Goal: Communication & Community: Answer question/provide support

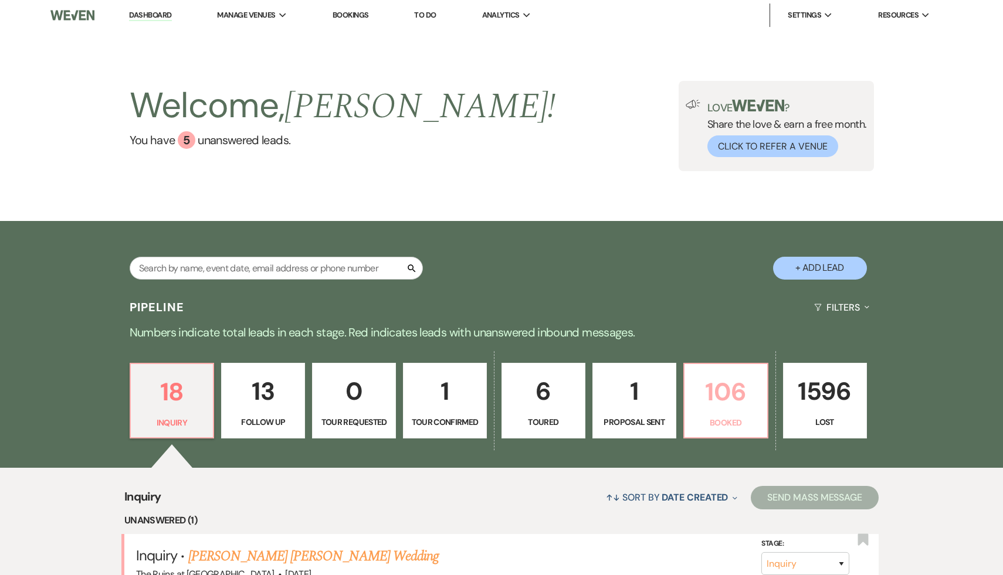
click at [727, 410] on p "106" at bounding box center [725, 391] width 69 height 39
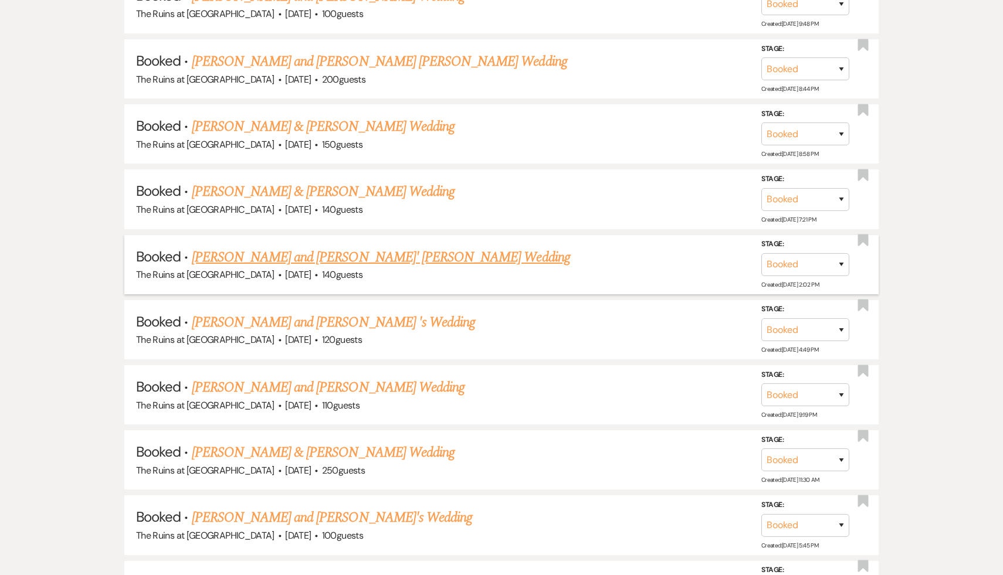
scroll to position [1942, 0]
click at [343, 442] on link "[PERSON_NAME] & [PERSON_NAME] Wedding" at bounding box center [323, 452] width 263 height 21
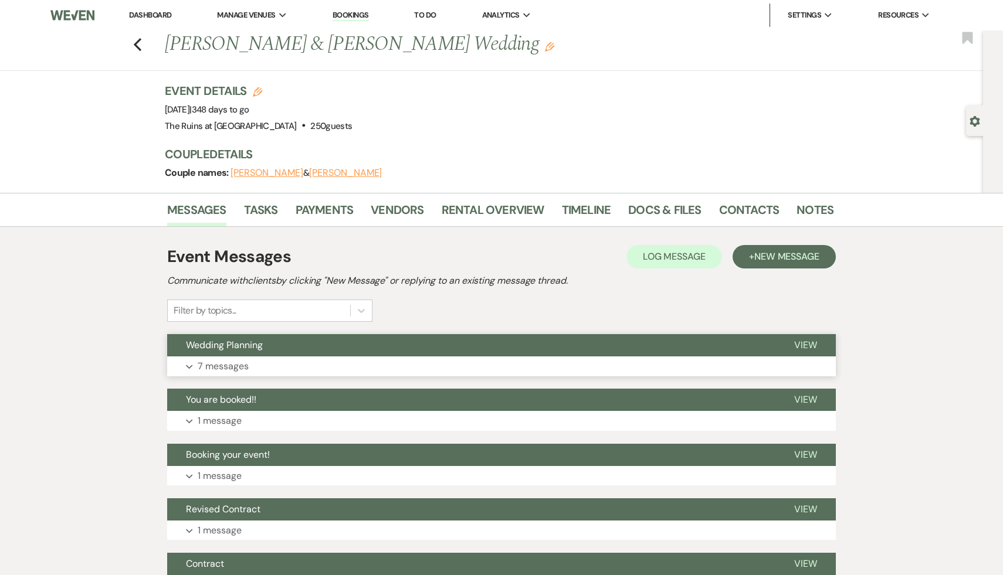
click at [252, 345] on span "Wedding Planning" at bounding box center [224, 345] width 77 height 12
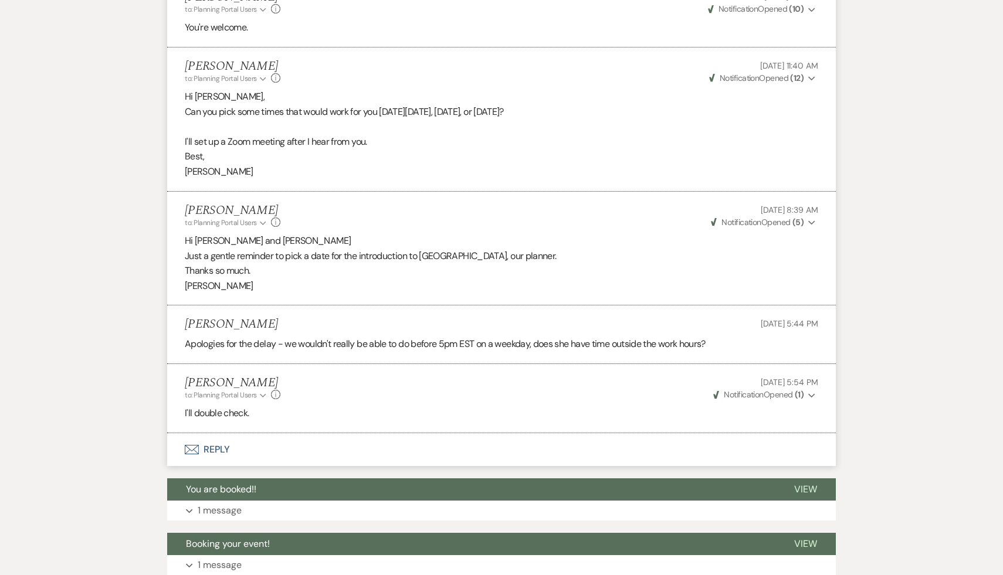
scroll to position [982, 0]
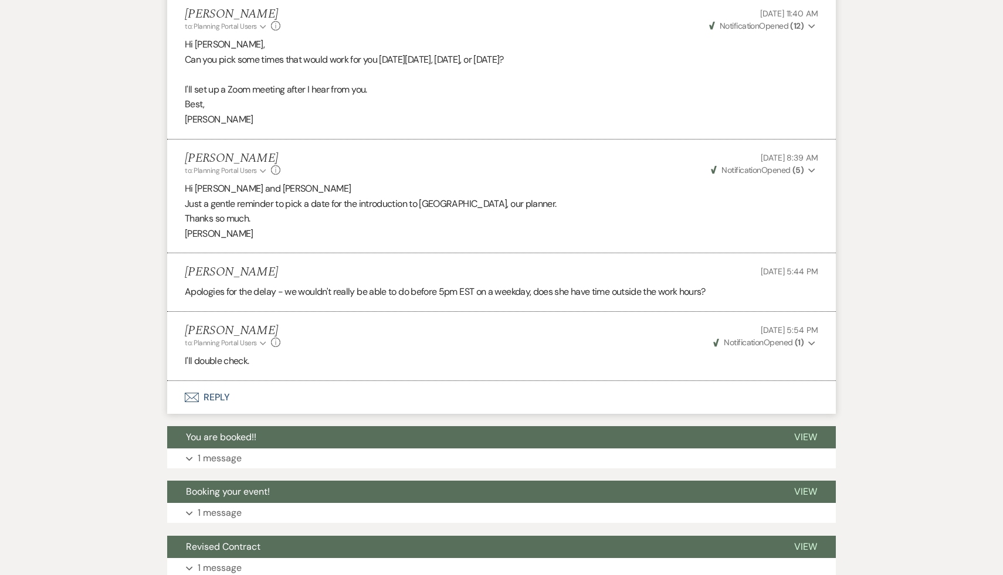
click at [216, 396] on button "Envelope Reply" at bounding box center [501, 397] width 669 height 33
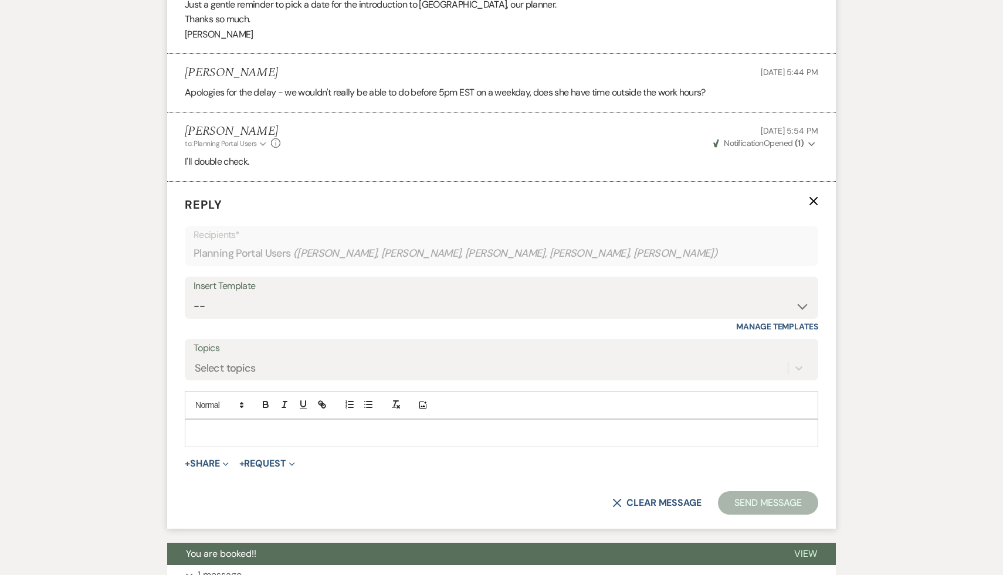
scroll to position [1196, 0]
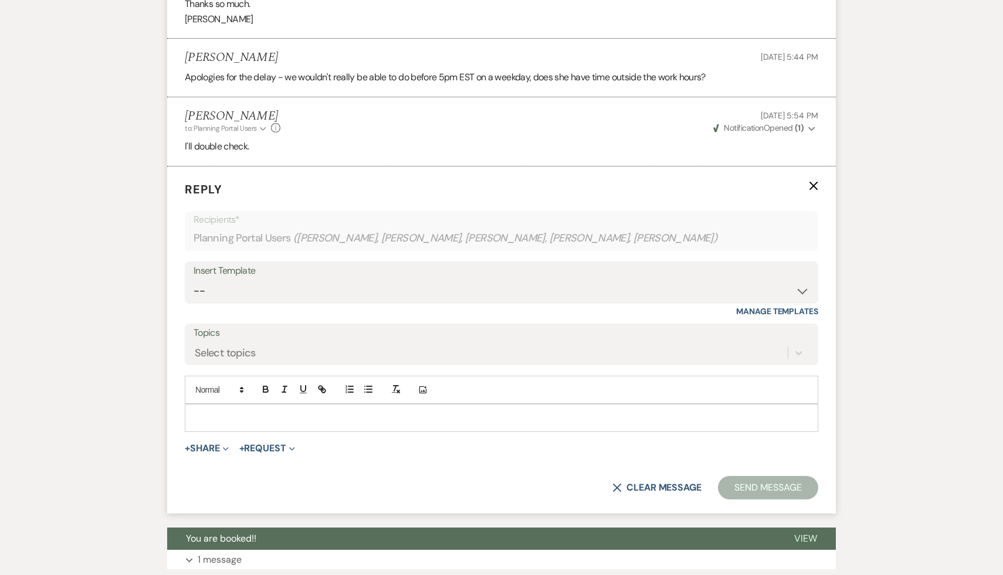
click at [320, 412] on p at bounding box center [501, 418] width 615 height 13
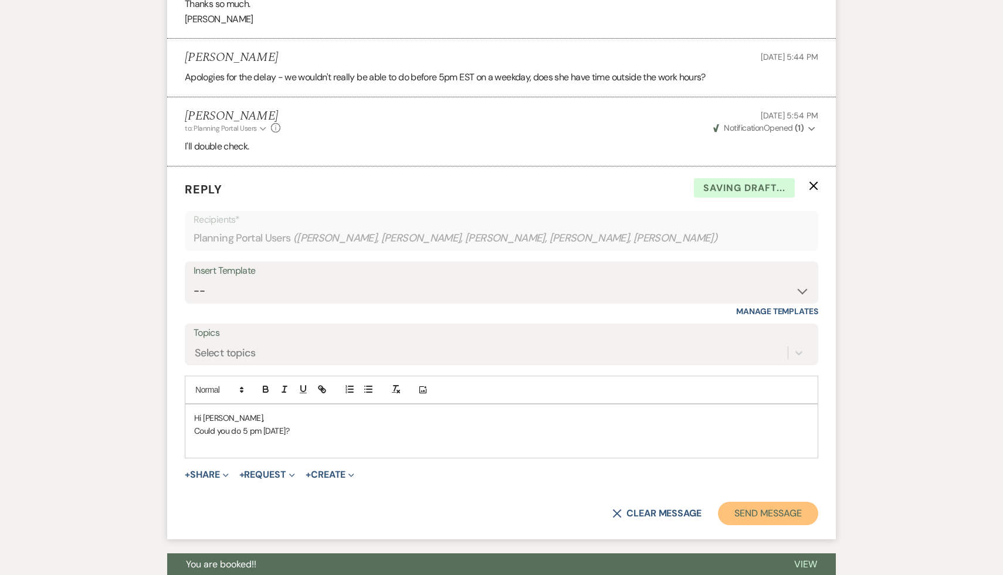
click at [773, 513] on button "Send Message" at bounding box center [768, 513] width 100 height 23
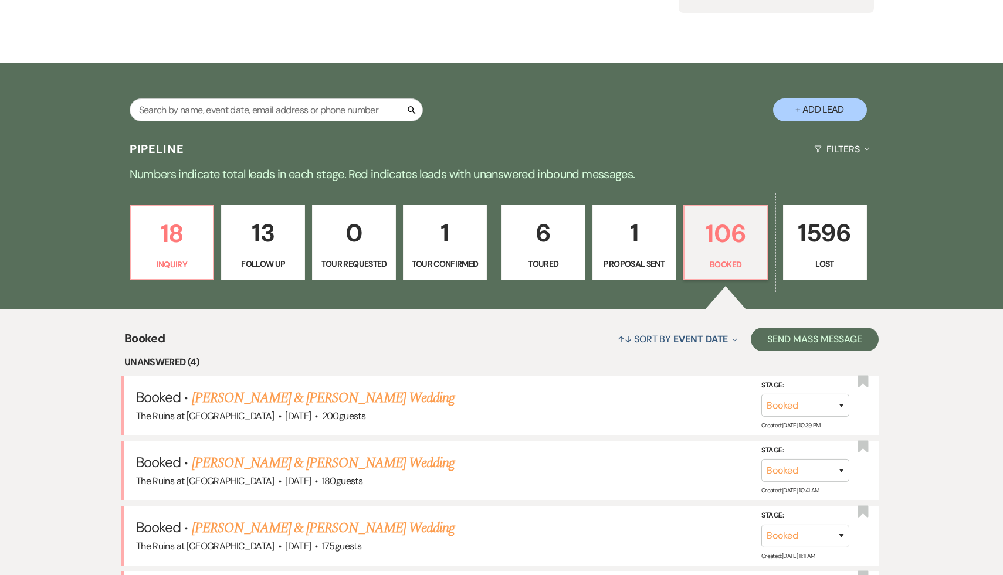
scroll to position [149, 0]
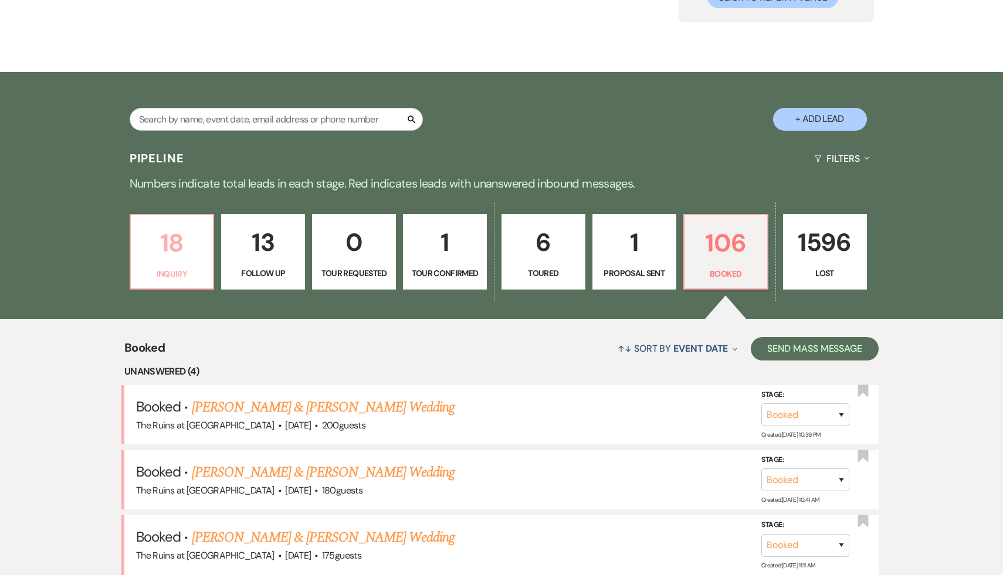
click at [181, 240] on p "18" at bounding box center [172, 242] width 69 height 39
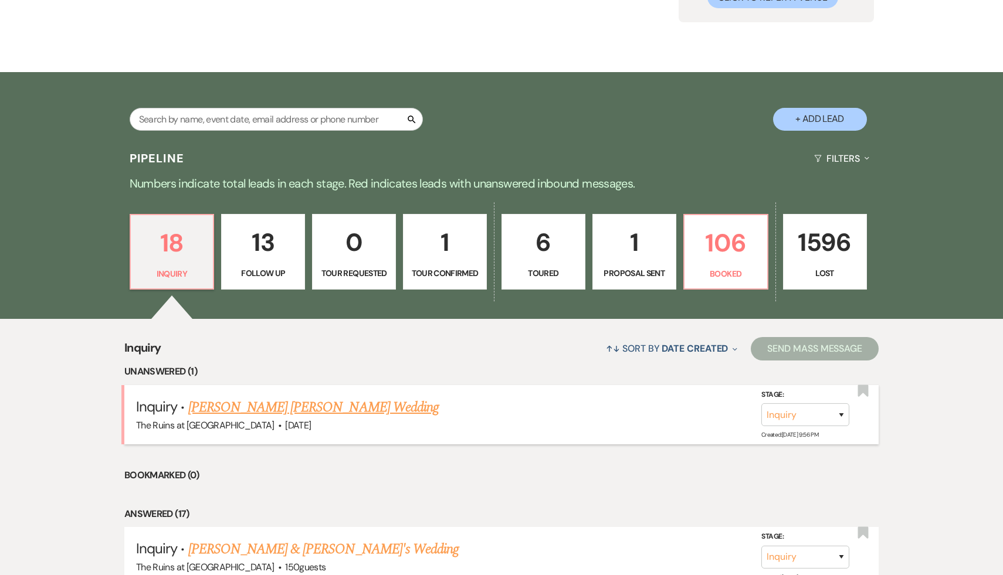
click at [294, 403] on link "[PERSON_NAME] [PERSON_NAME] Wedding" at bounding box center [313, 407] width 250 height 21
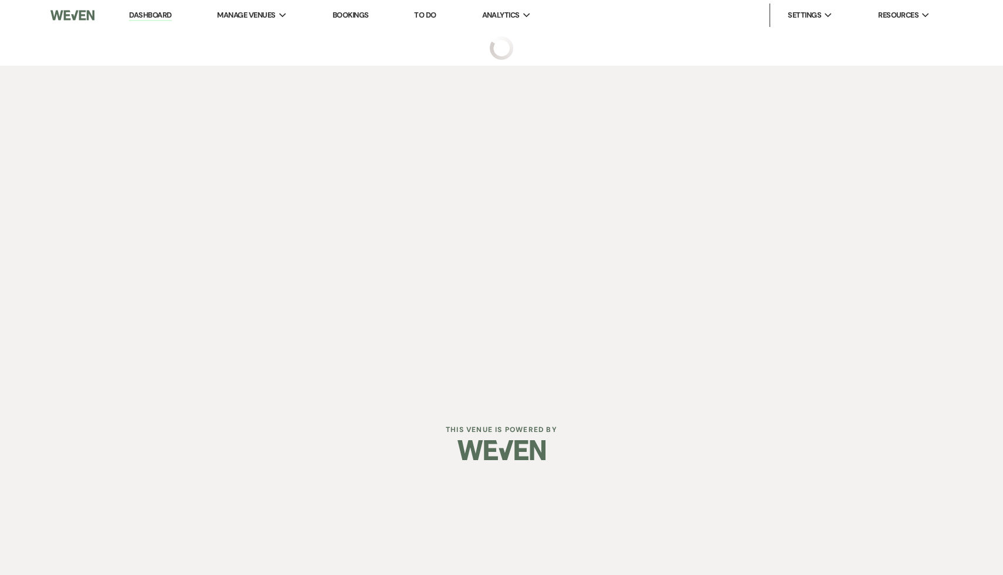
select select "2"
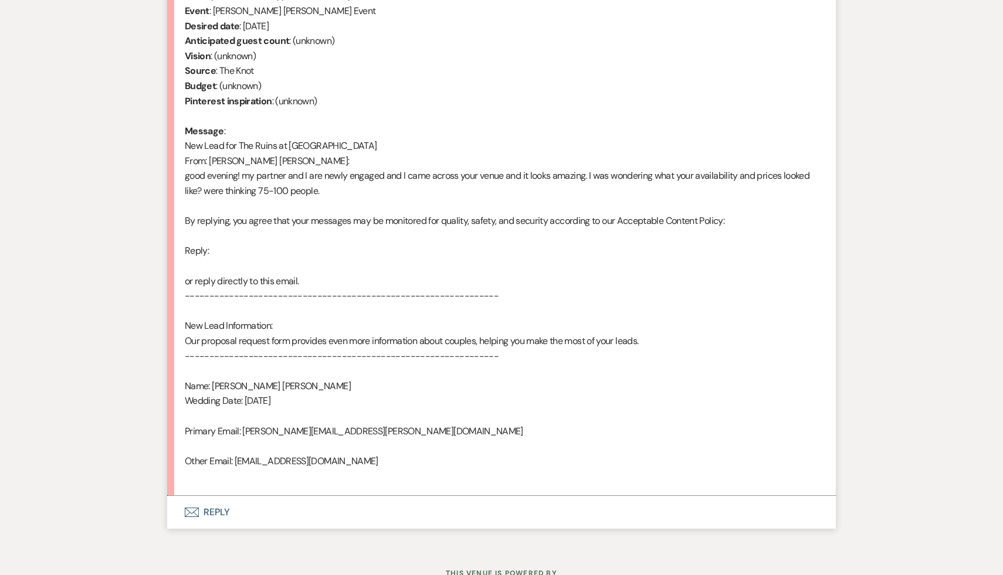
scroll to position [515, 0]
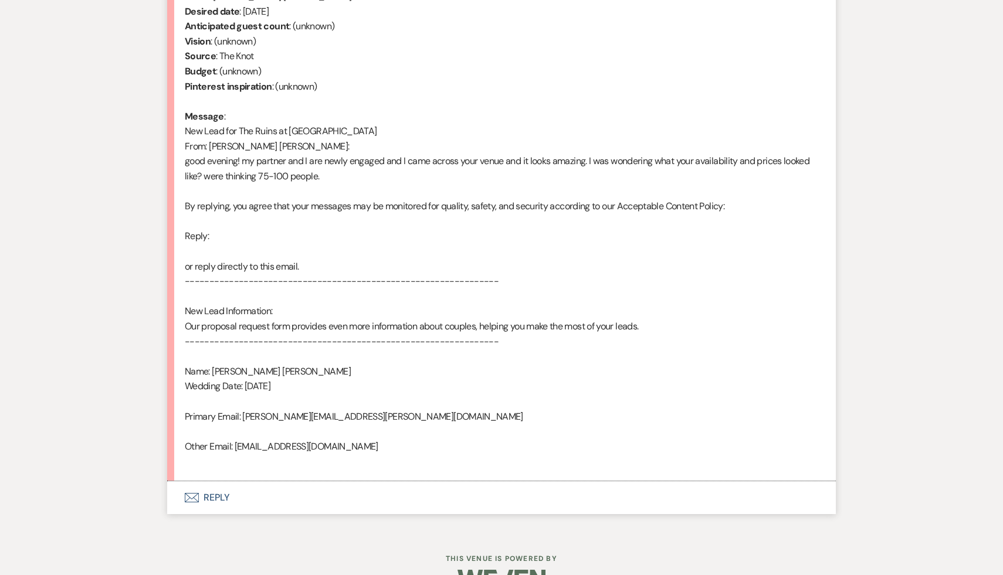
click at [223, 497] on button "Envelope Reply" at bounding box center [501, 497] width 669 height 33
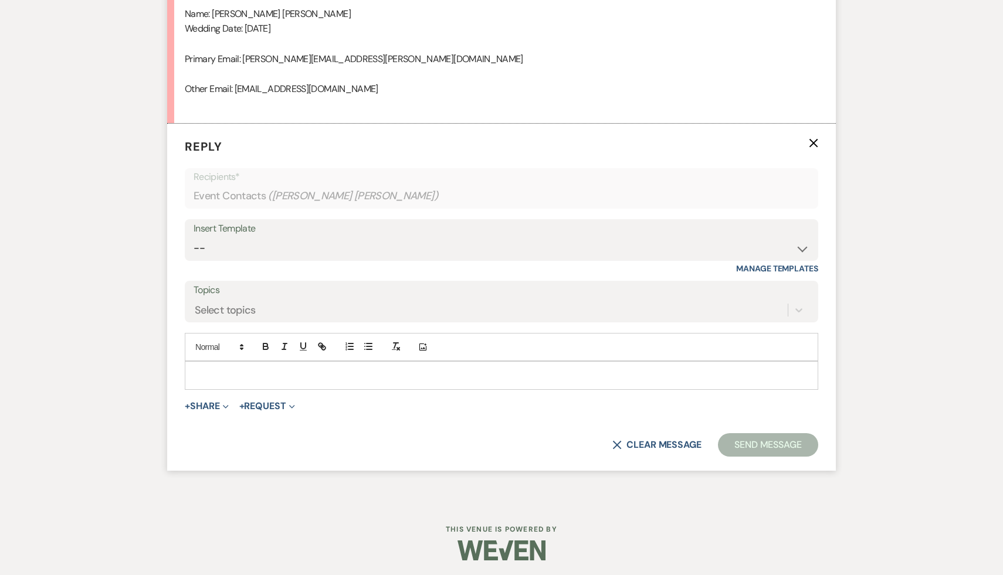
scroll to position [876, 0]
click at [802, 245] on select "-- Weven Planning Portal Introduction (Booked Events) Initial Inquiry Response …" at bounding box center [502, 246] width 616 height 23
select select "3991"
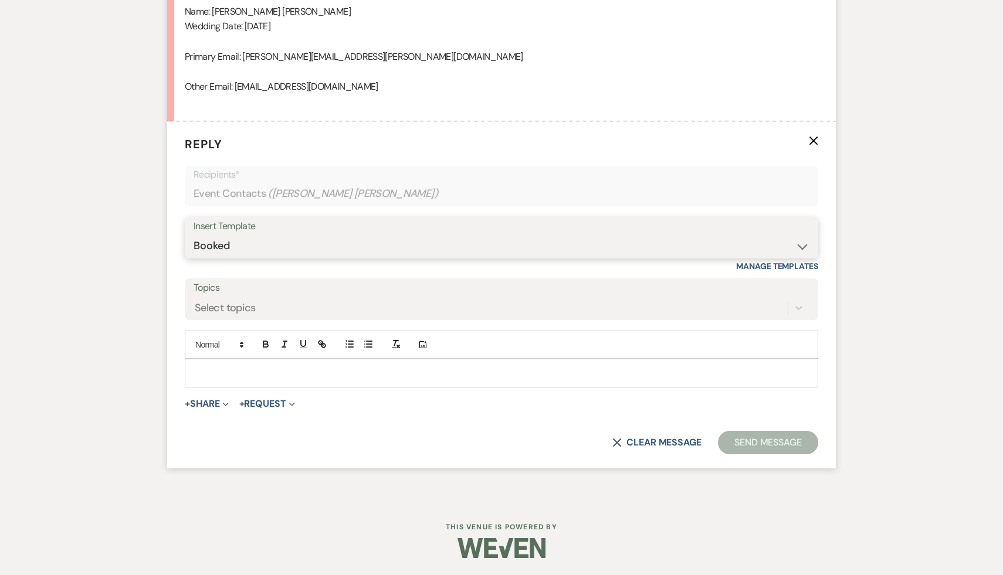
click at [194, 235] on select "-- Weven Planning Portal Introduction (Booked Events) Initial Inquiry Response …" at bounding box center [502, 246] width 616 height 23
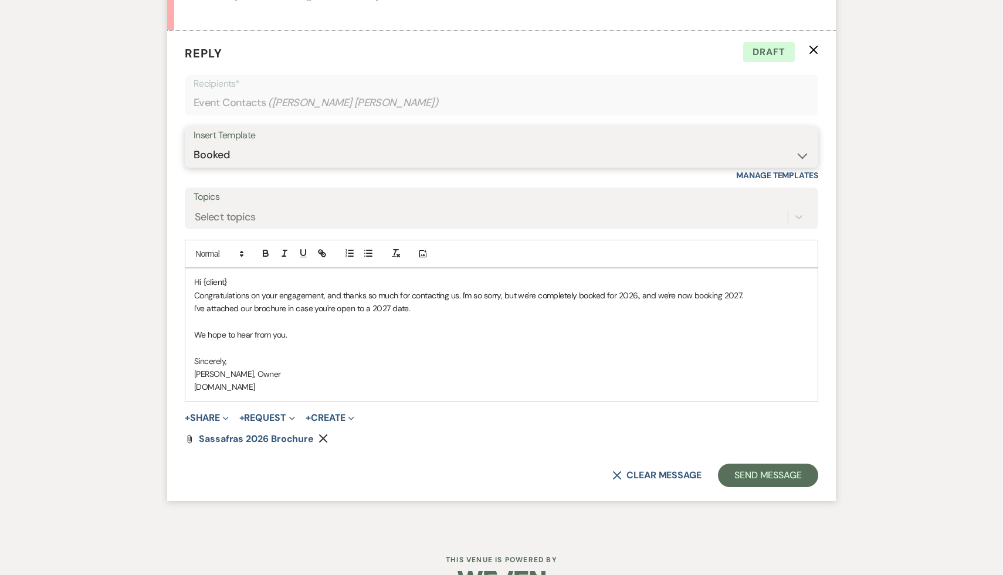
scroll to position [999, 0]
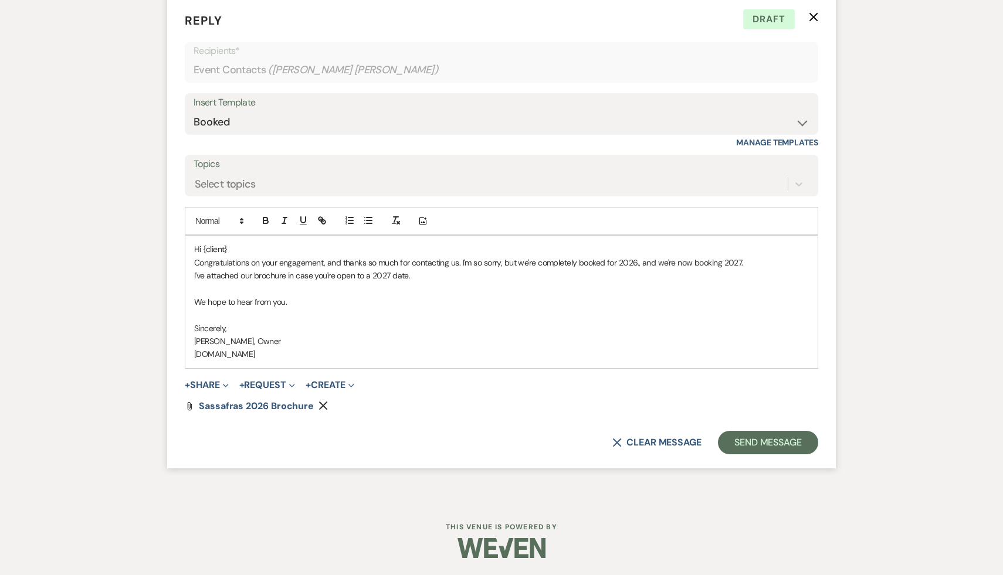
click at [237, 253] on p "Hi {client}" at bounding box center [501, 249] width 615 height 13
click at [770, 442] on button "Send Message" at bounding box center [768, 442] width 100 height 23
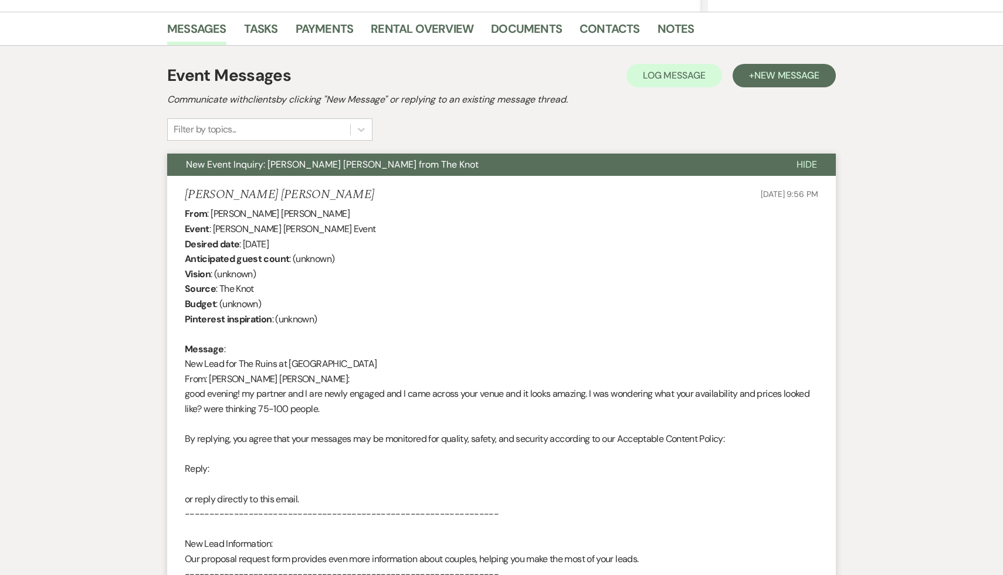
scroll to position [0, 0]
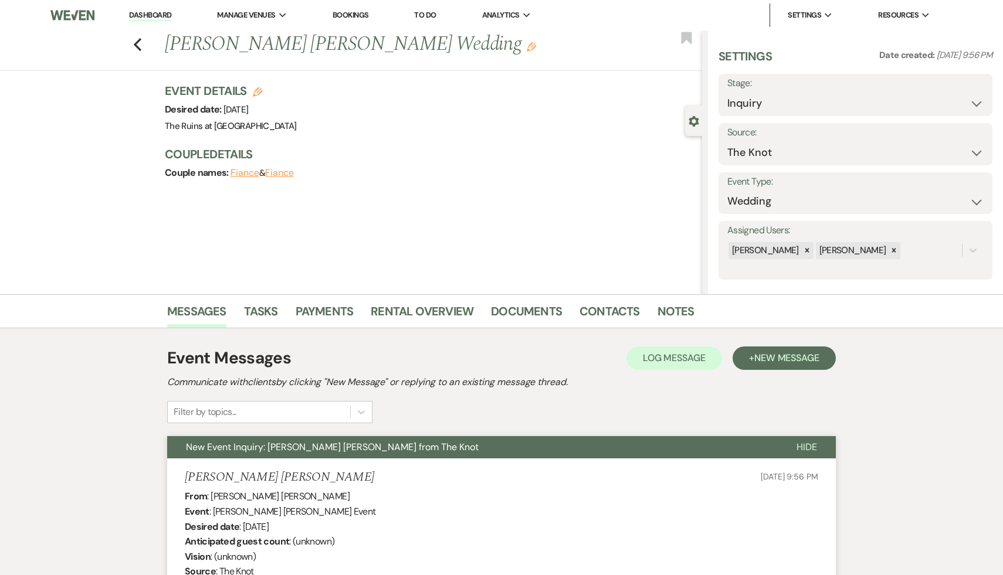
click at [148, 16] on link "Dashboard" at bounding box center [150, 15] width 42 height 11
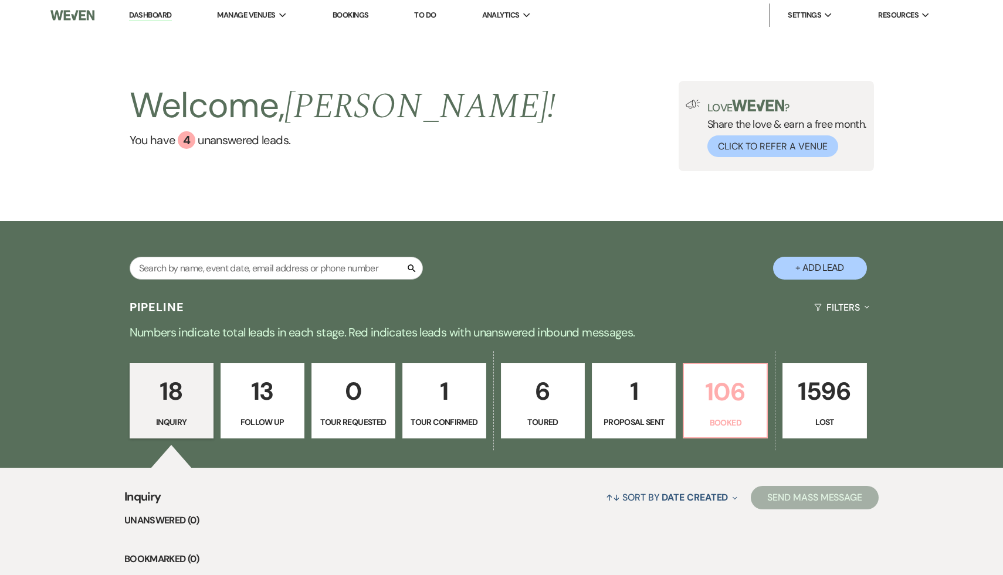
click at [716, 391] on p "106" at bounding box center [725, 391] width 69 height 39
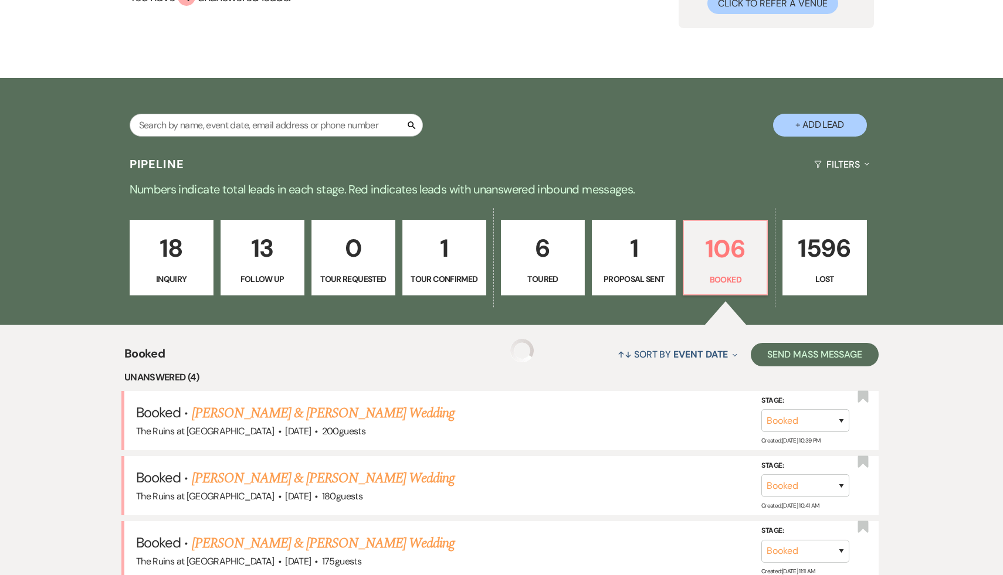
scroll to position [242, 0]
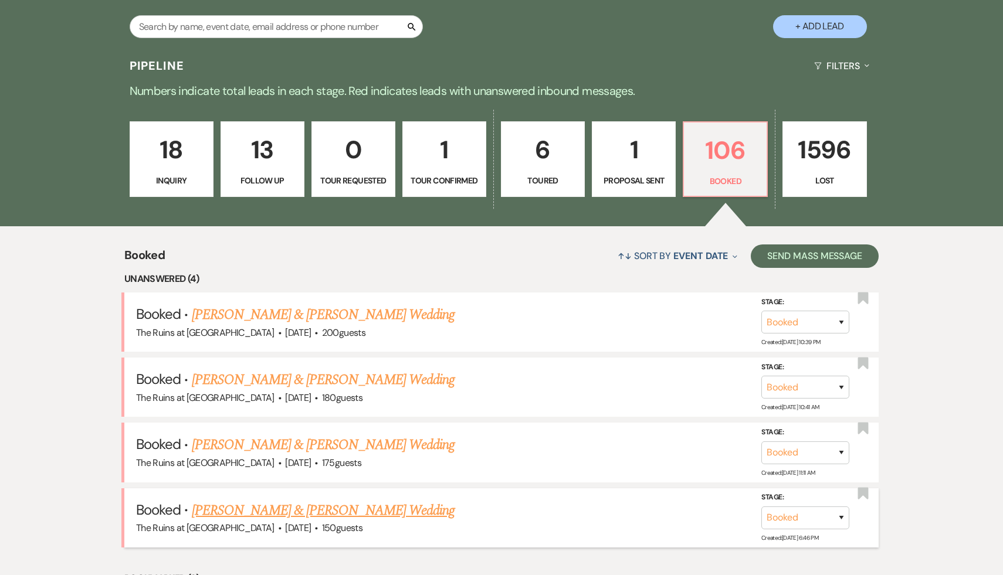
click at [350, 509] on link "[PERSON_NAME] & [PERSON_NAME] Wedding" at bounding box center [323, 510] width 263 height 21
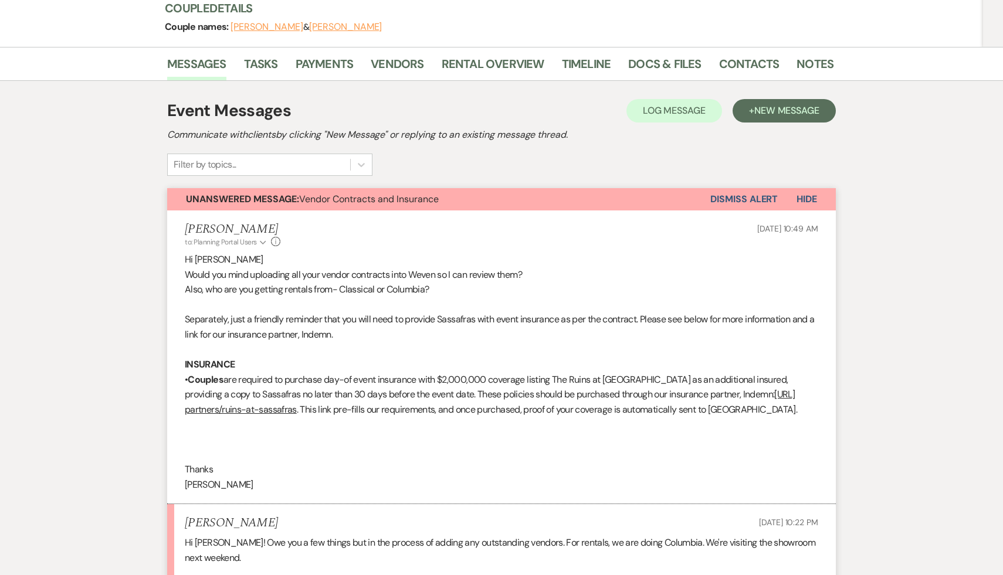
scroll to position [225, 0]
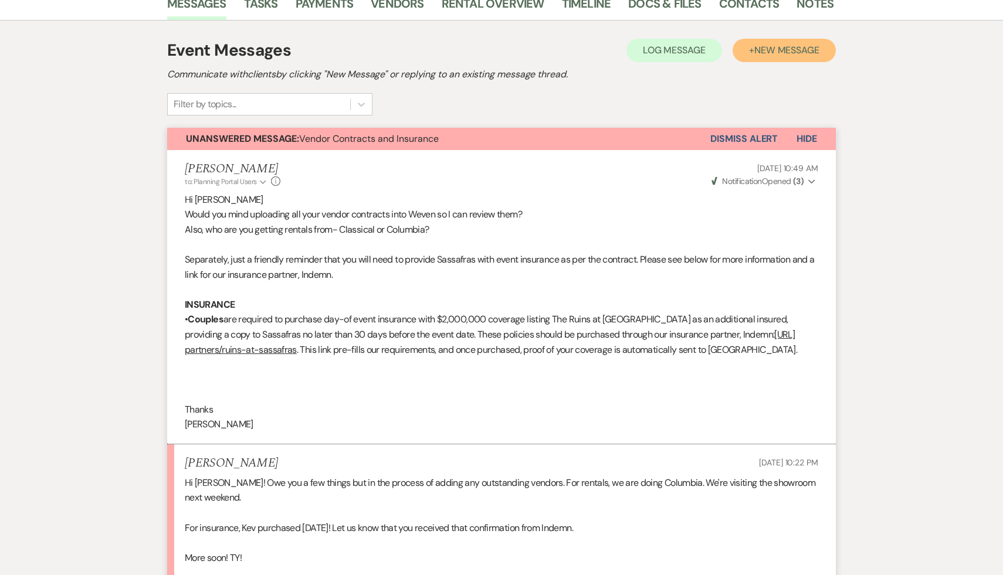
click at [784, 52] on span "New Message" at bounding box center [786, 50] width 65 height 12
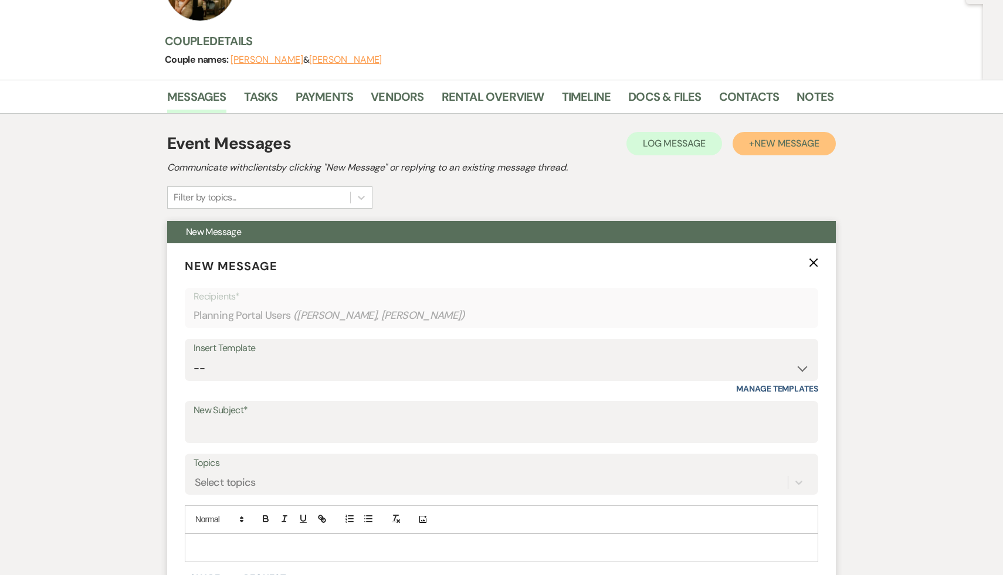
scroll to position [125, 0]
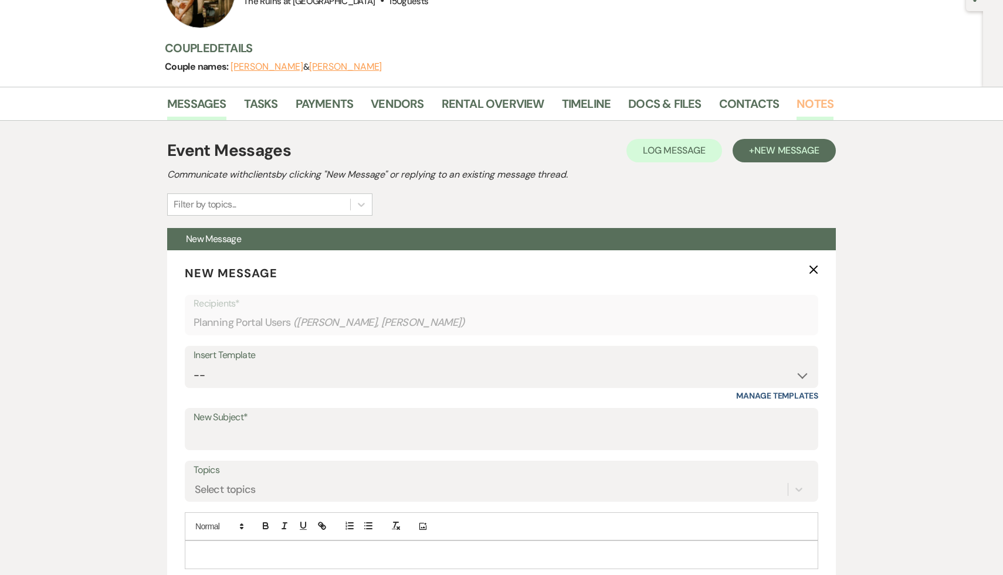
click at [808, 99] on link "Notes" at bounding box center [814, 107] width 37 height 26
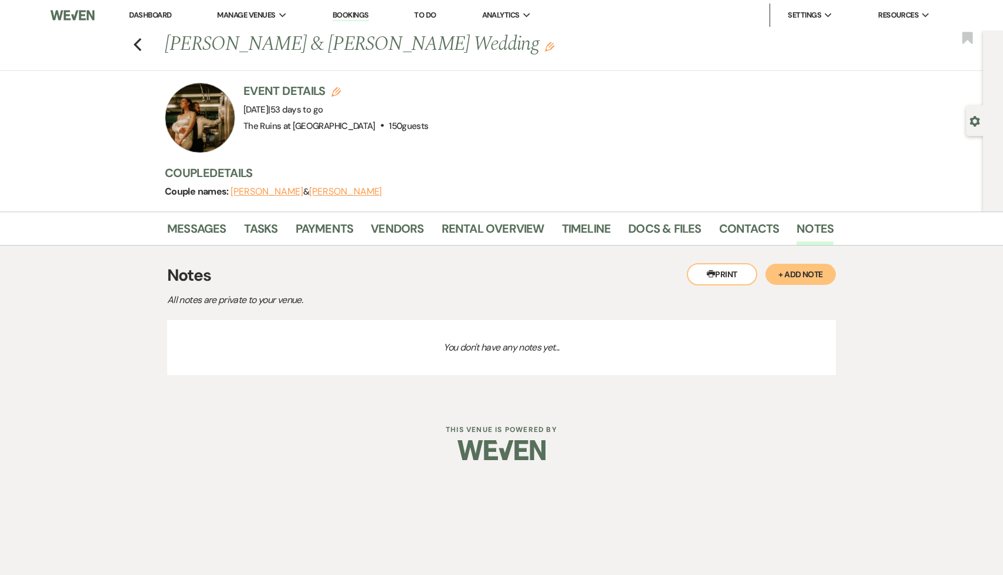
click at [144, 13] on link "Dashboard" at bounding box center [150, 15] width 42 height 10
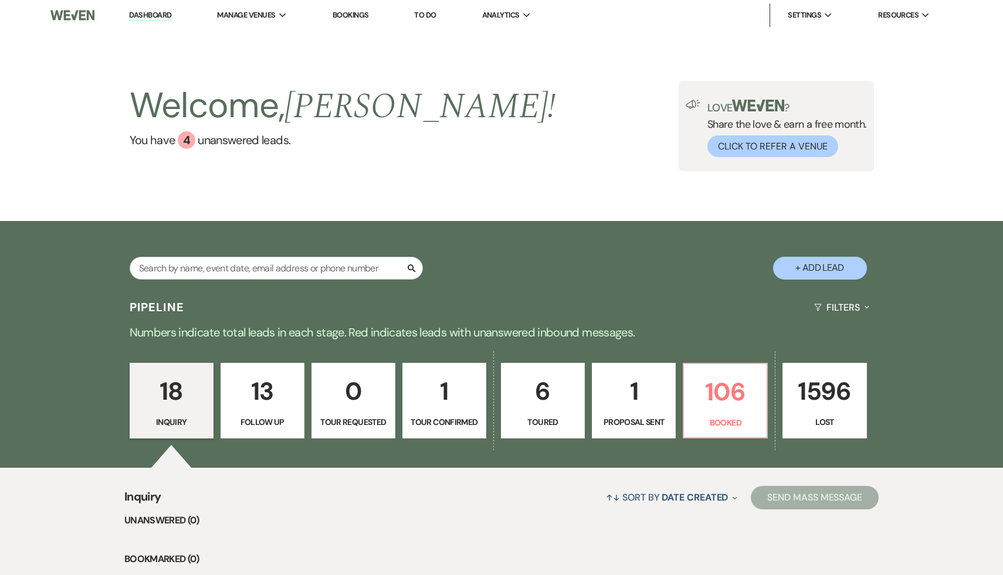
click at [817, 264] on button "+ Add Lead" at bounding box center [820, 268] width 94 height 23
select select "534"
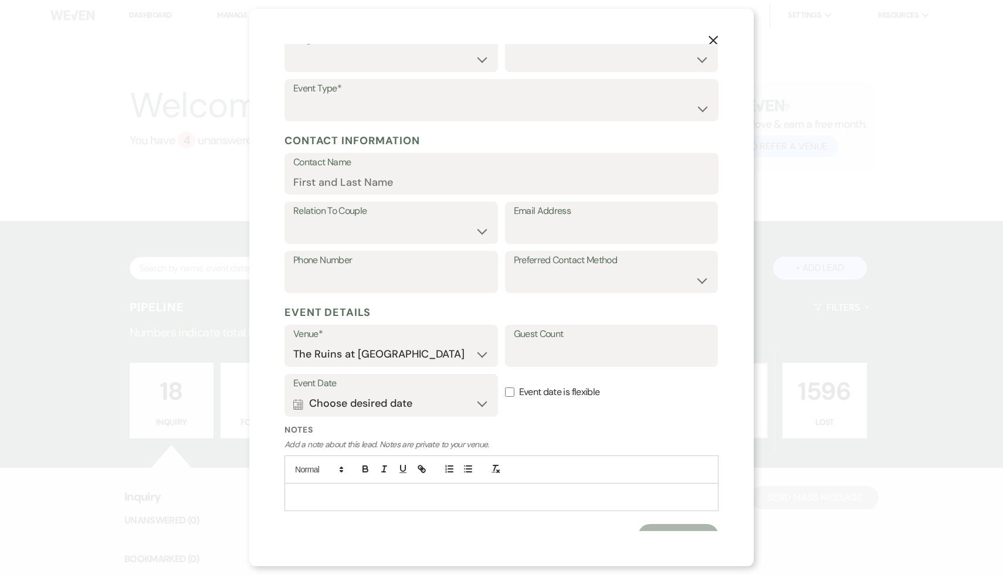
scroll to position [88, 0]
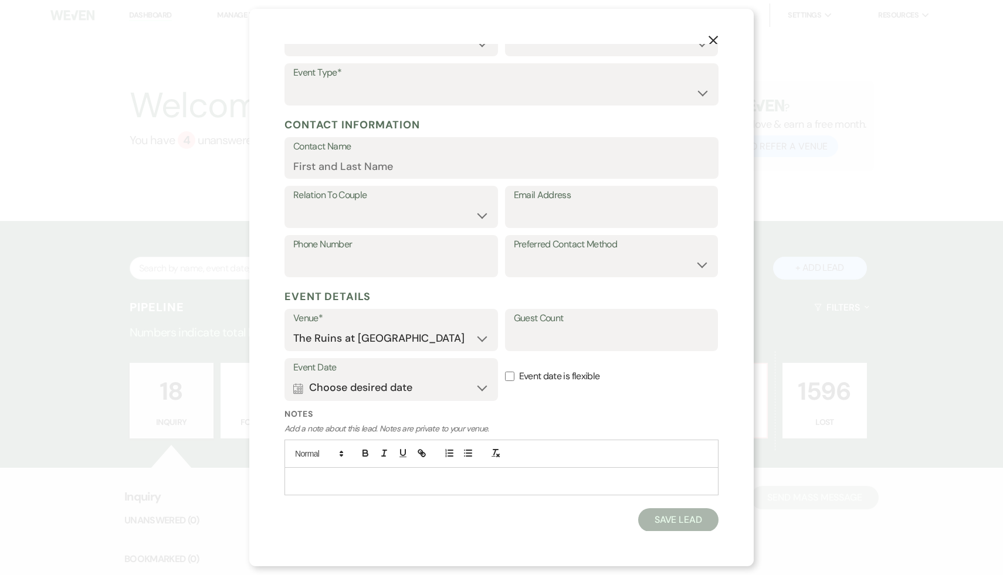
click at [379, 483] on p at bounding box center [501, 481] width 415 height 13
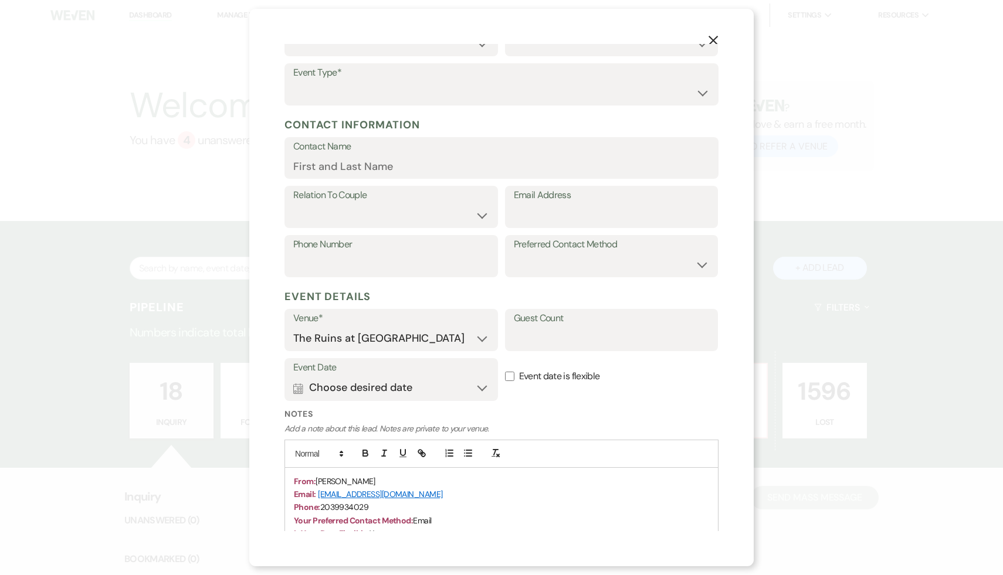
drag, startPoint x: 439, startPoint y: 492, endPoint x: 318, endPoint y: 487, distance: 121.5
click at [318, 488] on p "Email: forevertheprincess@icloud.com" at bounding box center [501, 494] width 415 height 13
copy link "forevertheprincess@icloud.com"
click at [480, 214] on select "Couple Planner Parent of Couple Family Member Friend Other" at bounding box center [391, 215] width 196 height 23
select select "1"
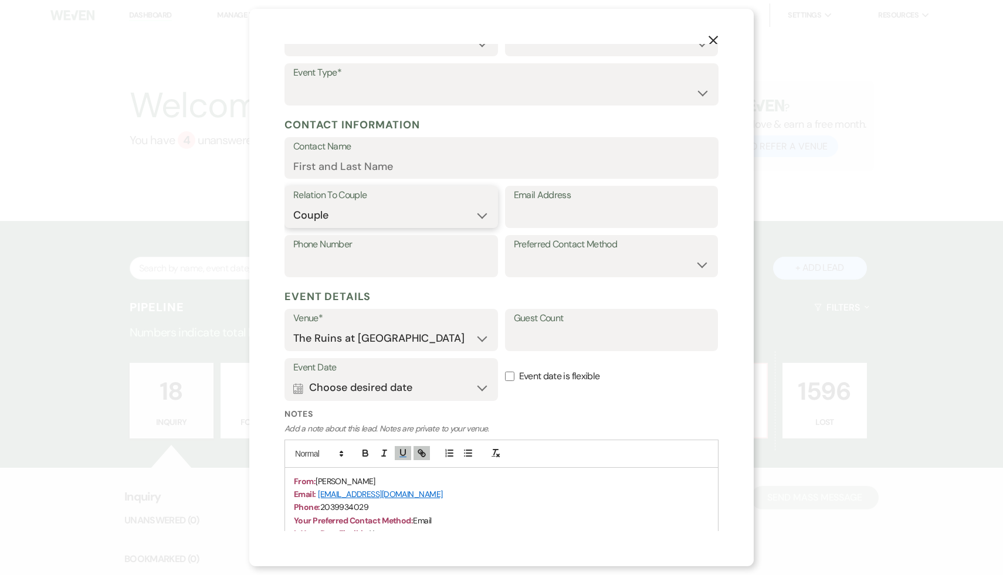
click at [293, 204] on select "Couple Planner Parent of Couple Family Member Friend Other" at bounding box center [391, 215] width 196 height 23
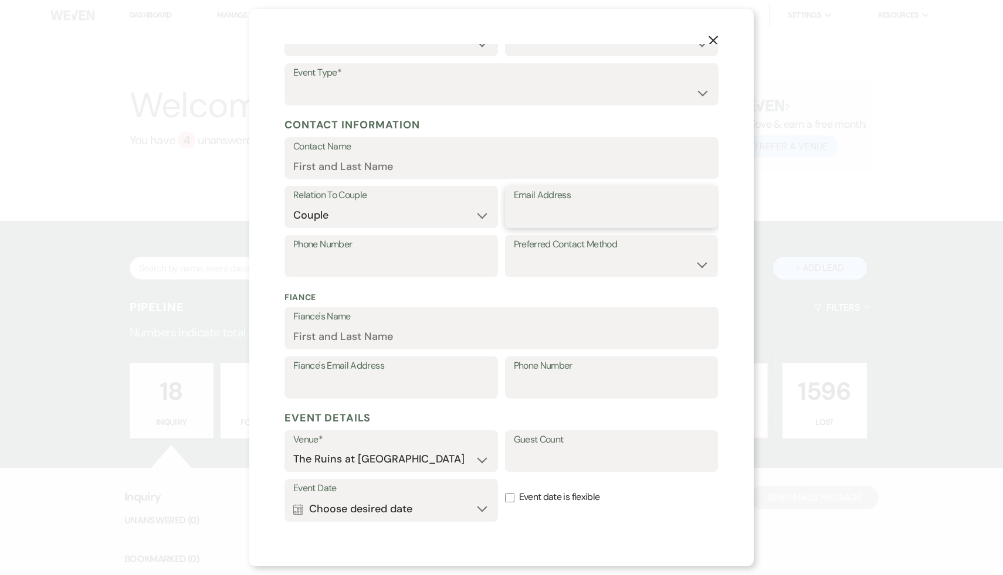
click at [571, 215] on input "Email Address" at bounding box center [612, 215] width 196 height 23
paste input "forevertheprincess@icloud.com"
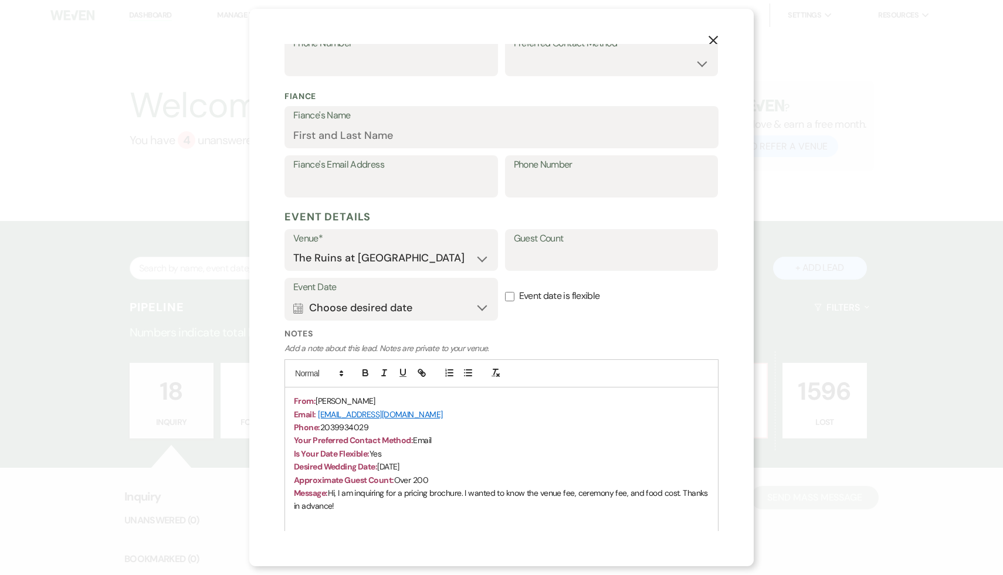
scroll to position [301, 0]
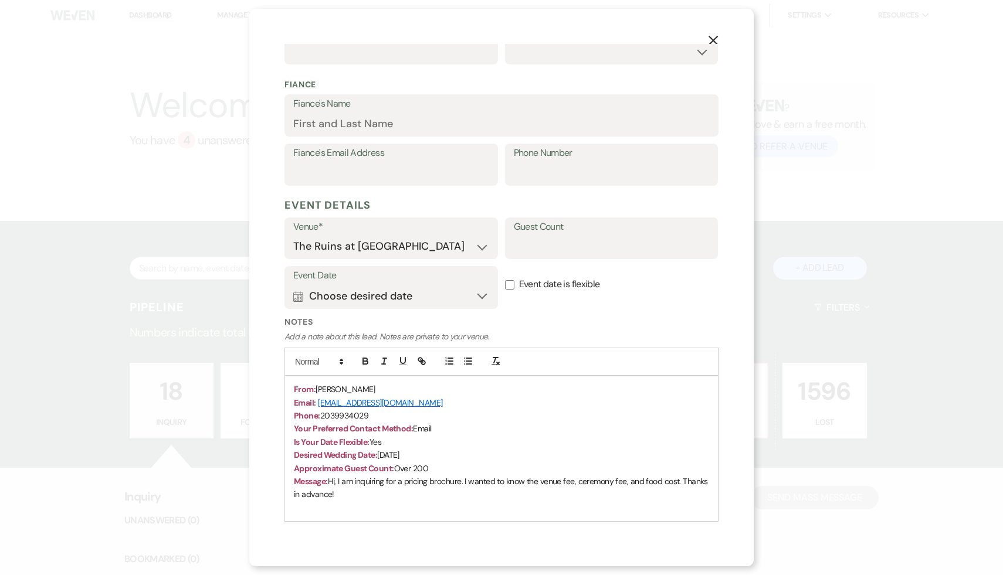
type input "forevertheprincess@icloud.com"
click at [480, 293] on button "Calendar Choose desired date Expand" at bounding box center [391, 295] width 196 height 23
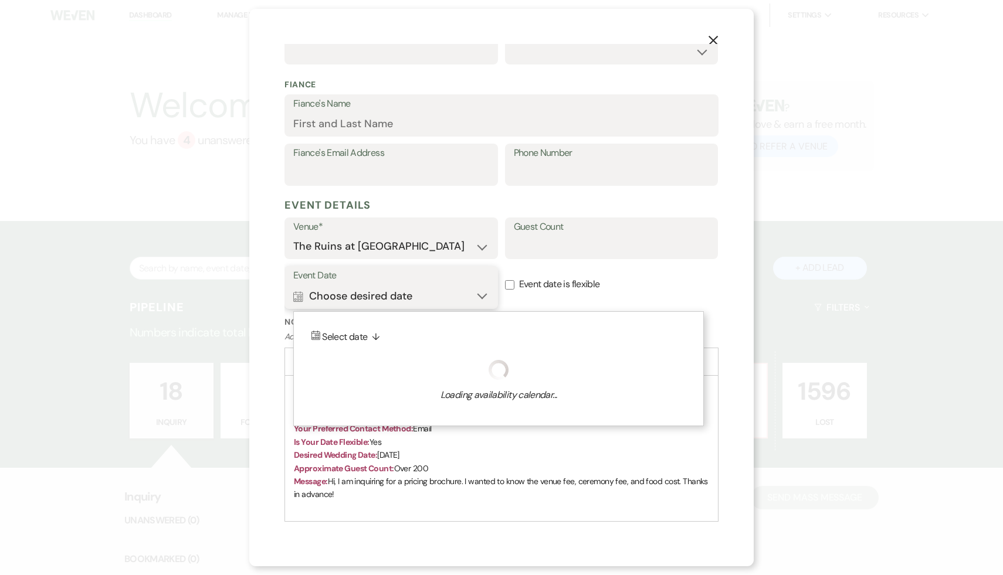
scroll to position [327, 0]
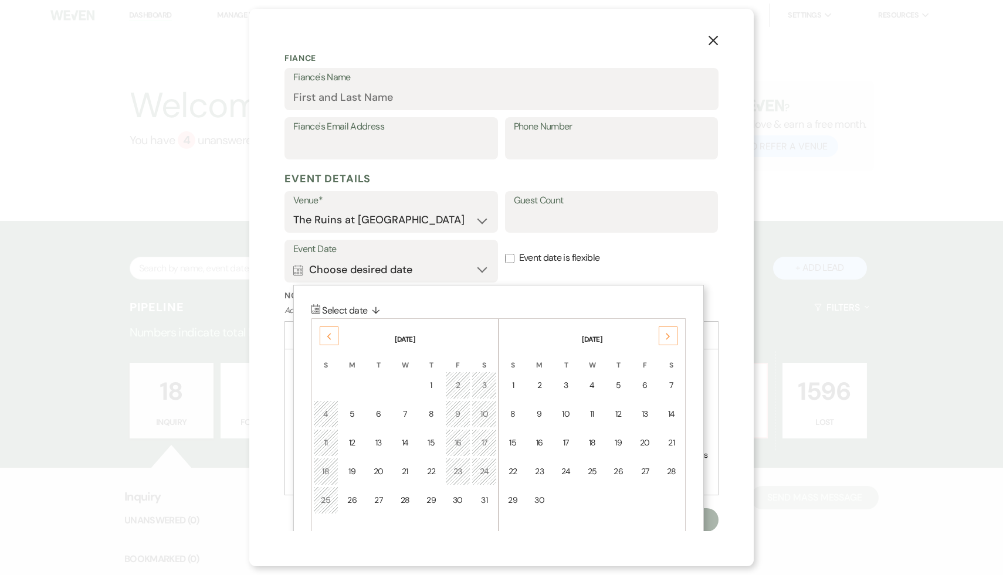
click at [669, 337] on icon "Next" at bounding box center [668, 336] width 6 height 7
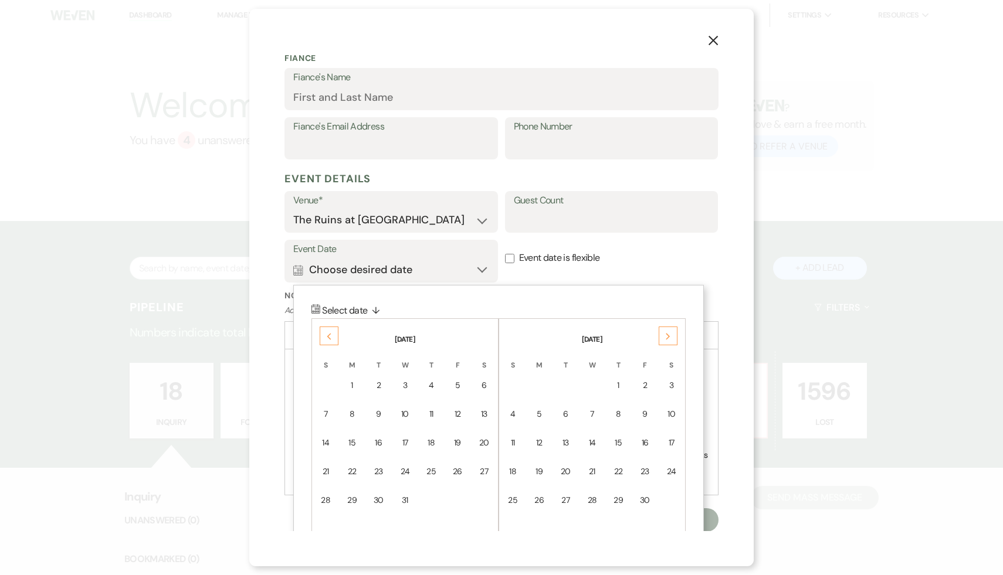
click at [669, 337] on icon "Next" at bounding box center [668, 336] width 6 height 7
click at [670, 339] on icon "Next" at bounding box center [668, 336] width 6 height 7
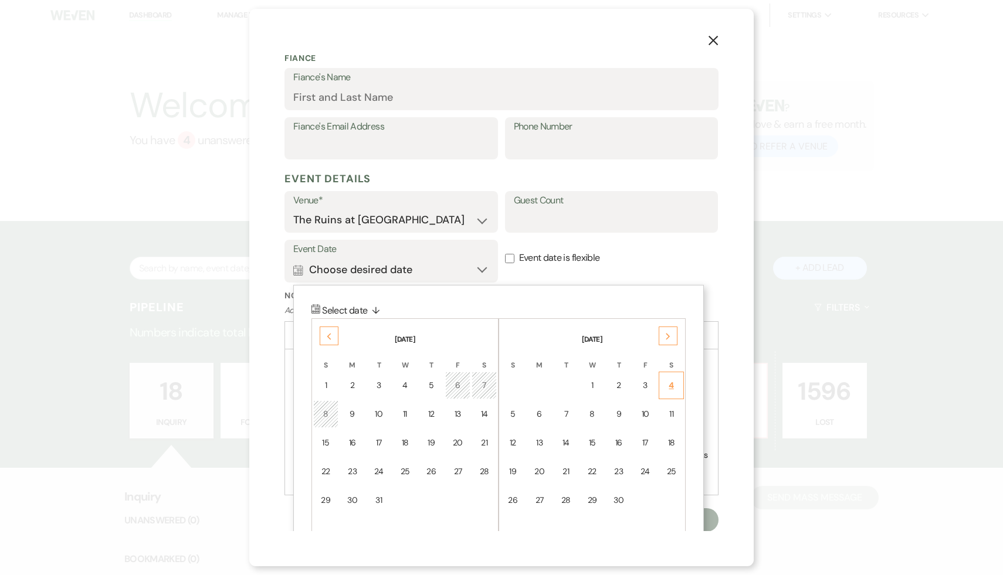
click at [673, 386] on div "4" at bounding box center [671, 385] width 10 height 12
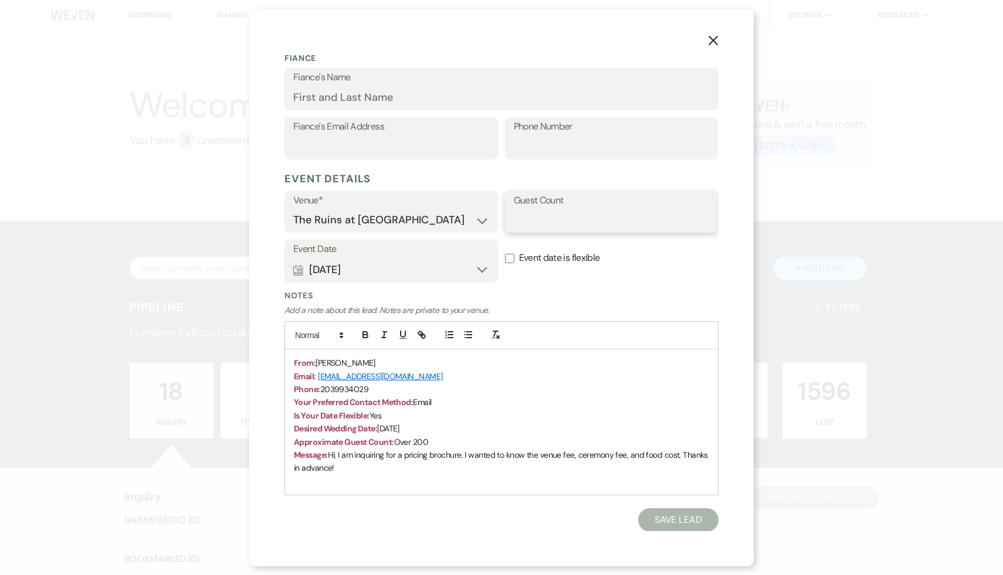
click at [548, 222] on input "Guest Count" at bounding box center [612, 220] width 196 height 23
type input "200+"
drag, startPoint x: 388, startPoint y: 365, endPoint x: 316, endPoint y: 358, distance: 72.5
click at [316, 358] on p "From: Brianna Figueroa" at bounding box center [501, 363] width 415 height 13
copy span "Brianna Figueroa"
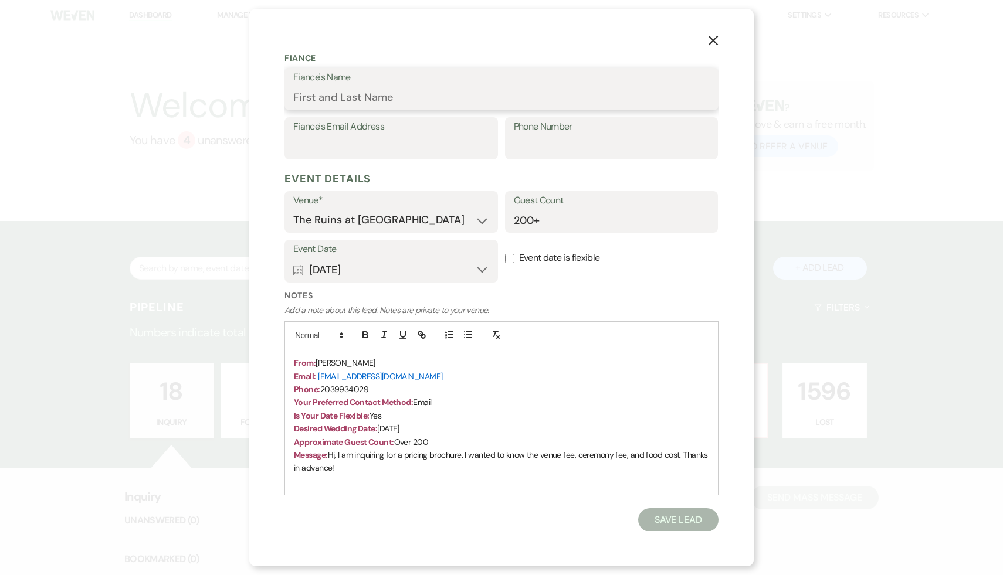
click at [410, 100] on input "Fiance's Name" at bounding box center [501, 97] width 416 height 23
paste input "Brianna Figueroa"
type input "Brianna Figueroa"
drag, startPoint x: 383, startPoint y: 388, endPoint x: 321, endPoint y: 384, distance: 62.3
click at [321, 384] on p "Phone: 2039934029" at bounding box center [501, 389] width 415 height 13
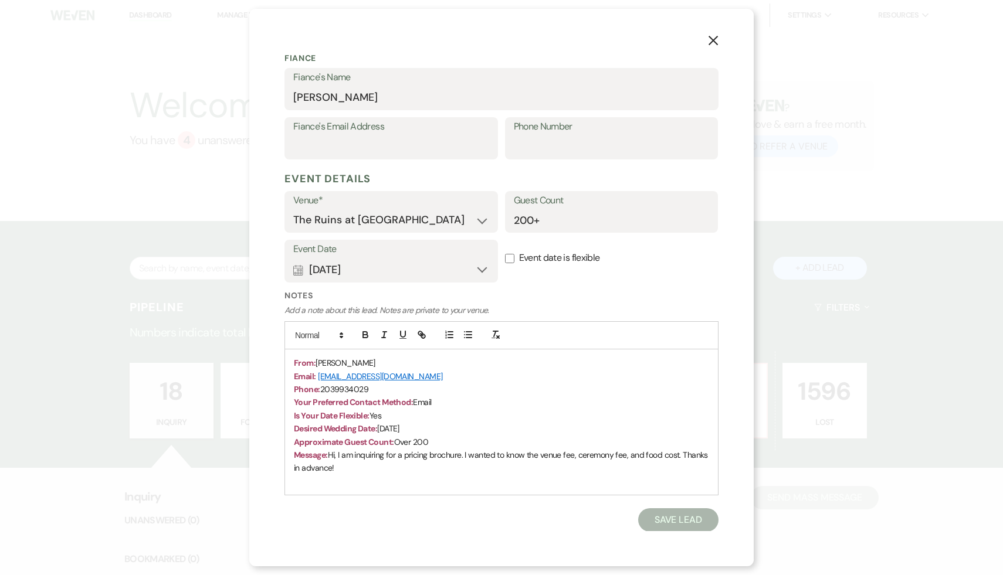
copy span "2039934029"
click at [607, 154] on input "Phone Number" at bounding box center [612, 146] width 196 height 23
paste input "2039934029"
type input "2039934029"
drag, startPoint x: 462, startPoint y: 375, endPoint x: 317, endPoint y: 374, distance: 144.8
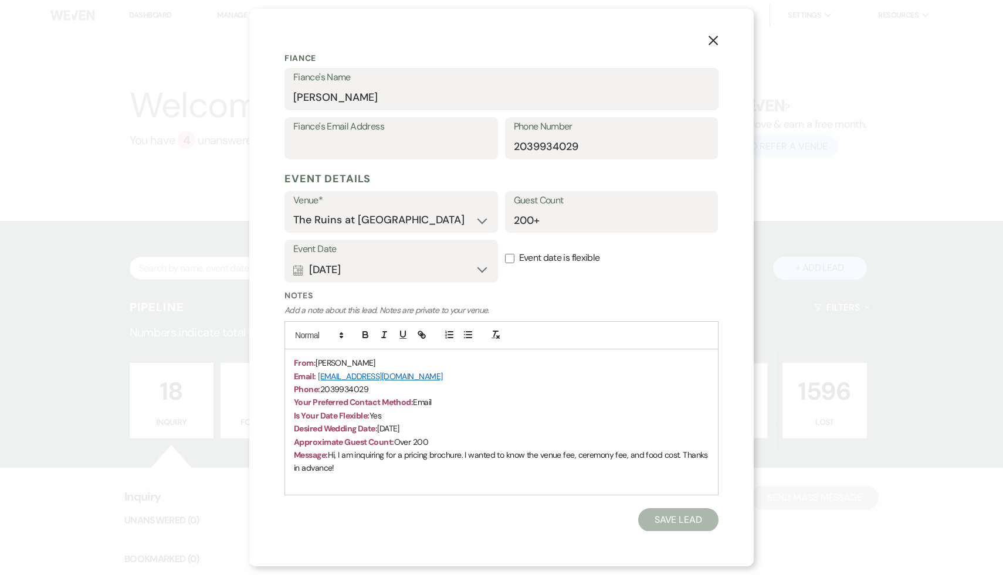
click at [317, 374] on p "Email: forevertheprincess@icloud.com" at bounding box center [501, 376] width 415 height 13
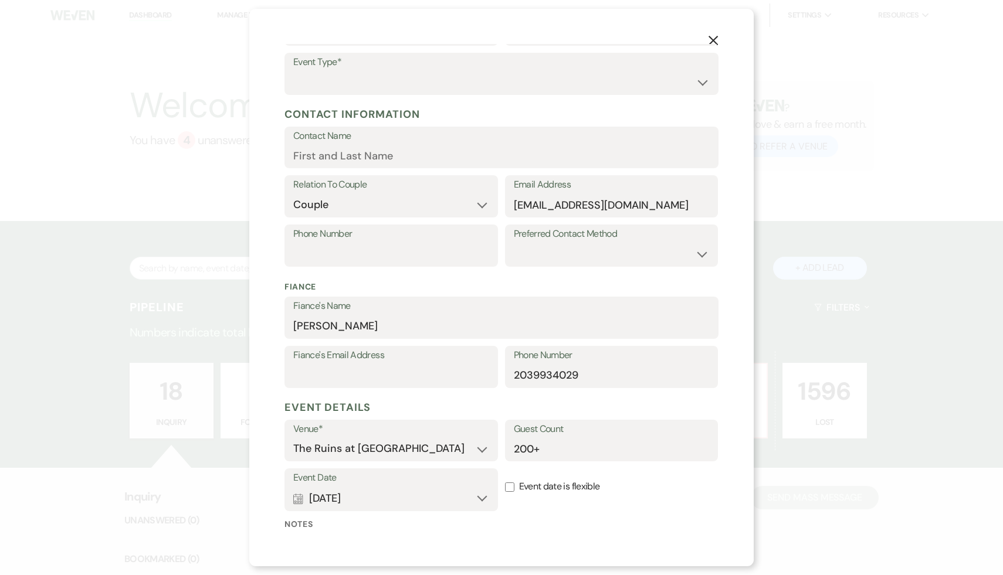
scroll to position [9, 0]
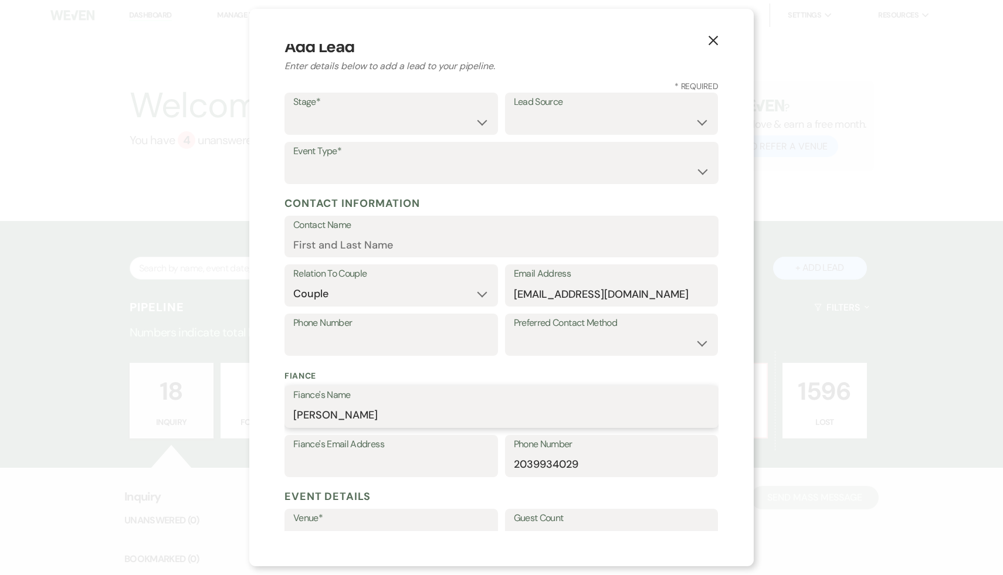
drag, startPoint x: 392, startPoint y: 419, endPoint x: 273, endPoint y: 415, distance: 118.5
click at [273, 415] on div "X Add Lead Enter details below to add a lead to your pipeline. * Required Stage…" at bounding box center [501, 288] width 504 height 558
click at [412, 338] on input "Phone Number" at bounding box center [391, 343] width 196 height 23
click at [484, 123] on select "Inquiry Follow Up Tour Requested Tour Confirmed Toured Proposal Sent Booked Lost" at bounding box center [391, 122] width 196 height 23
select select "1"
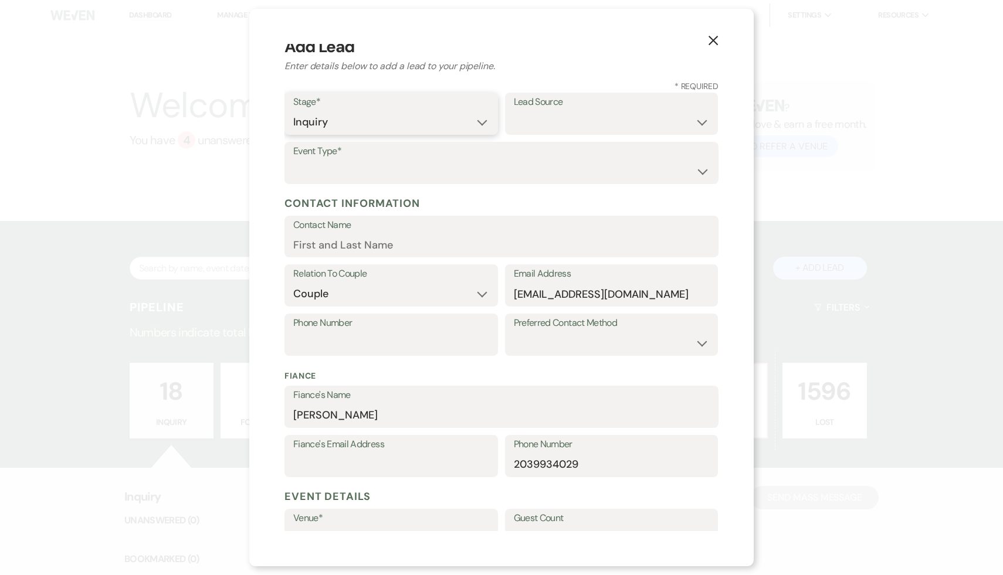
click at [293, 111] on select "Inquiry Follow Up Tour Requested Tour Confirmed Toured Proposal Sent Booked Lost" at bounding box center [391, 122] width 196 height 23
click at [698, 121] on select "Weven Venue Website Instagram Facebook Pinterest Google The Knot Wedding Wire H…" at bounding box center [612, 122] width 196 height 23
select select "4"
click at [514, 111] on select "Weven Venue Website Instagram Facebook Pinterest Google The Knot Wedding Wire H…" at bounding box center [612, 122] width 196 height 23
click at [704, 168] on select "Wedding Anniversary Party Baby Shower Bachelorette / Bachelor Party Birthday Pa…" at bounding box center [501, 171] width 416 height 23
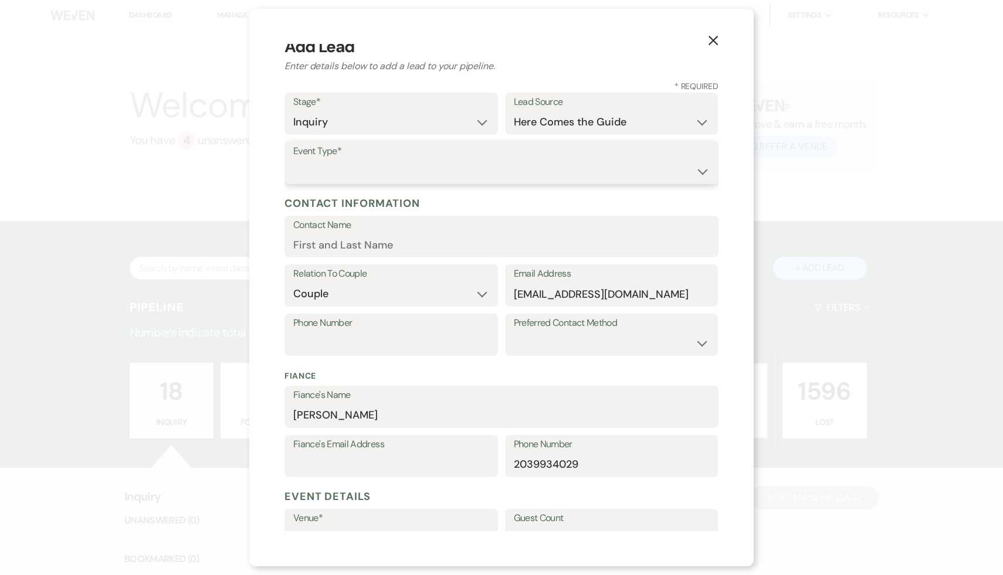
select select "1"
click at [293, 160] on select "Wedding Anniversary Party Baby Shower Bachelorette / Bachelor Party Birthday Pa…" at bounding box center [501, 171] width 416 height 23
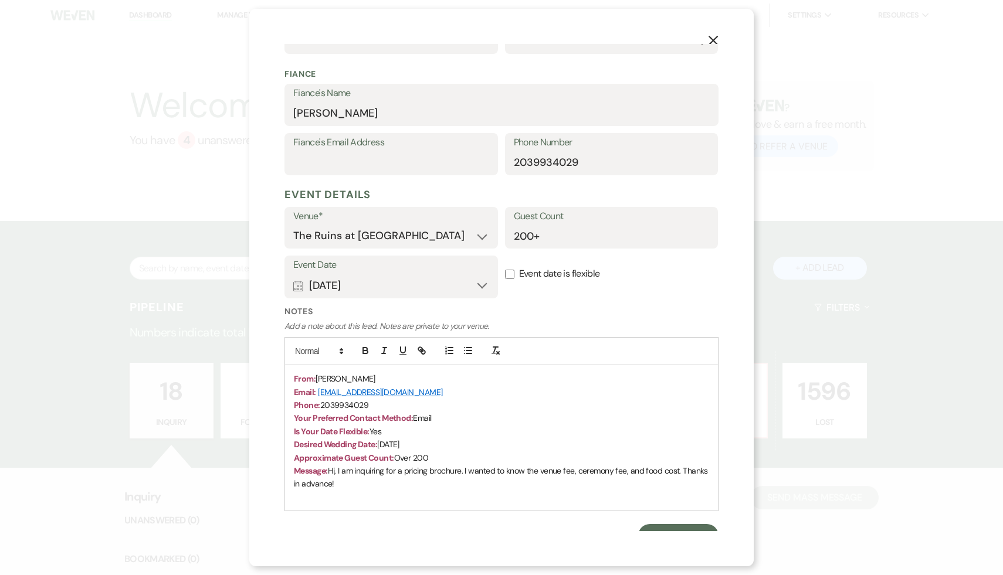
scroll to position [327, 0]
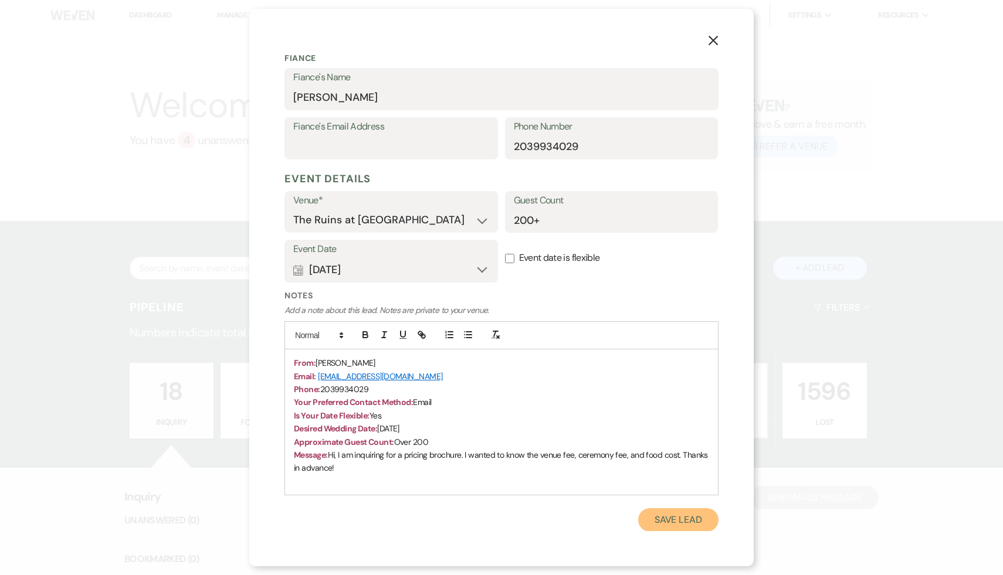
click at [690, 521] on button "Save Lead" at bounding box center [678, 519] width 80 height 23
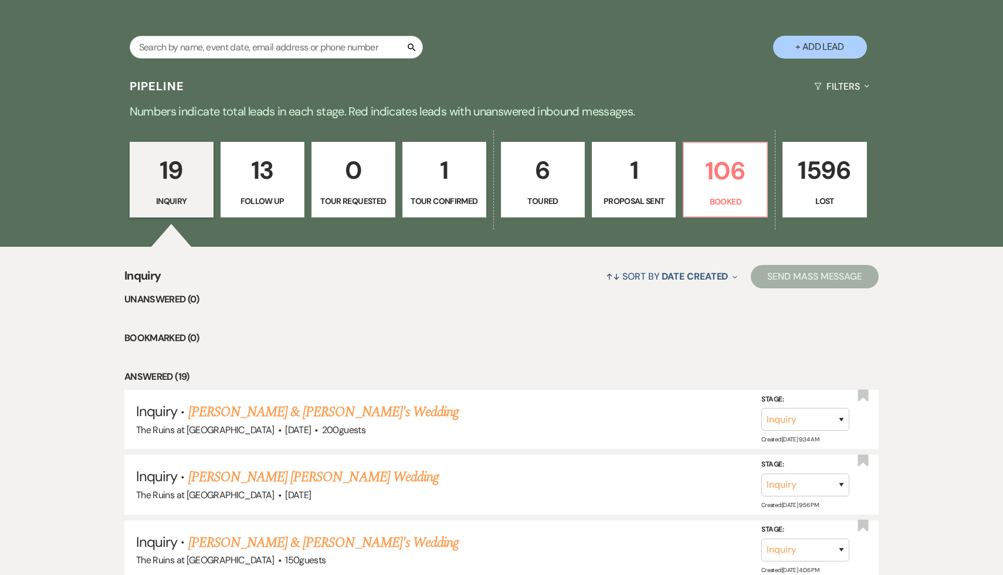
scroll to position [229, 0]
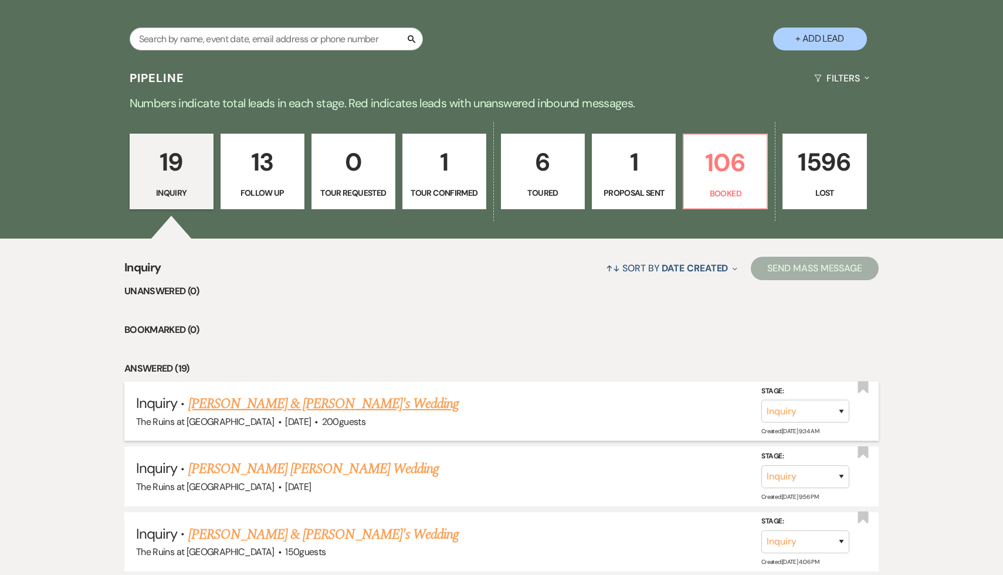
click at [303, 406] on link "[PERSON_NAME] & [PERSON_NAME]'s Wedding" at bounding box center [323, 403] width 271 height 21
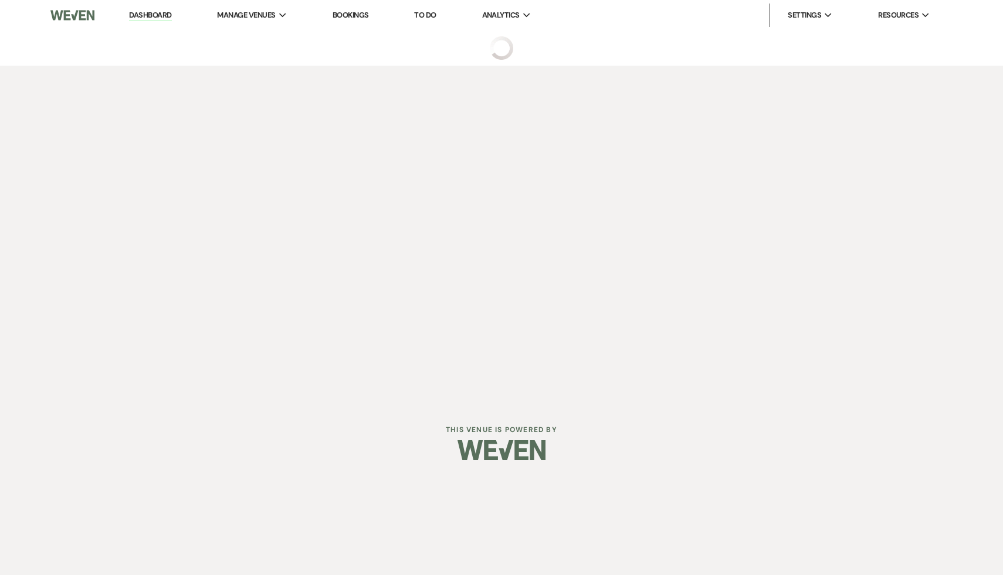
select select "4"
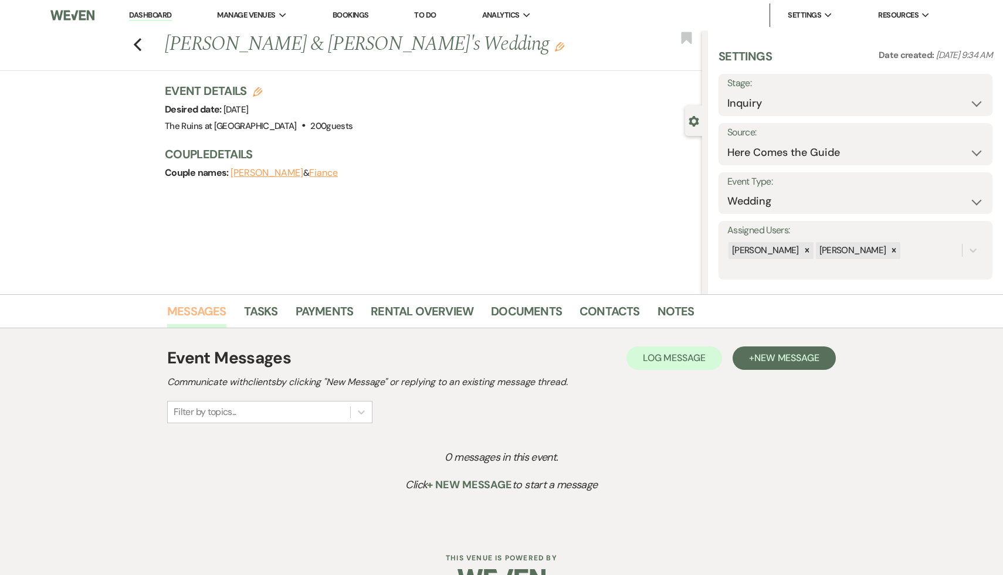
click at [207, 309] on link "Messages" at bounding box center [196, 315] width 59 height 26
click at [798, 362] on span "New Message" at bounding box center [786, 358] width 65 height 12
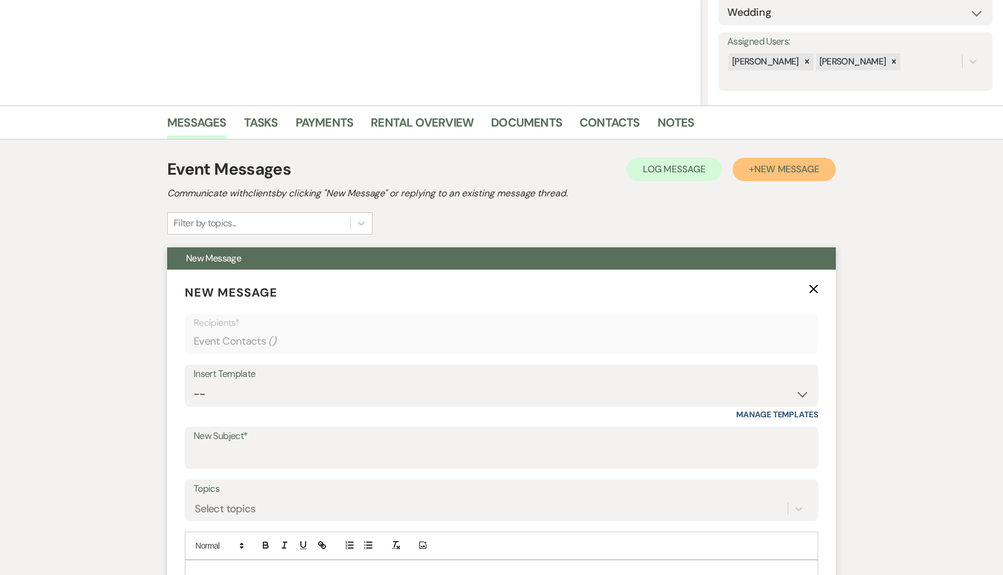
scroll to position [214, 0]
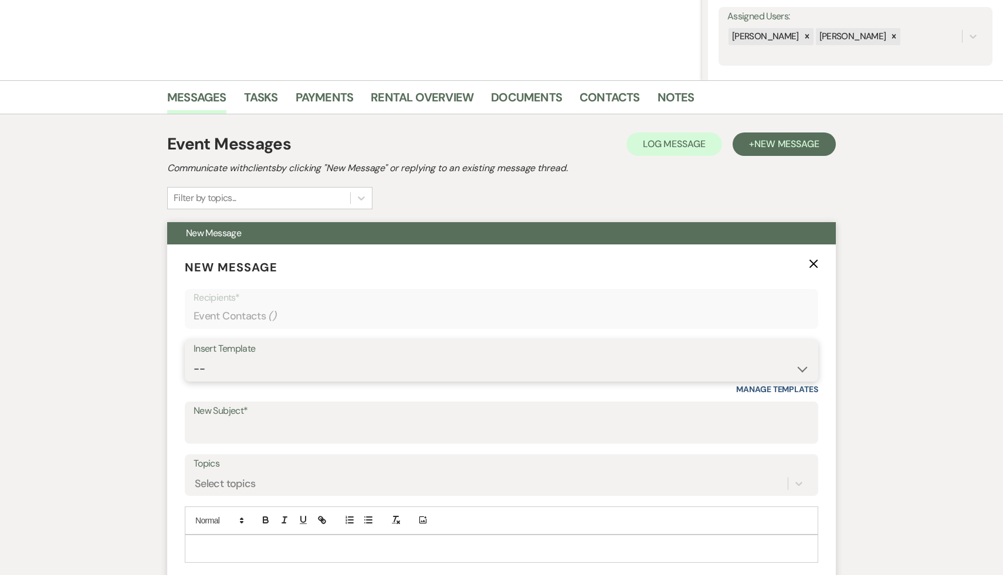
click at [802, 371] on select "-- Weven Planning Portal Introduction (Booked Events) Initial Inquiry Response …" at bounding box center [502, 369] width 616 height 23
select select "566"
click at [194, 358] on select "-- Weven Planning Portal Introduction (Booked Events) Initial Inquiry Response …" at bounding box center [502, 369] width 616 height 23
type input "Thank you for your interest in The Ruins at Sassafras!"
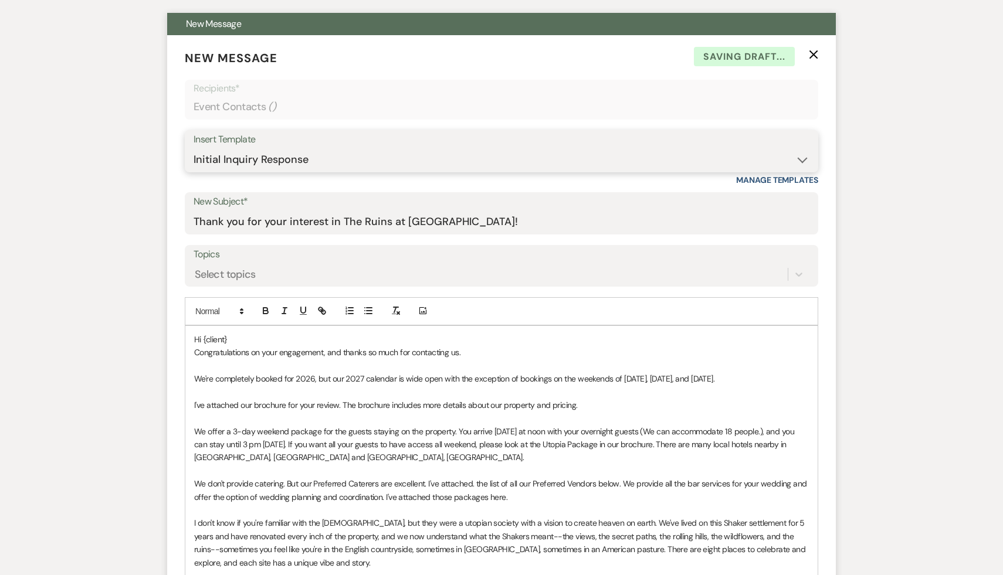
scroll to position [431, 0]
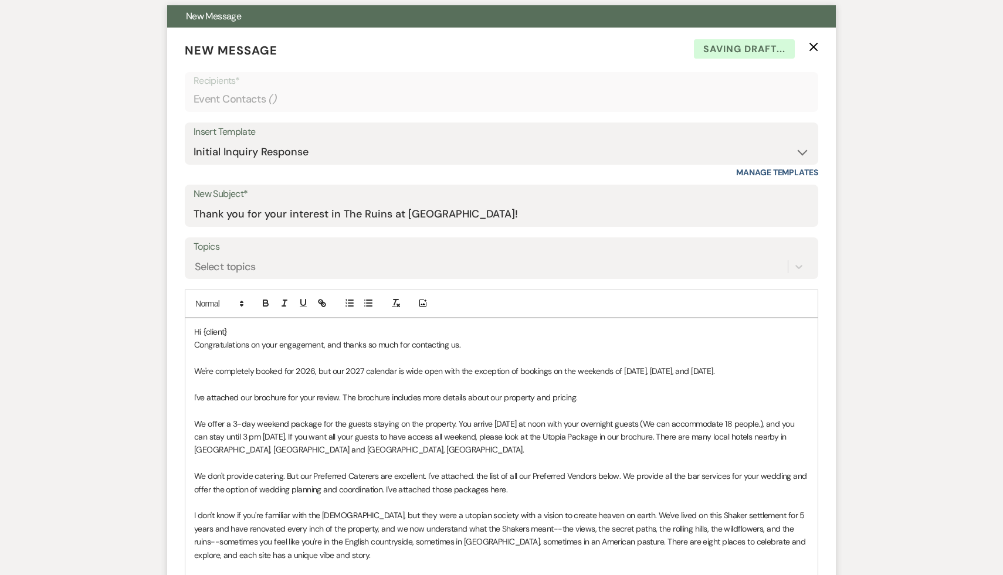
click at [252, 332] on p "Hi {client}" at bounding box center [501, 331] width 615 height 13
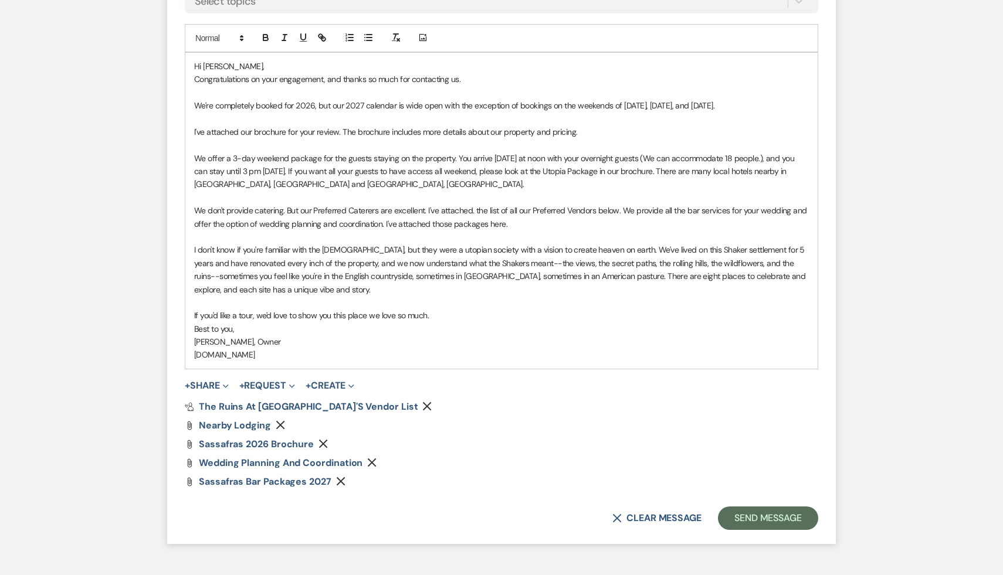
scroll to position [704, 0]
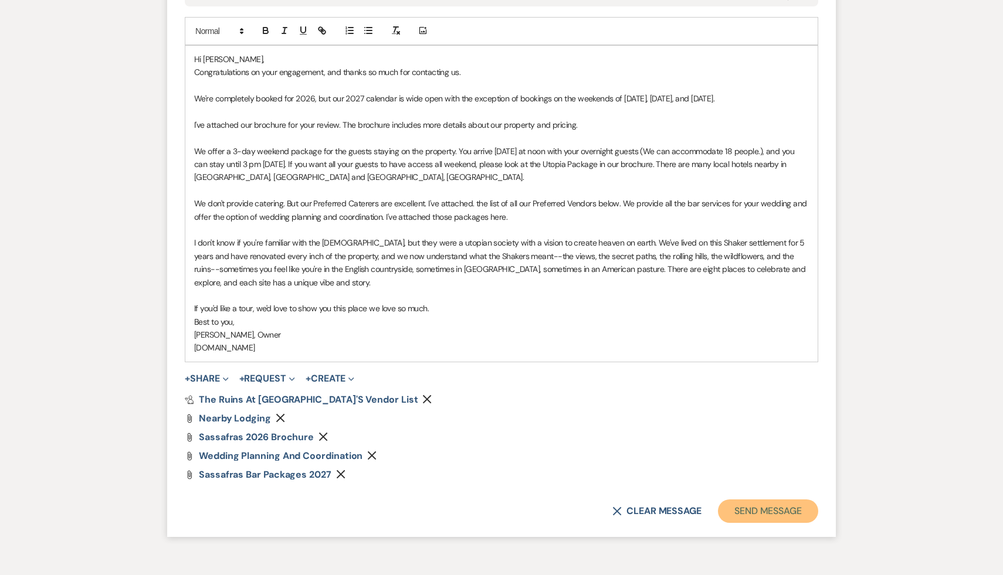
click at [770, 510] on button "Send Message" at bounding box center [768, 511] width 100 height 23
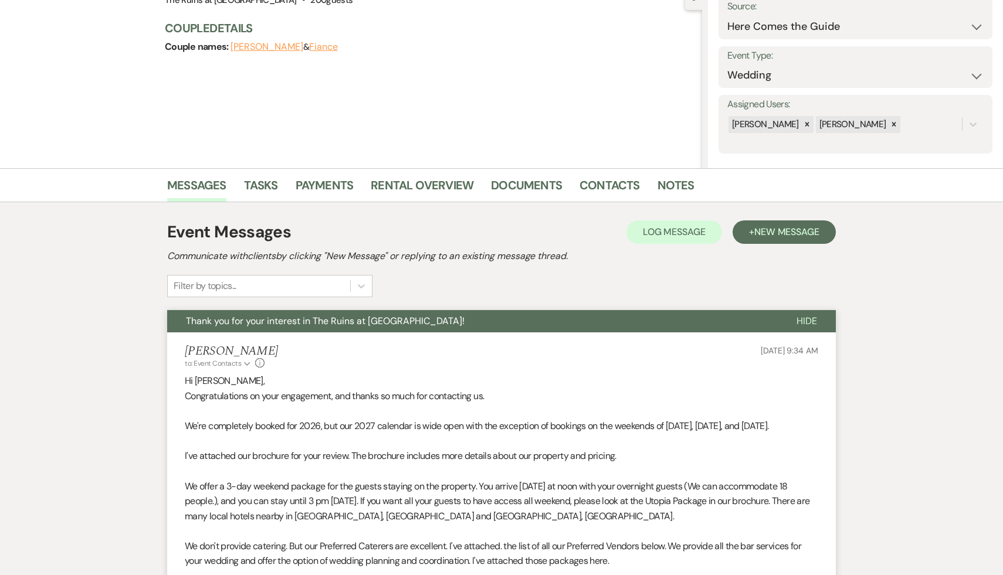
scroll to position [0, 0]
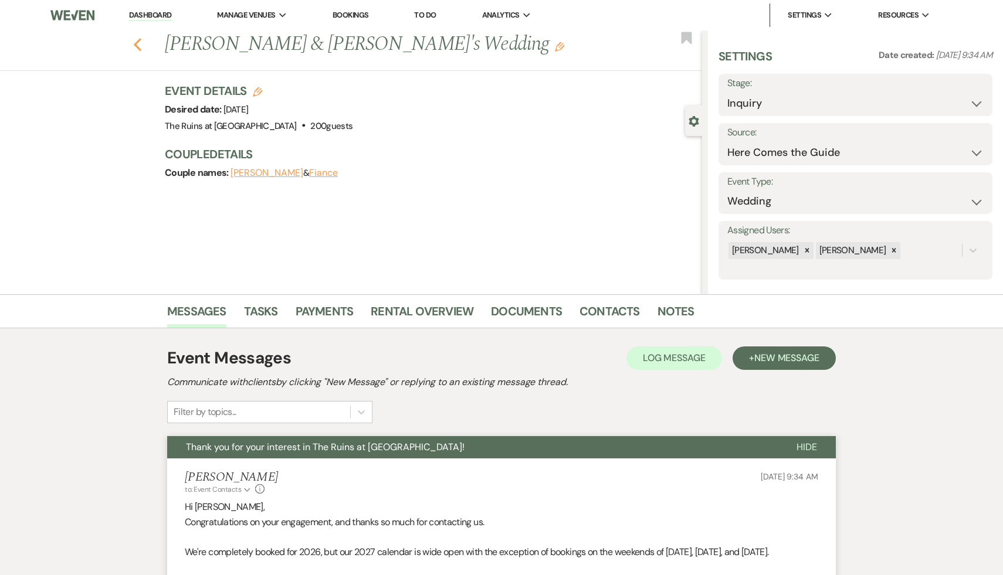
click at [133, 41] on icon "Previous" at bounding box center [137, 45] width 9 height 14
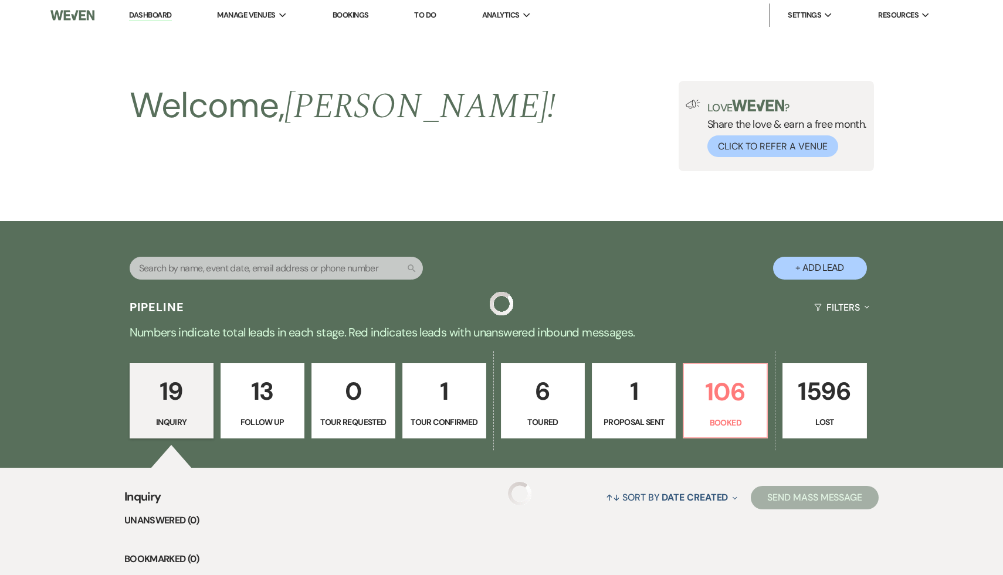
scroll to position [229, 0]
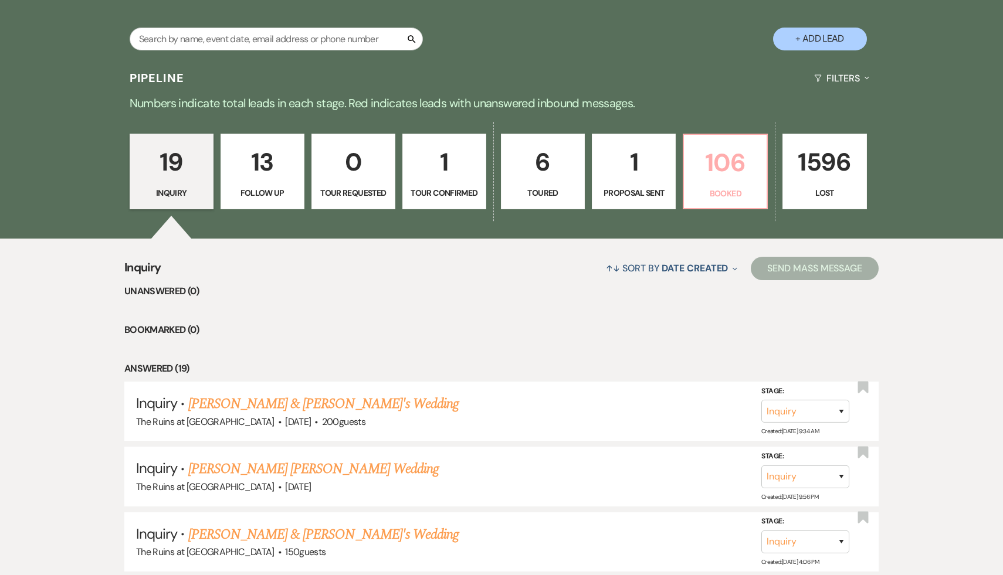
click at [732, 159] on p "106" at bounding box center [725, 162] width 69 height 39
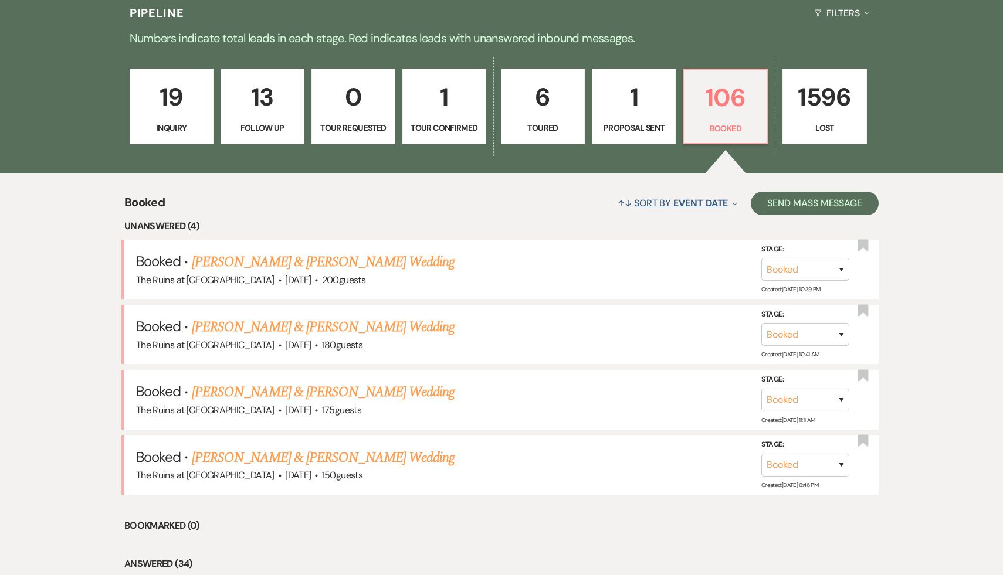
scroll to position [296, 0]
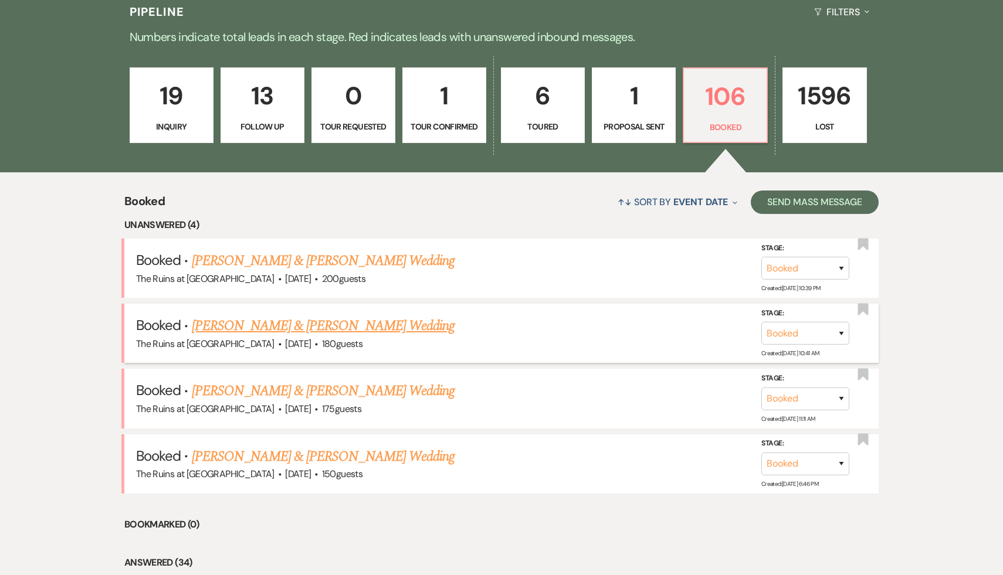
click at [351, 327] on link "[PERSON_NAME] & [PERSON_NAME] Wedding" at bounding box center [323, 325] width 263 height 21
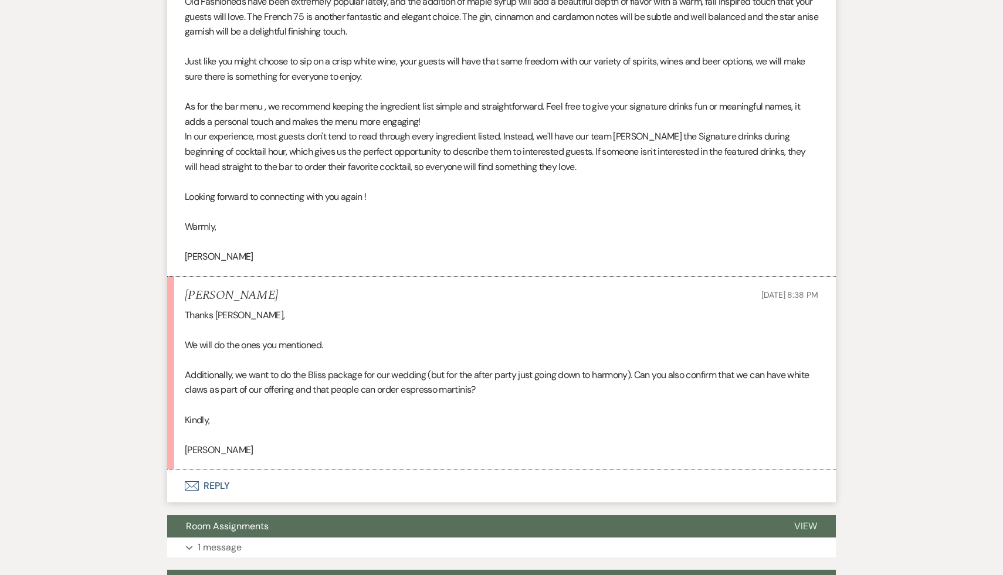
scroll to position [7511, 0]
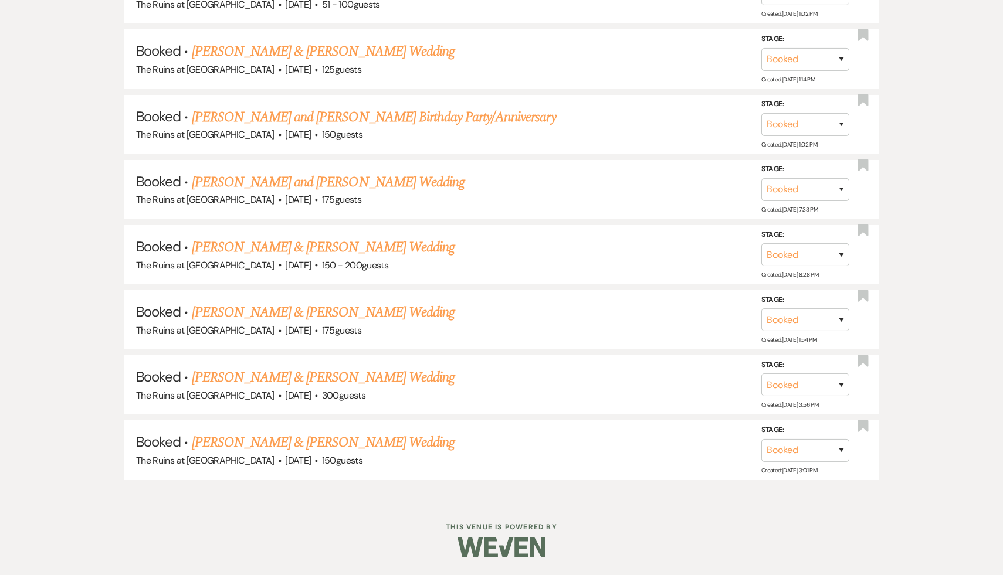
scroll to position [296, 0]
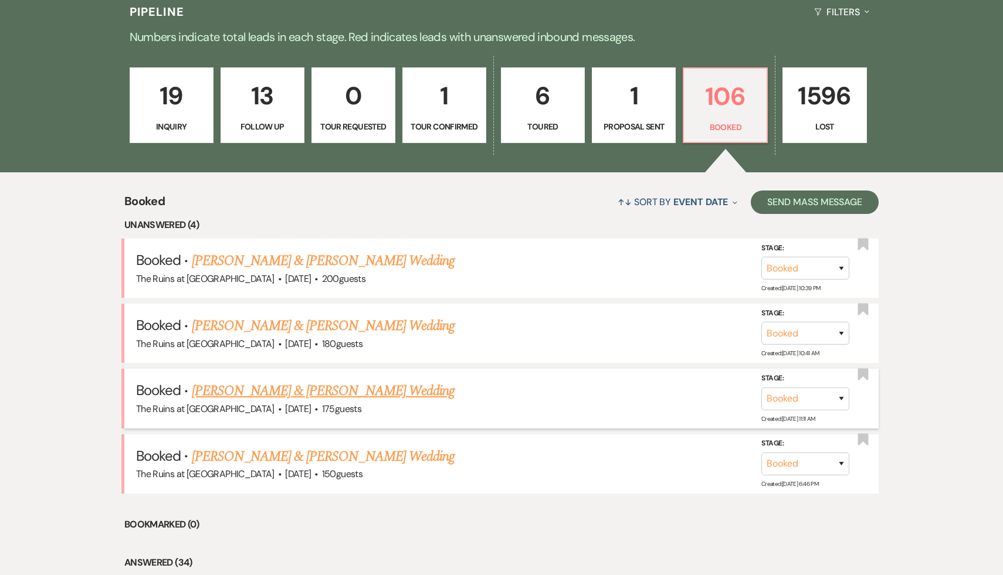
click at [351, 395] on link "[PERSON_NAME] & [PERSON_NAME] Wedding" at bounding box center [323, 391] width 263 height 21
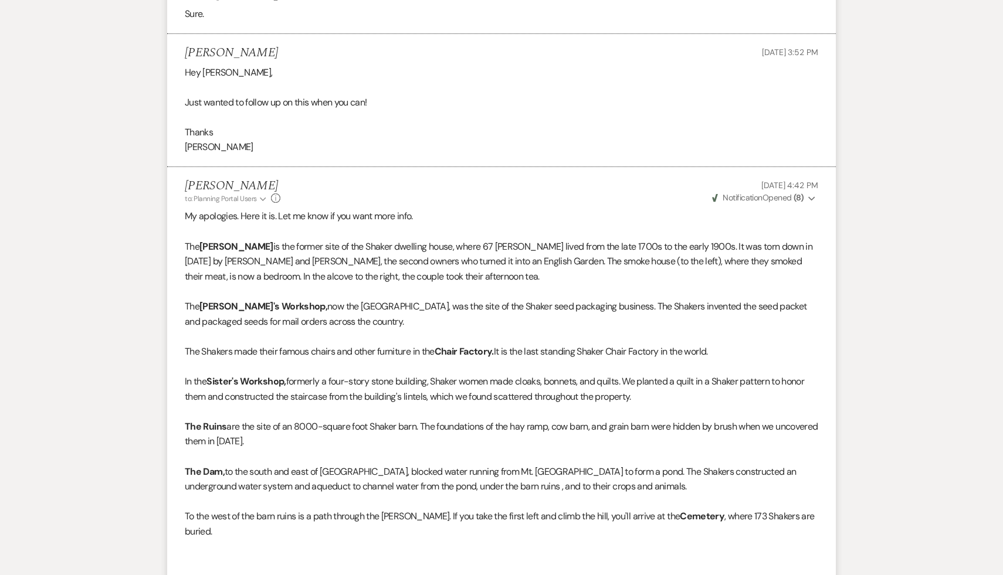
scroll to position [810, 0]
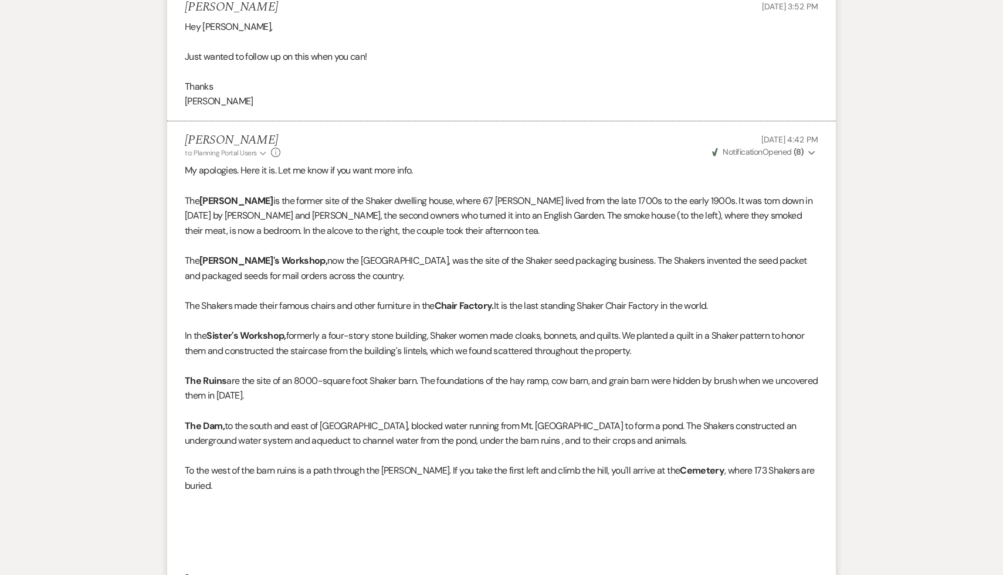
click at [284, 508] on p at bounding box center [501, 515] width 633 height 15
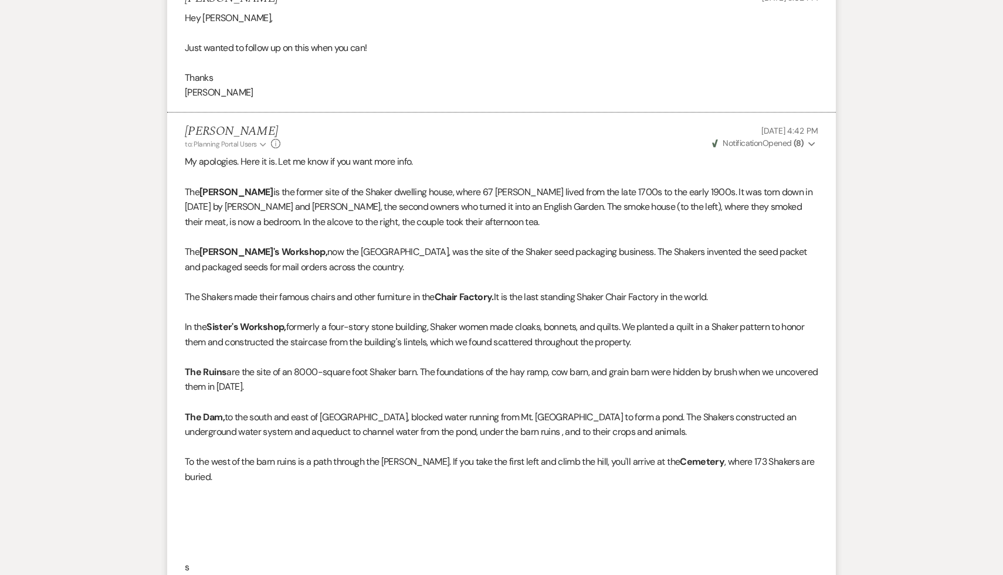
scroll to position [820, 0]
click at [284, 498] on p at bounding box center [501, 505] width 633 height 15
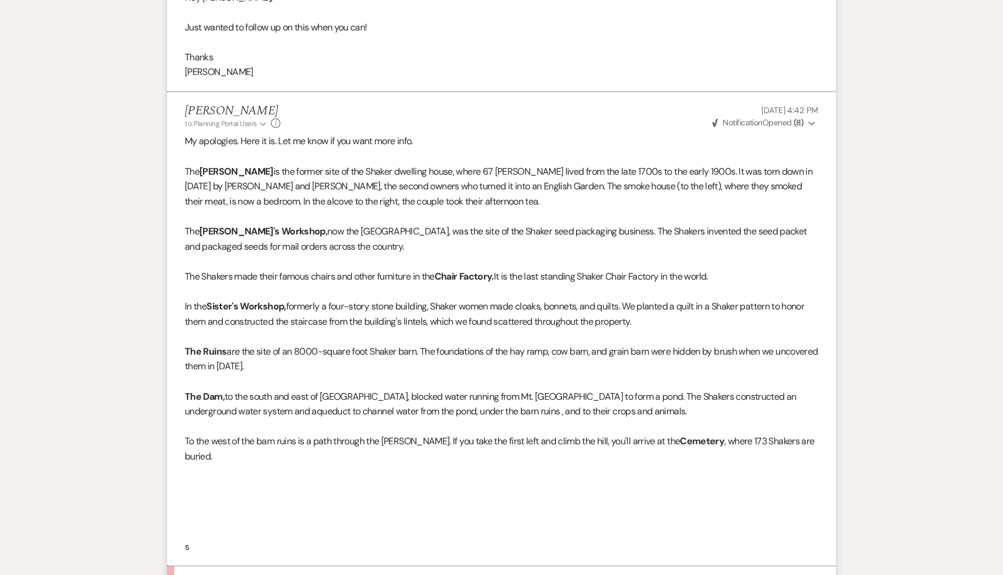
scroll to position [841, 0]
click at [256, 507] on p at bounding box center [501, 514] width 633 height 15
click at [279, 507] on p at bounding box center [501, 514] width 633 height 15
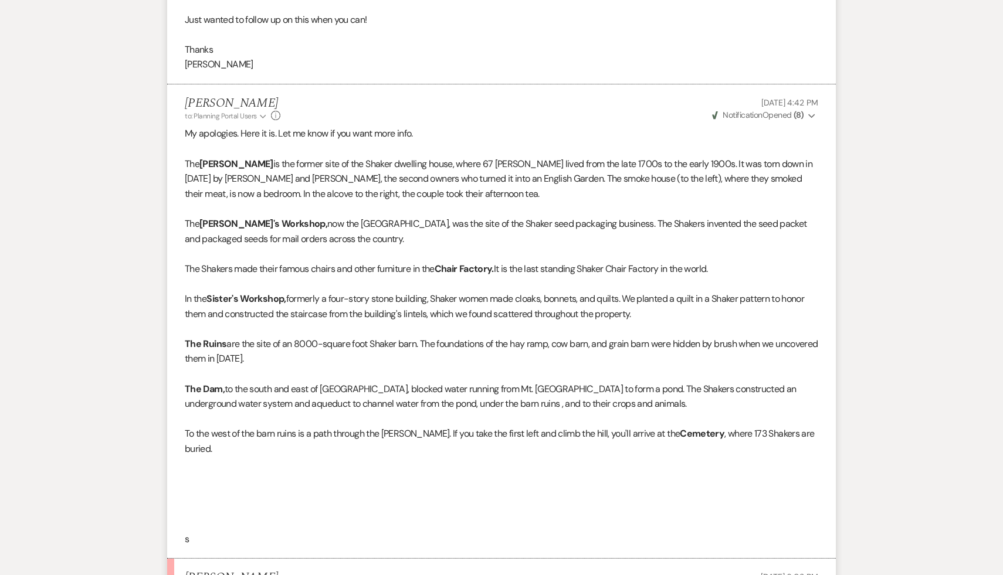
click at [279, 501] on p at bounding box center [501, 508] width 633 height 15
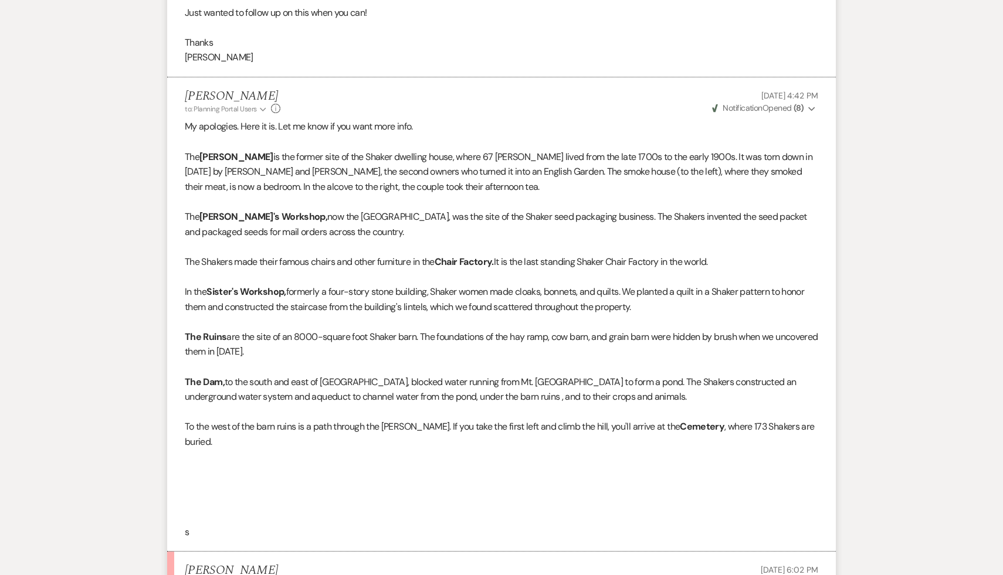
scroll to position [867, 0]
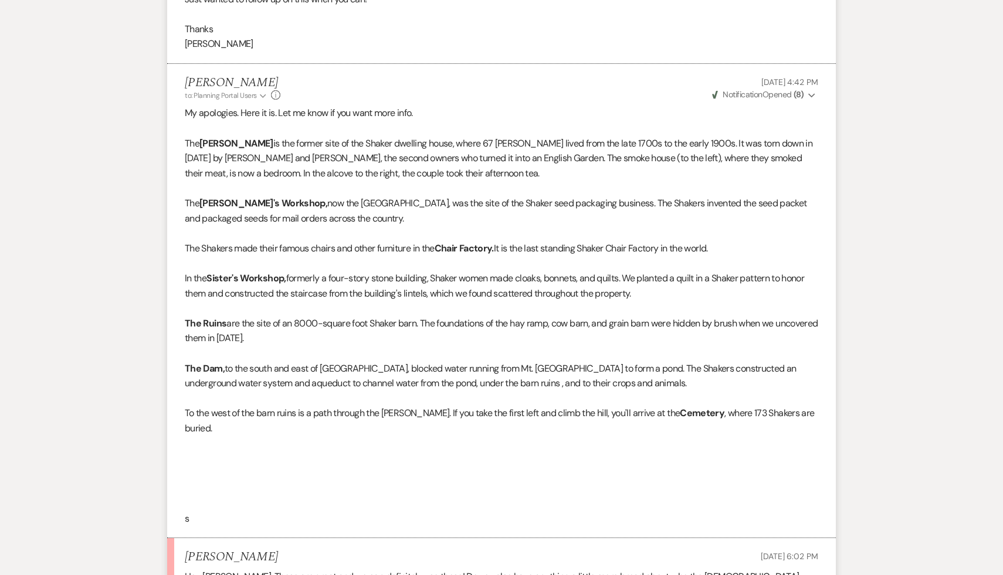
click at [284, 496] on p at bounding box center [501, 503] width 633 height 15
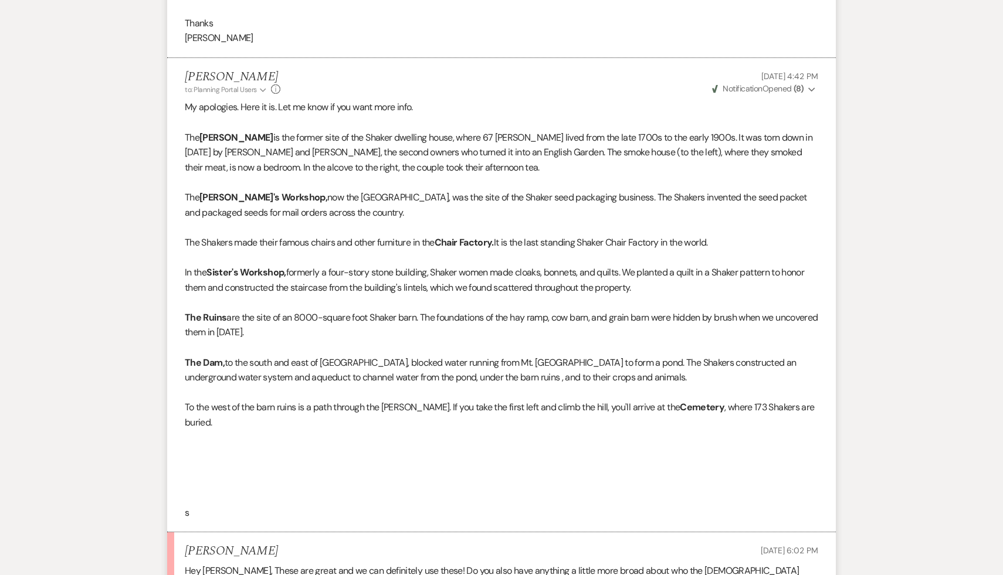
click at [297, 490] on p at bounding box center [501, 497] width 633 height 15
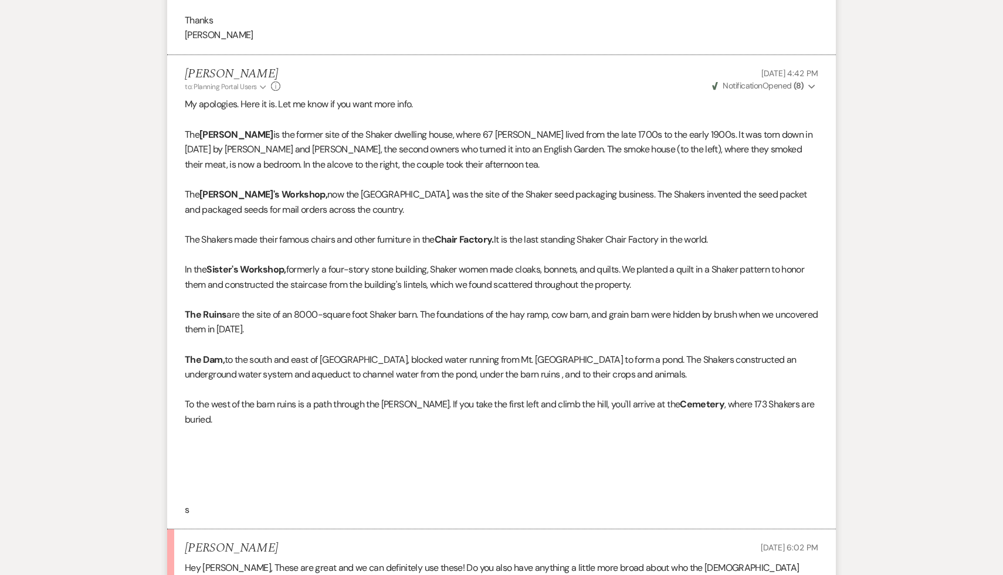
click at [320, 487] on p at bounding box center [501, 494] width 633 height 15
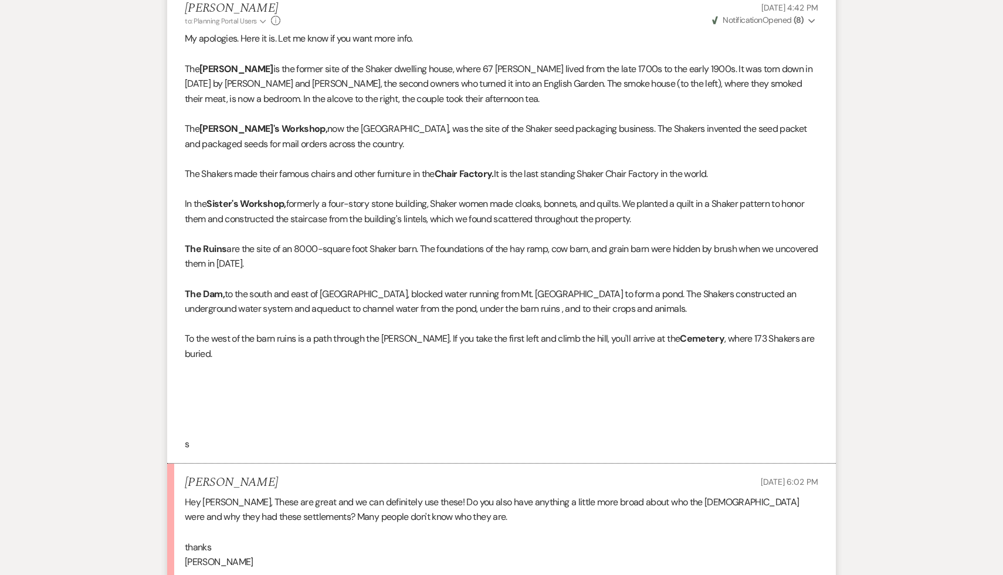
scroll to position [945, 0]
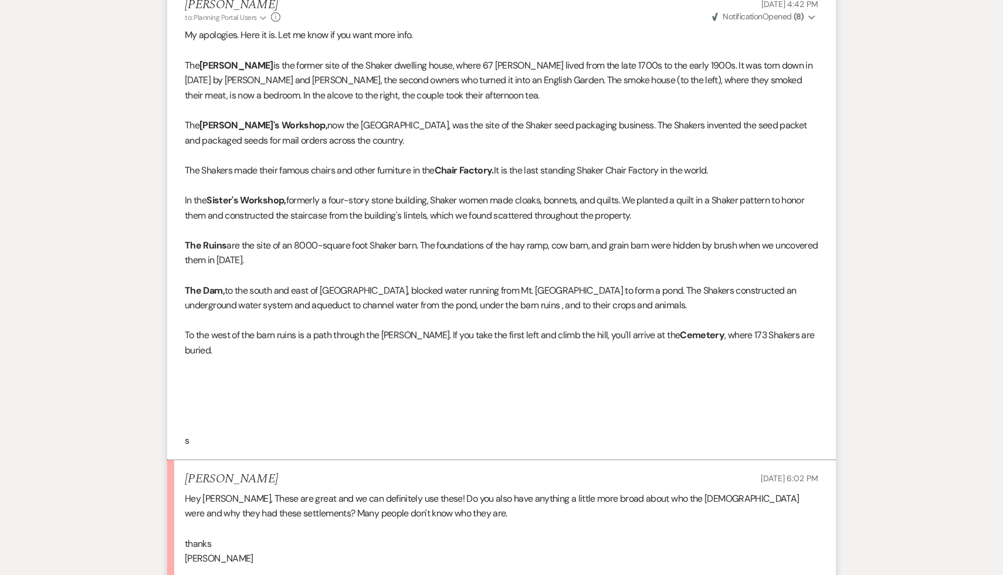
click at [332, 537] on p "thanks" at bounding box center [501, 544] width 633 height 15
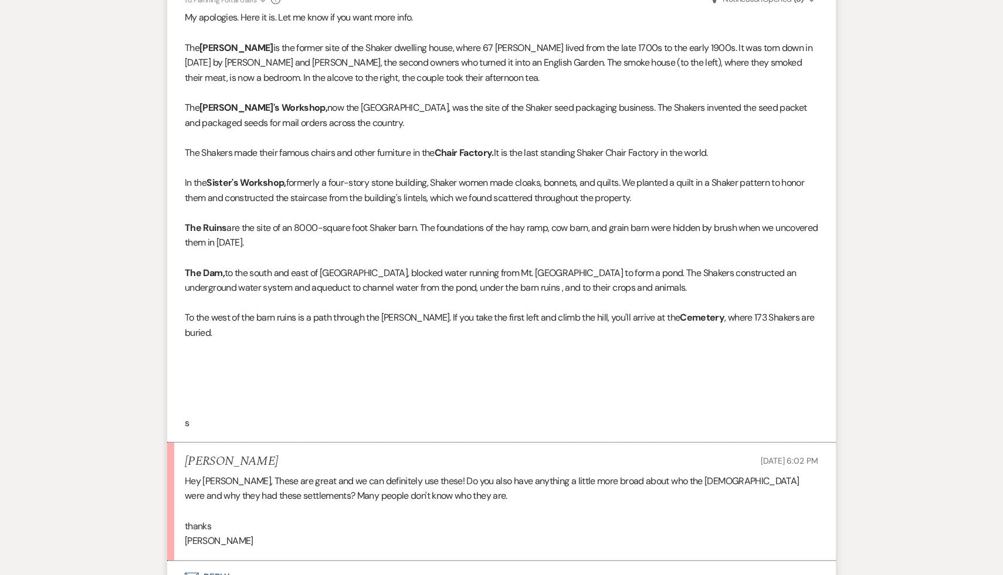
scroll to position [973, 0]
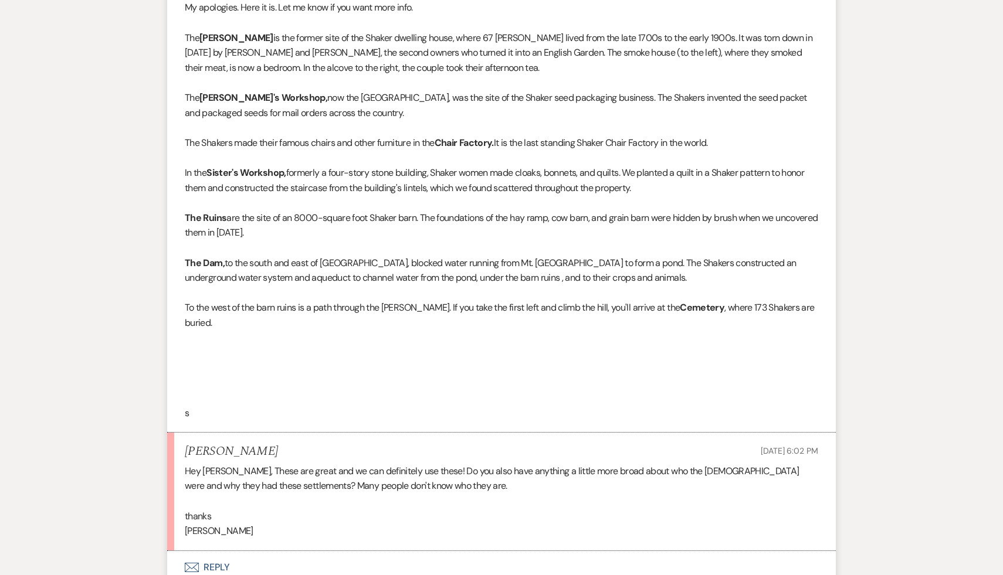
click at [311, 524] on p "[PERSON_NAME]" at bounding box center [501, 531] width 633 height 15
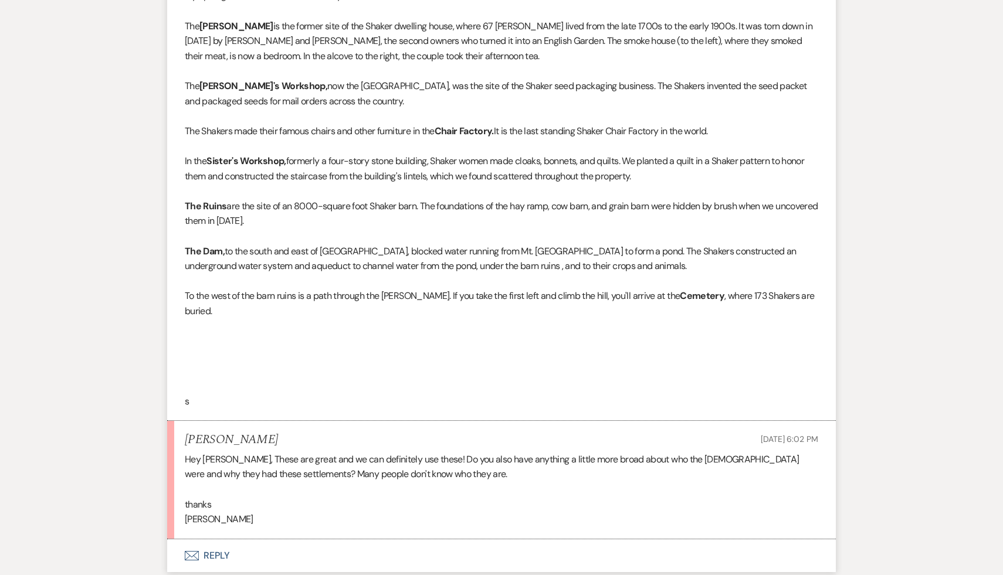
scroll to position [995, 0]
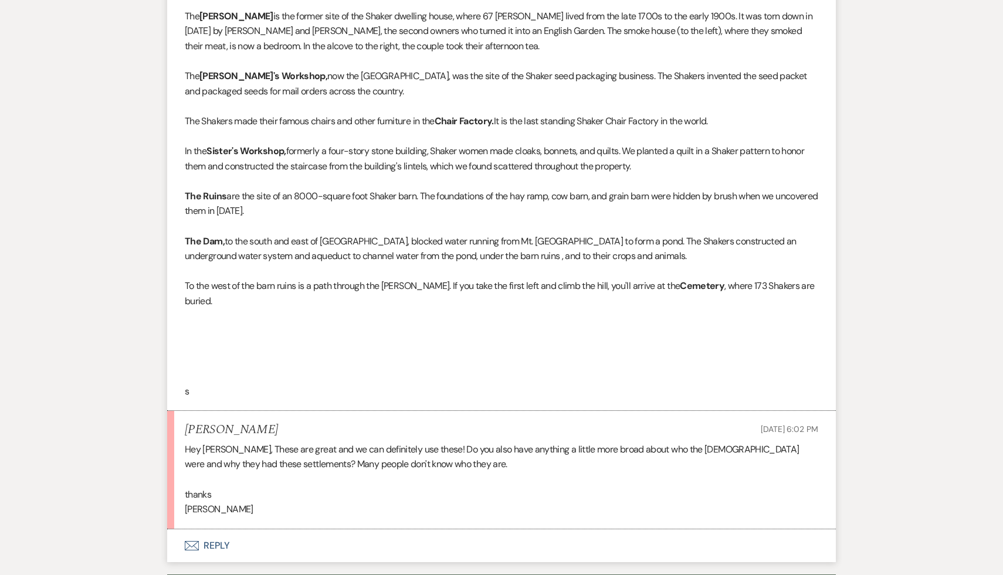
click at [311, 502] on p "[PERSON_NAME]" at bounding box center [501, 509] width 633 height 15
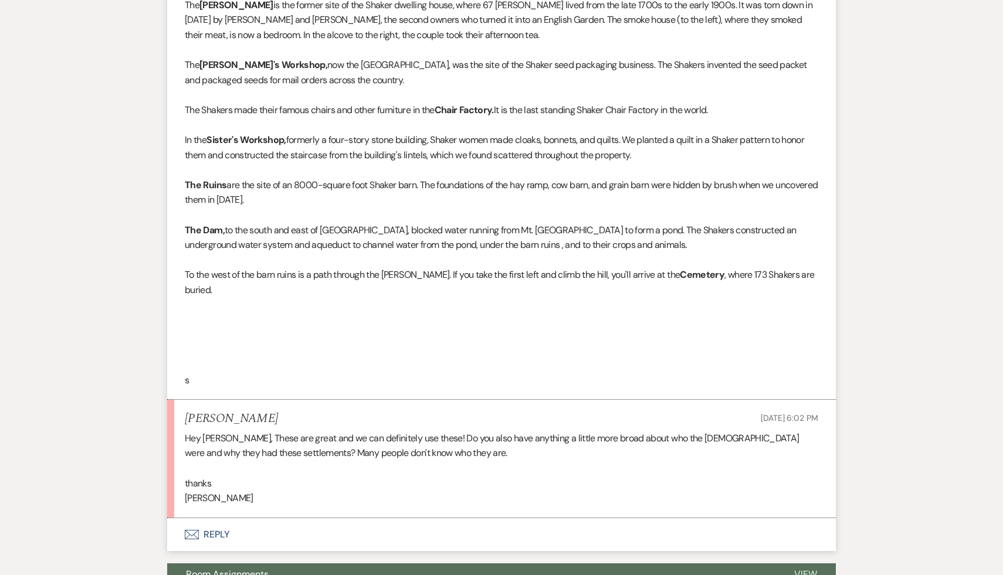
scroll to position [1007, 0]
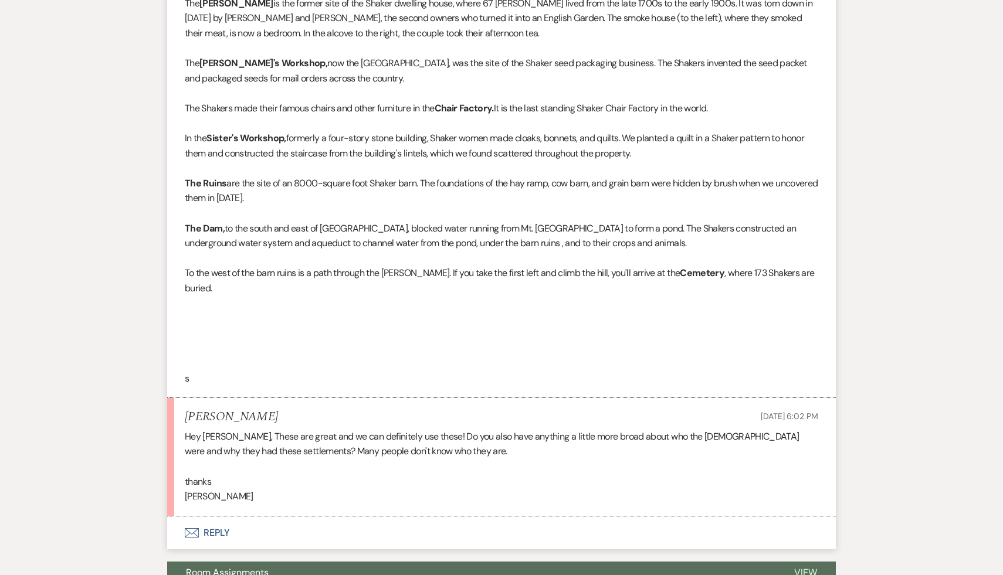
click at [212, 517] on button "Envelope Reply" at bounding box center [501, 533] width 669 height 33
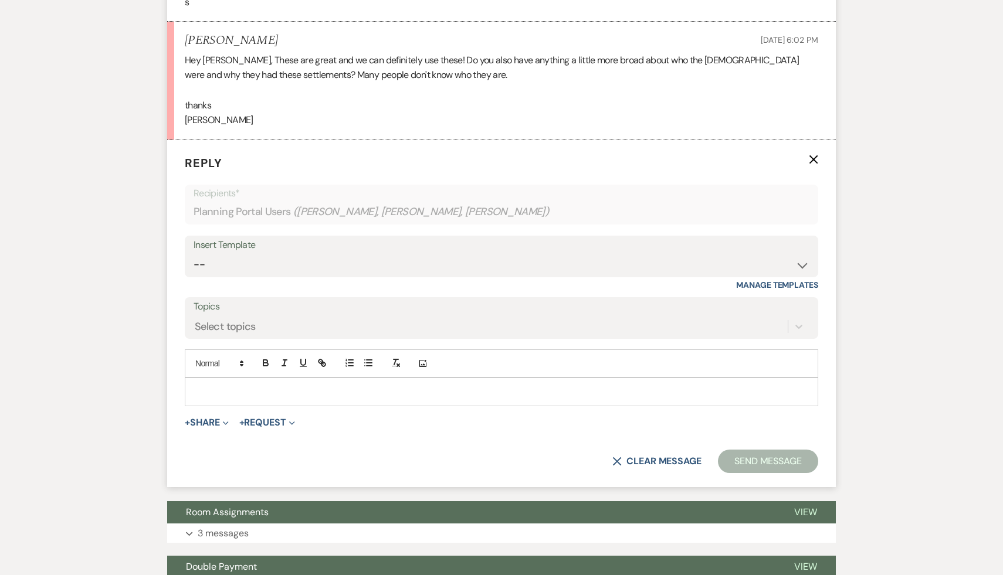
scroll to position [1395, 0]
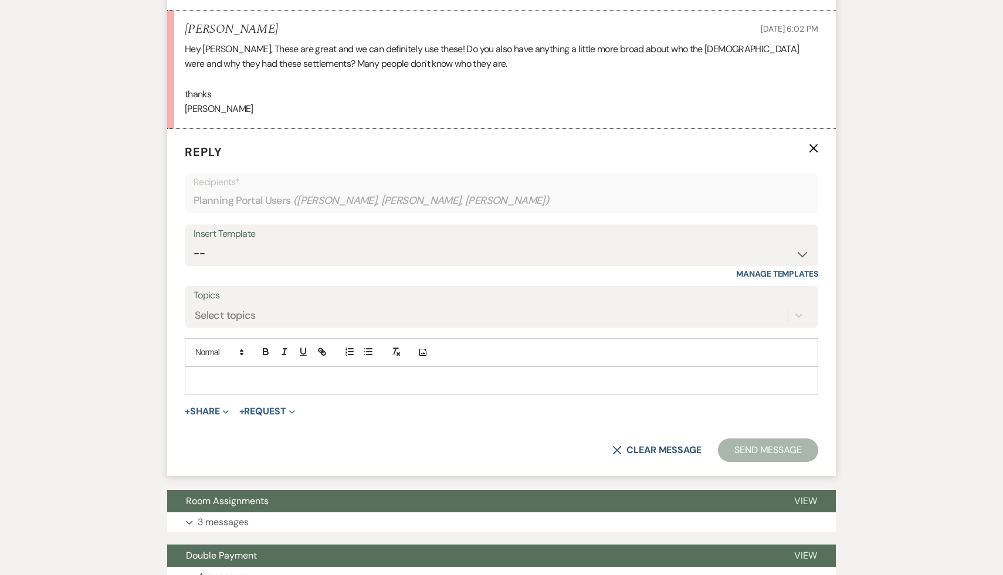
click at [308, 374] on p at bounding box center [501, 380] width 615 height 13
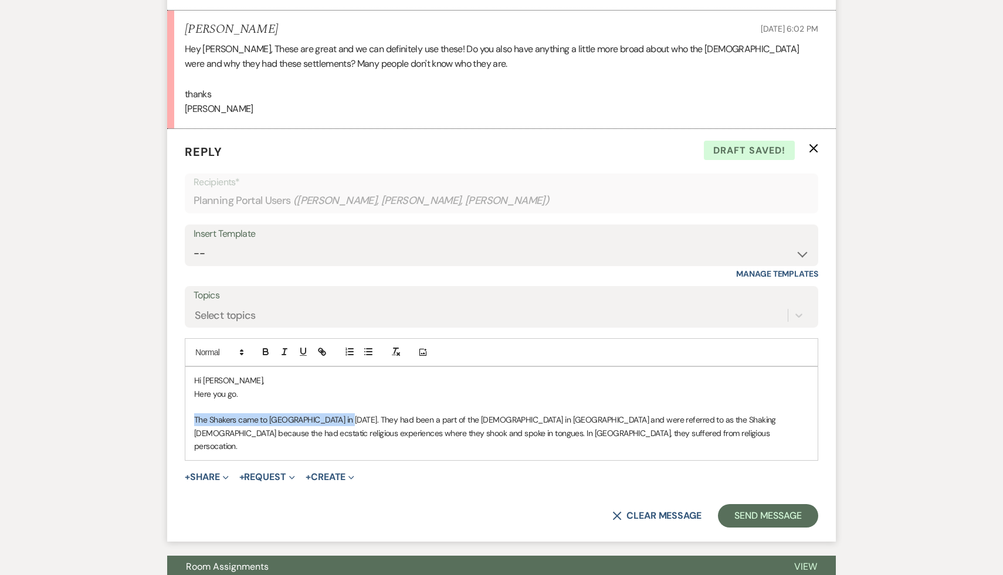
drag, startPoint x: 343, startPoint y: 405, endPoint x: 179, endPoint y: 403, distance: 163.6
click at [179, 403] on form "Reply X Draft saved! Recipients* Planning Portal Users ( [PERSON_NAME], [PERSON…" at bounding box center [501, 335] width 669 height 413
copy p "The Shakers came to America in 1774. They"
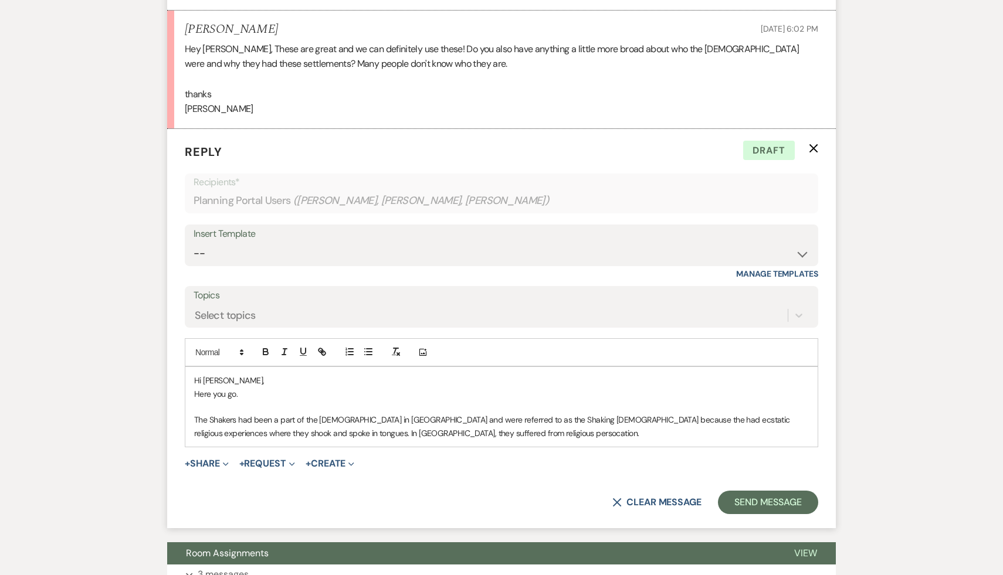
click at [586, 413] on p "The Shakers had been a part of the Quakers in England and were referred to as t…" at bounding box center [501, 426] width 615 height 26
click at [580, 418] on p "The Shakers had been a part of the Quakers in England and were referred to as t…" at bounding box center [501, 426] width 615 height 26
click at [413, 418] on p "The Shakers had been a part of the Quakers in England and were referred to as t…" at bounding box center [501, 426] width 615 height 26
click at [423, 420] on p "The Shakers had been a part of the Quakers in England and were referred to as t…" at bounding box center [501, 426] width 615 height 26
click at [464, 415] on p "The Shakers had been a part of the Quakers in England and were referred to as t…" at bounding box center [501, 426] width 615 height 26
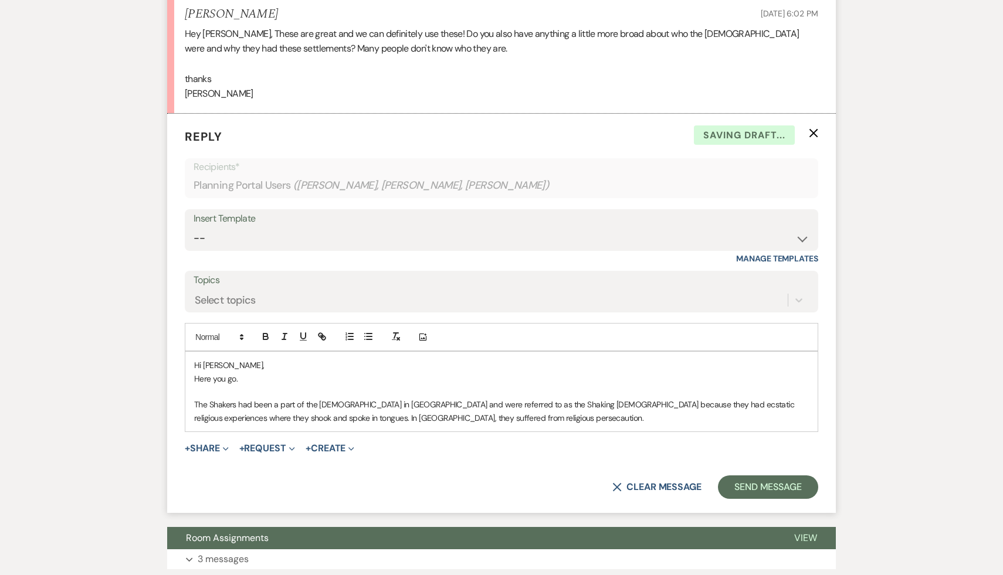
scroll to position [1411, 0]
click at [417, 398] on p "The Shakers had been a part of the Quakers in England and were referred to as t…" at bounding box center [501, 411] width 615 height 26
click at [458, 408] on p "The Shakers had been a part of the Quakers in England and were referred to as t…" at bounding box center [501, 411] width 615 height 26
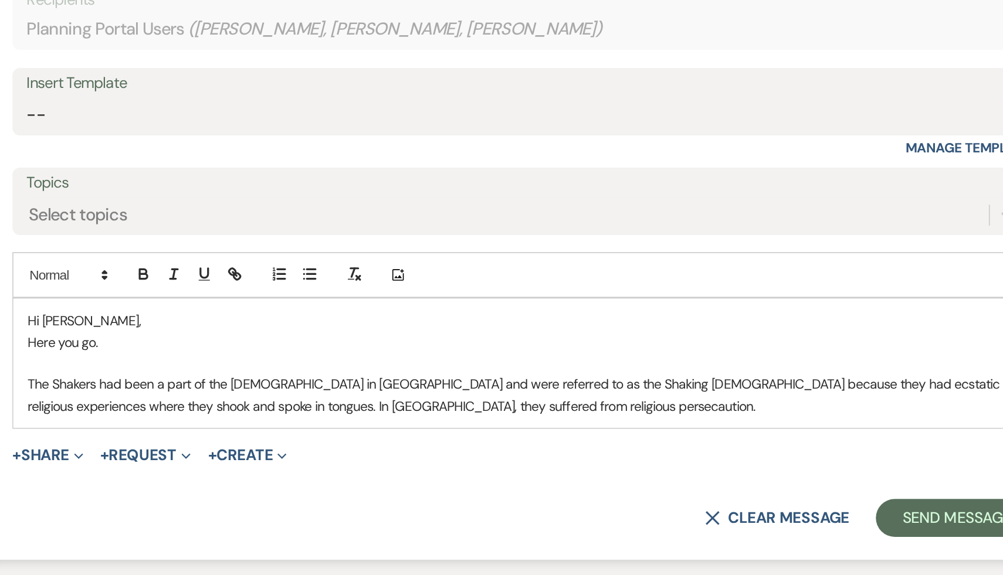
click at [422, 402] on p "The Shakers had been a part of the Quakers in England and were referred to as t…" at bounding box center [501, 411] width 615 height 26
click at [464, 402] on p "The Shakers had been a part of the Quakers in England and were referred to as t…" at bounding box center [501, 411] width 615 height 26
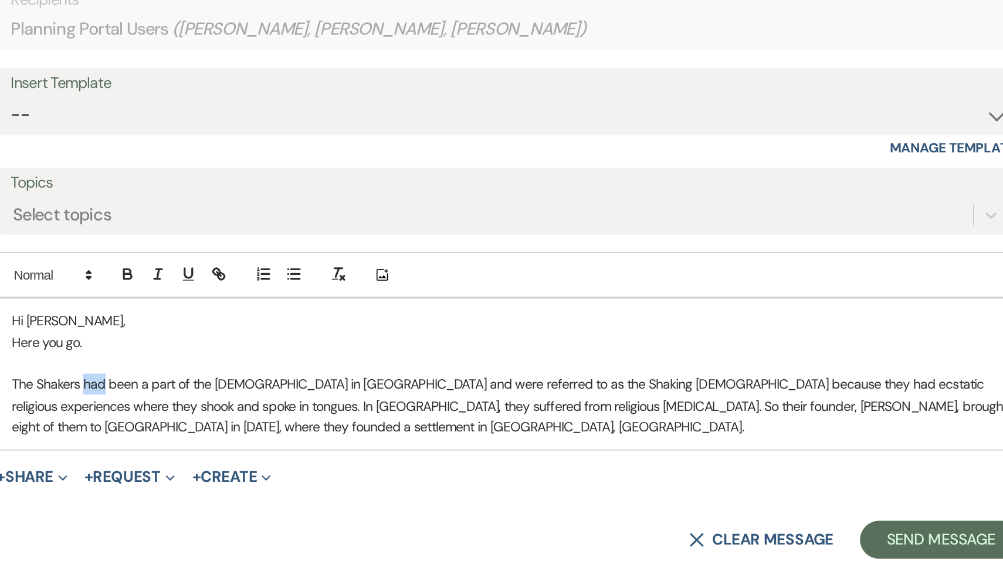
drag, startPoint x: 252, startPoint y: 388, endPoint x: 238, endPoint y: 387, distance: 13.5
click at [238, 398] on p "The Shakers had been a part of the Quakers in England and were referred to as t…" at bounding box center [501, 417] width 615 height 39
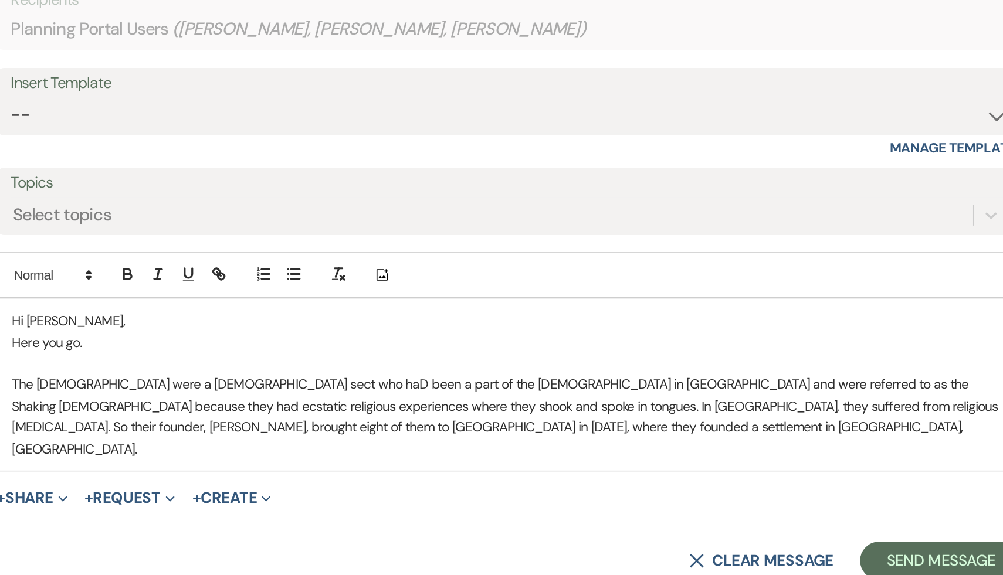
click at [353, 415] on p "The Shakers were a protestant sect who haD been a part of the Quakers in Englan…" at bounding box center [501, 424] width 615 height 53
click at [350, 398] on p "The Shakers were a protestant sect who haD been a part of the Quakers in Englan…" at bounding box center [501, 424] width 615 height 53
click at [398, 402] on p "The [DEMOGRAPHIC_DATA] were a [DEMOGRAPHIC_DATA] sect who had been a part of th…" at bounding box center [501, 424] width 615 height 53
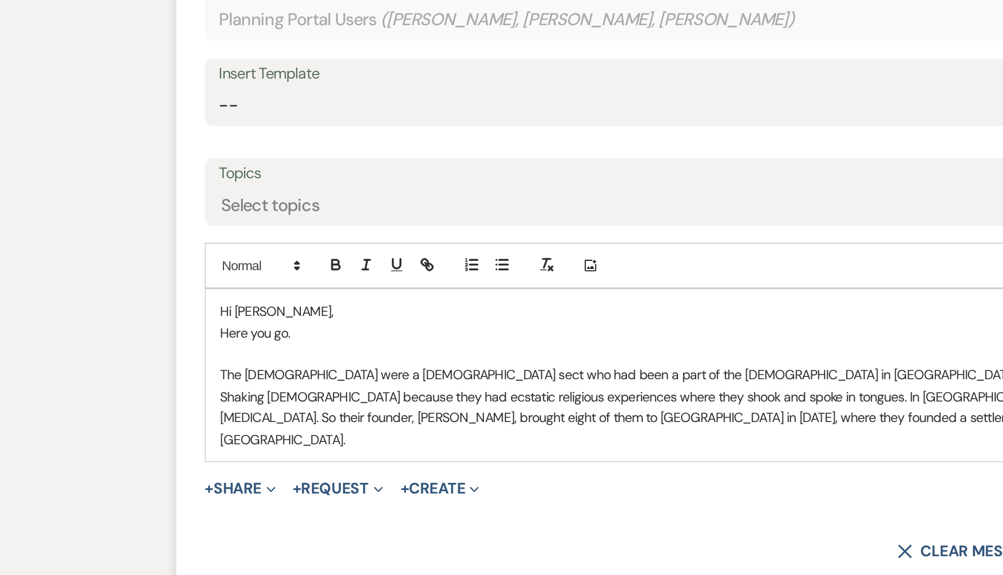
click at [352, 400] on p "The [DEMOGRAPHIC_DATA] were a [DEMOGRAPHIC_DATA] sect who had been a part of th…" at bounding box center [501, 424] width 615 height 53
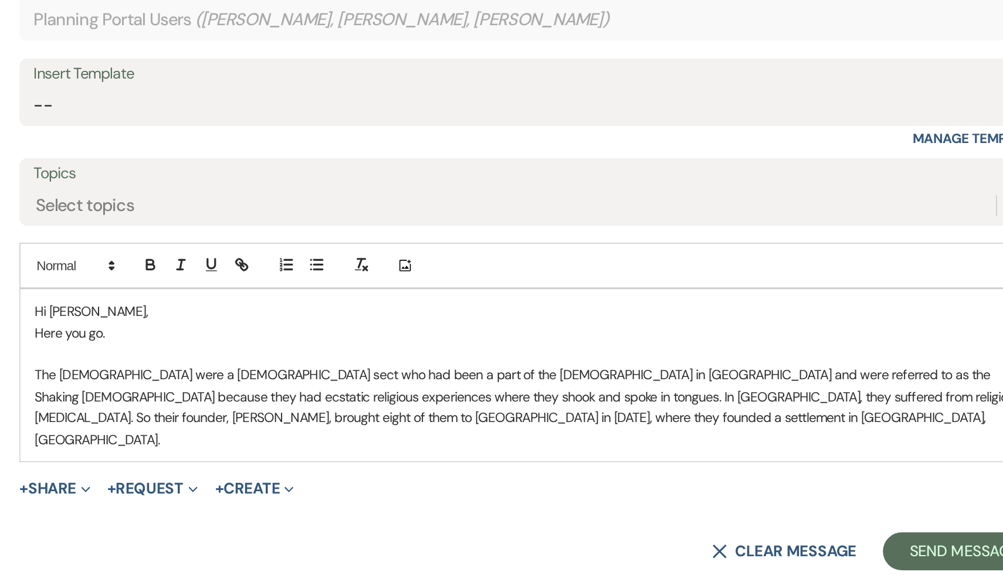
click at [472, 412] on p "The [DEMOGRAPHIC_DATA] were a [DEMOGRAPHIC_DATA] sect who had been a part of th…" at bounding box center [501, 424] width 615 height 53
click at [469, 413] on p "The [DEMOGRAPHIC_DATA] were a [DEMOGRAPHIC_DATA] sect who had been a part of th…" at bounding box center [501, 424] width 615 height 53
click at [357, 415] on p "The [DEMOGRAPHIC_DATA] were a [DEMOGRAPHIC_DATA] sect who had been a part of th…" at bounding box center [501, 424] width 615 height 53
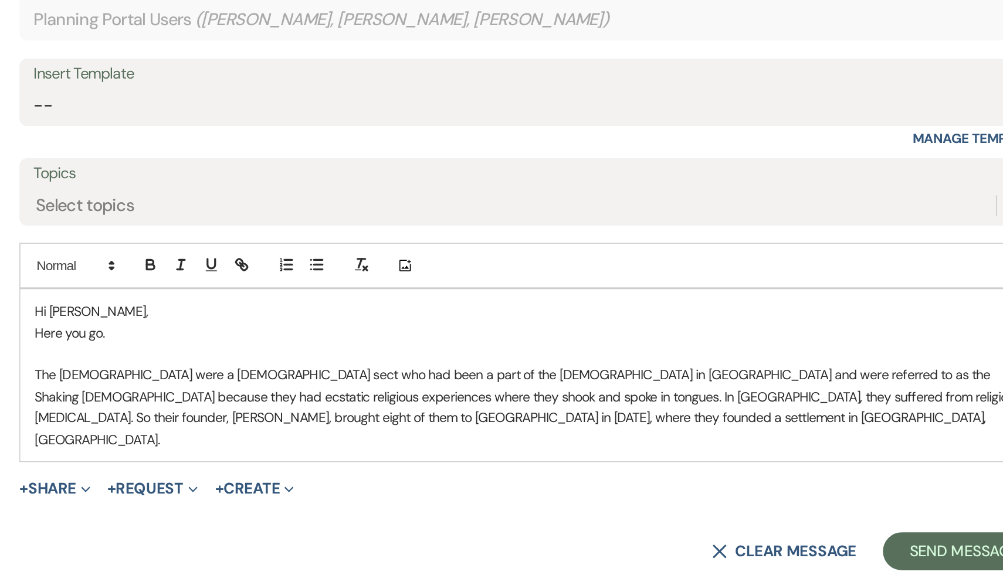
click at [368, 465] on form "Reply X Draft Recipients* Planning Portal Users ( [PERSON_NAME], [PERSON_NAME],…" at bounding box center [501, 326] width 669 height 426
click at [396, 427] on div "Hi [PERSON_NAME], Here you go. The [DEMOGRAPHIC_DATA] were a [DEMOGRAPHIC_DATA]…" at bounding box center [501, 404] width 632 height 106
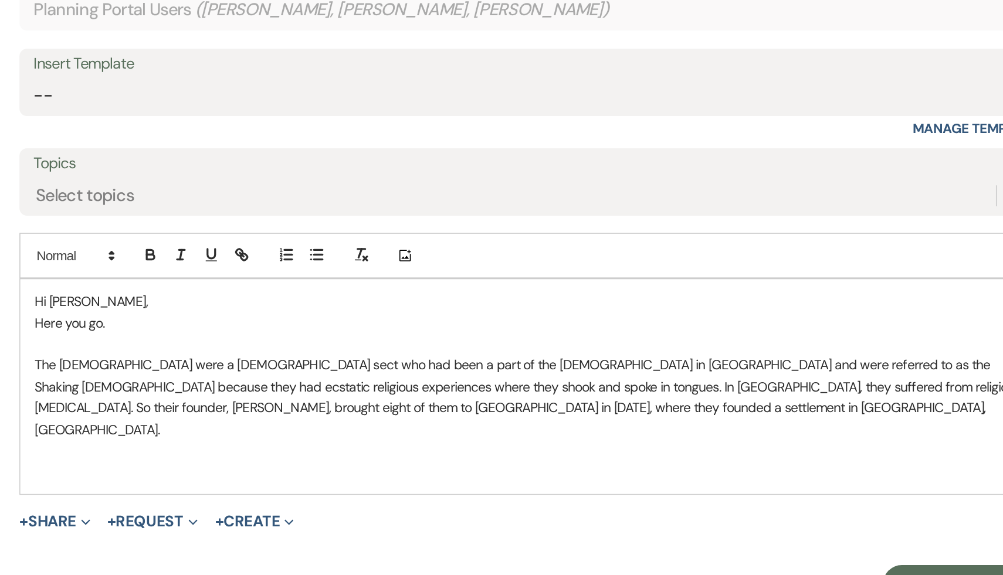
click at [420, 398] on p "The [DEMOGRAPHIC_DATA] were a [DEMOGRAPHIC_DATA] sect who had been a part of th…" at bounding box center [501, 424] width 615 height 53
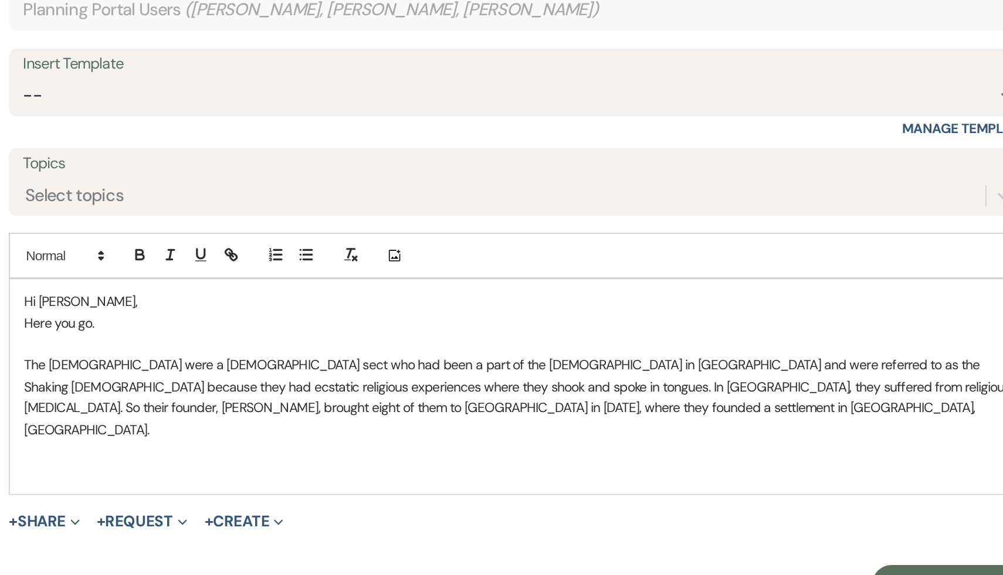
click at [363, 418] on p "The [DEMOGRAPHIC_DATA] were a [DEMOGRAPHIC_DATA] sect who had been a part of th…" at bounding box center [501, 424] width 615 height 53
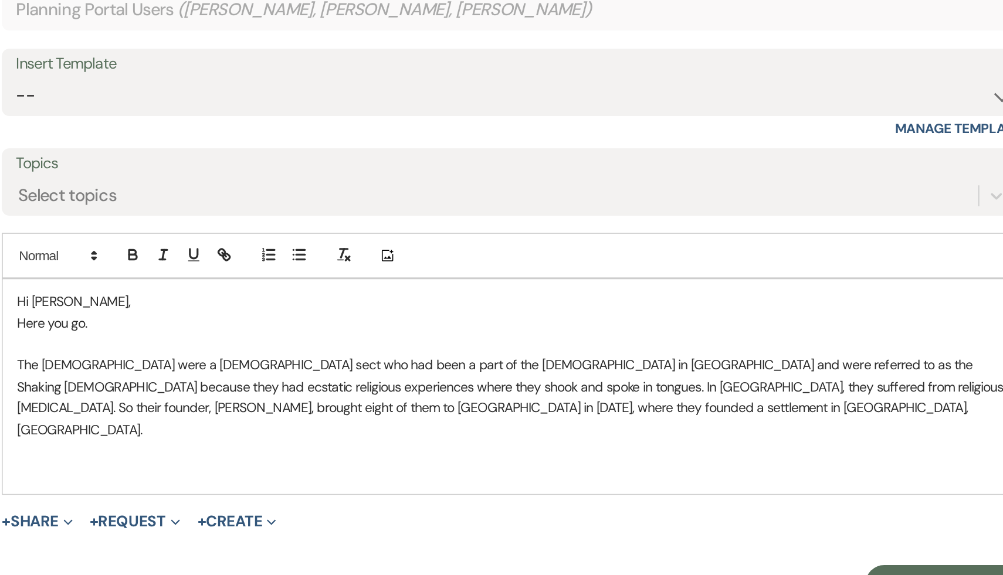
click at [301, 398] on p "The [DEMOGRAPHIC_DATA] were a [DEMOGRAPHIC_DATA] sect who had been a part of th…" at bounding box center [501, 424] width 615 height 53
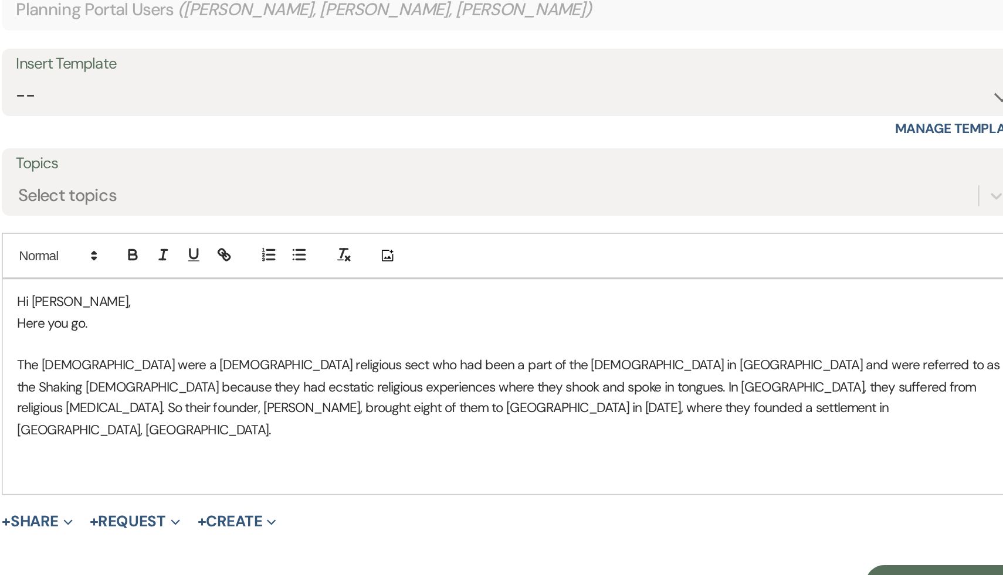
click at [368, 450] on p at bounding box center [501, 456] width 615 height 13
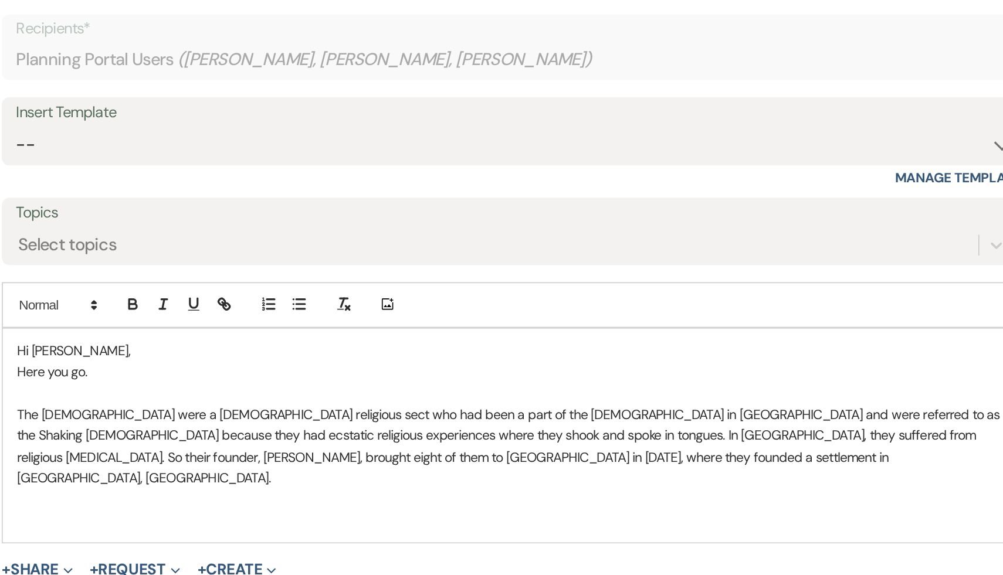
click at [647, 565] on button "X Clear message" at bounding box center [656, 569] width 89 height 9
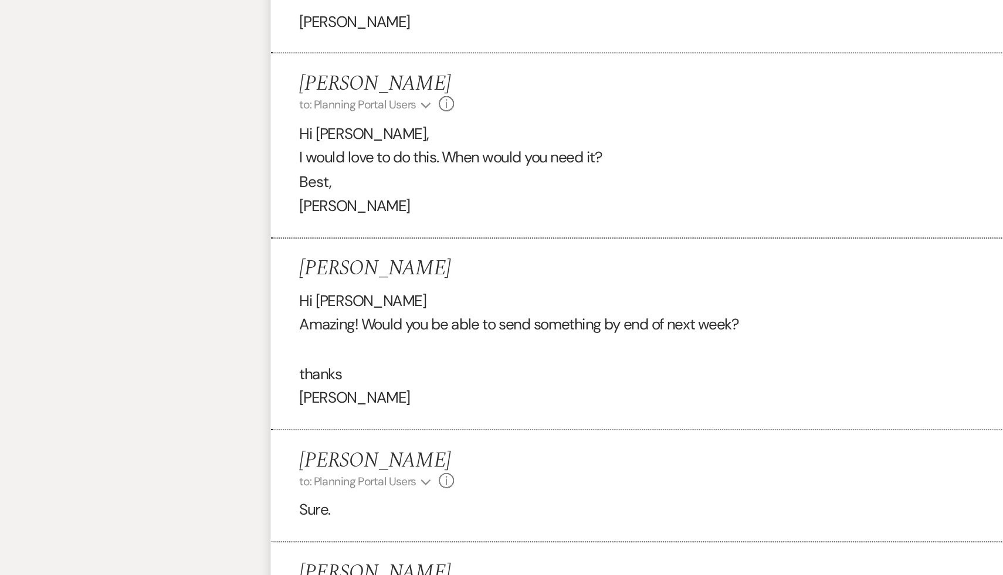
scroll to position [0, 0]
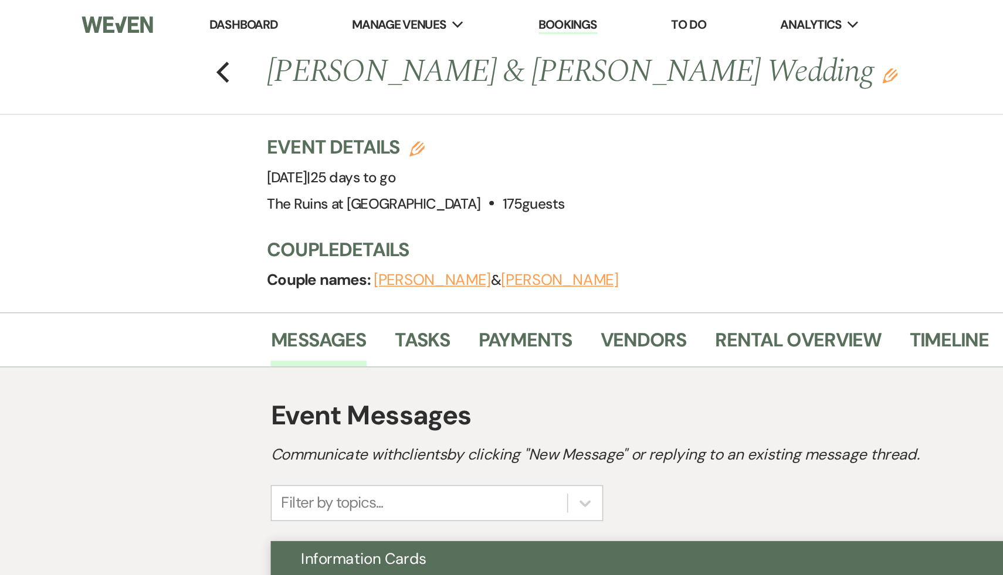
click at [143, 13] on link "Dashboard" at bounding box center [150, 15] width 42 height 10
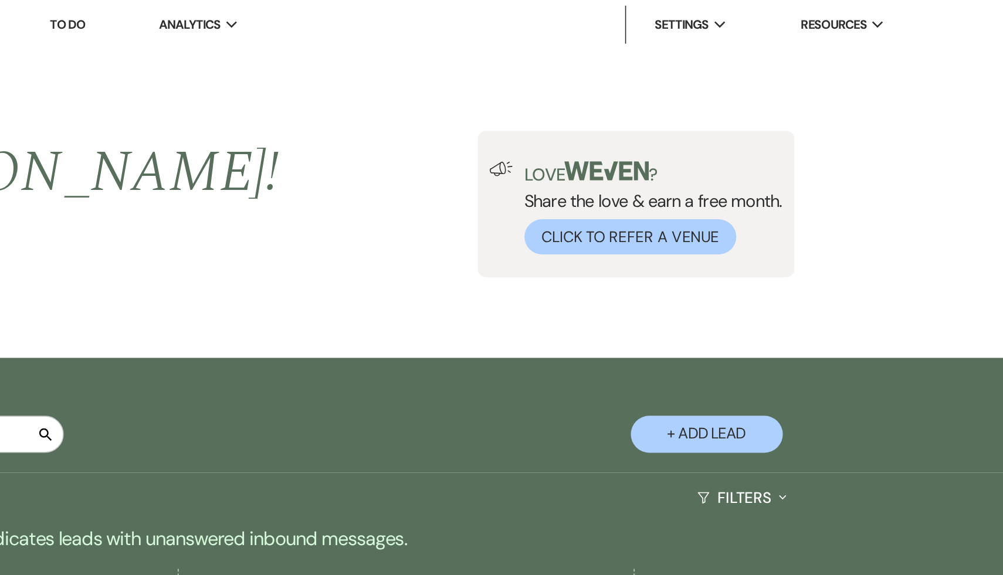
click at [816, 271] on button "+ Add Lead" at bounding box center [820, 268] width 94 height 23
select select "534"
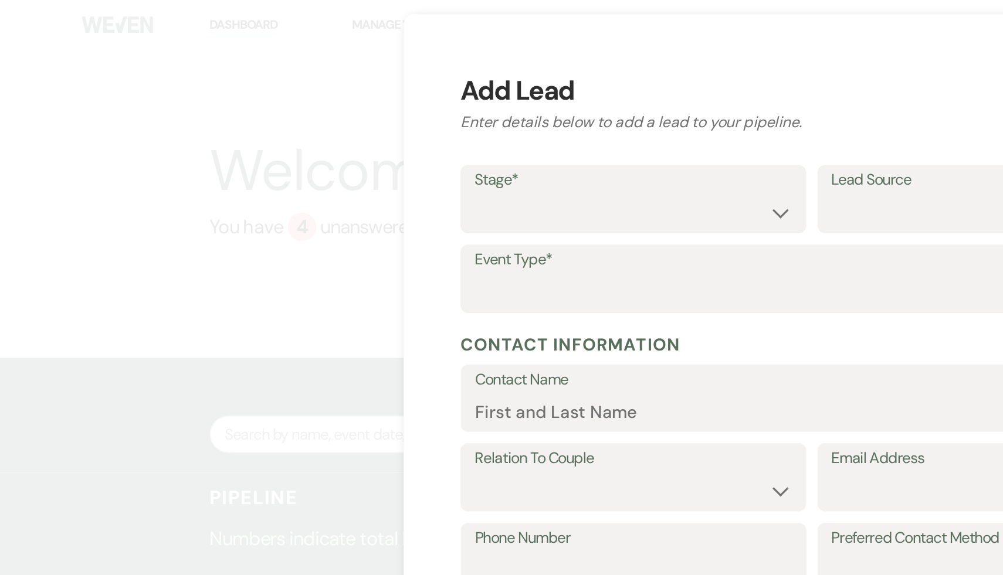
scroll to position [2, 0]
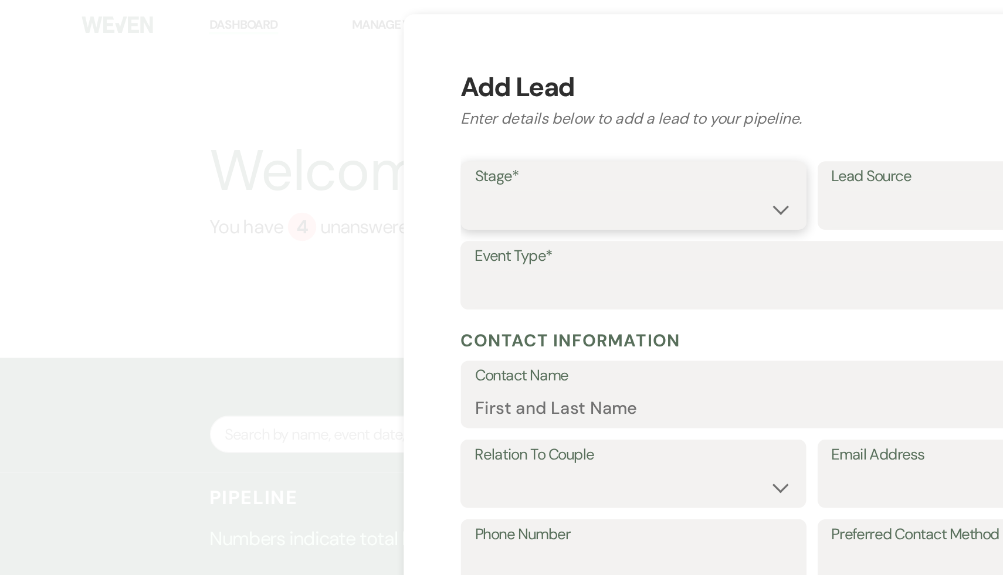
click at [481, 128] on select "Inquiry Follow Up Tour Requested Tour Confirmed Toured Proposal Sent Booked Lost" at bounding box center [391, 129] width 196 height 23
select select "1"
click at [293, 118] on select "Inquiry Follow Up Tour Requested Tour Confirmed Toured Proposal Sent Booked Lost" at bounding box center [391, 129] width 196 height 23
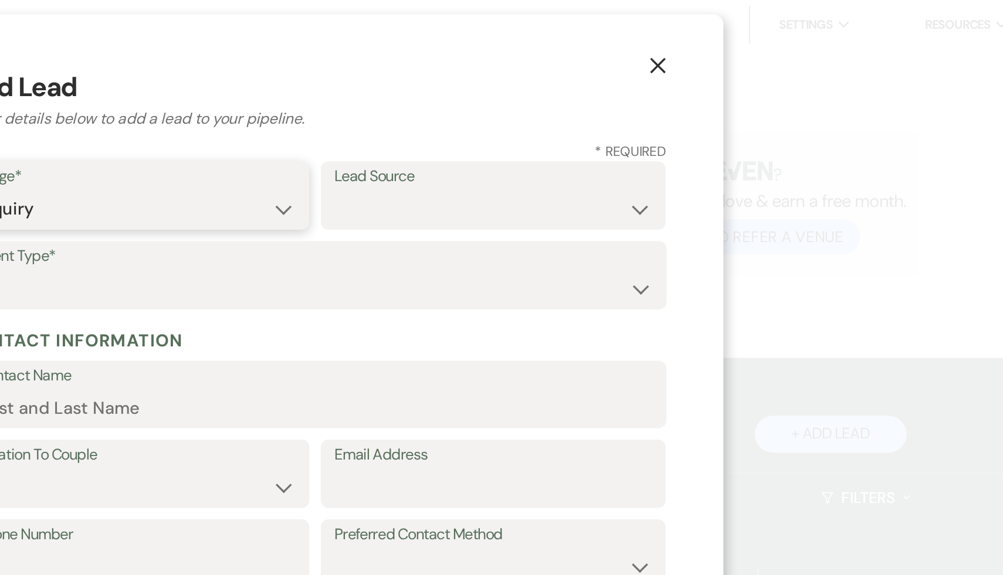
scroll to position [0, 0]
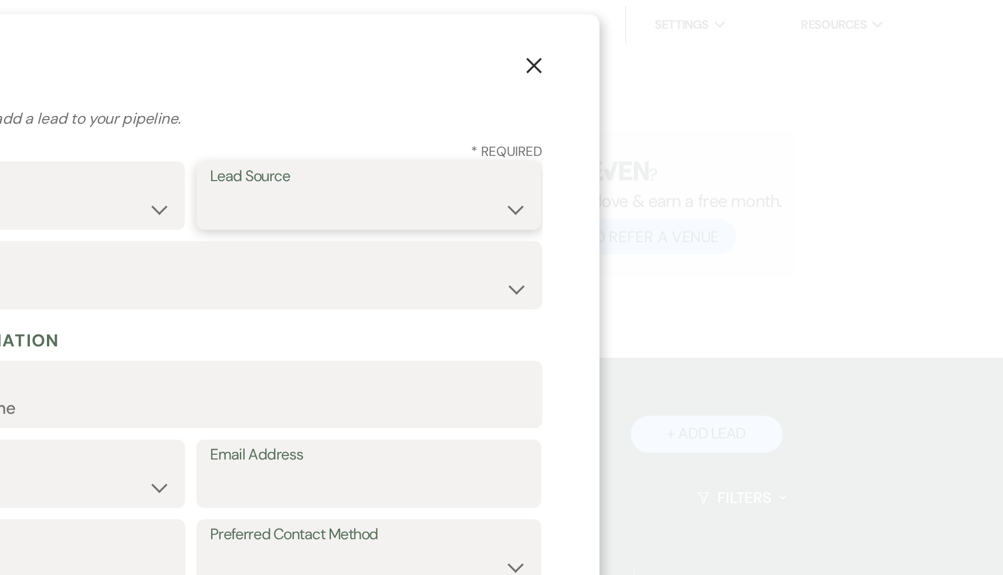
click at [698, 128] on select "Weven Venue Website Instagram Facebook Pinterest Google The Knot Wedding Wire H…" at bounding box center [612, 129] width 196 height 23
select select "6"
click at [514, 118] on select "Weven Venue Website Instagram Facebook Pinterest Google The Knot Wedding Wire H…" at bounding box center [612, 129] width 196 height 23
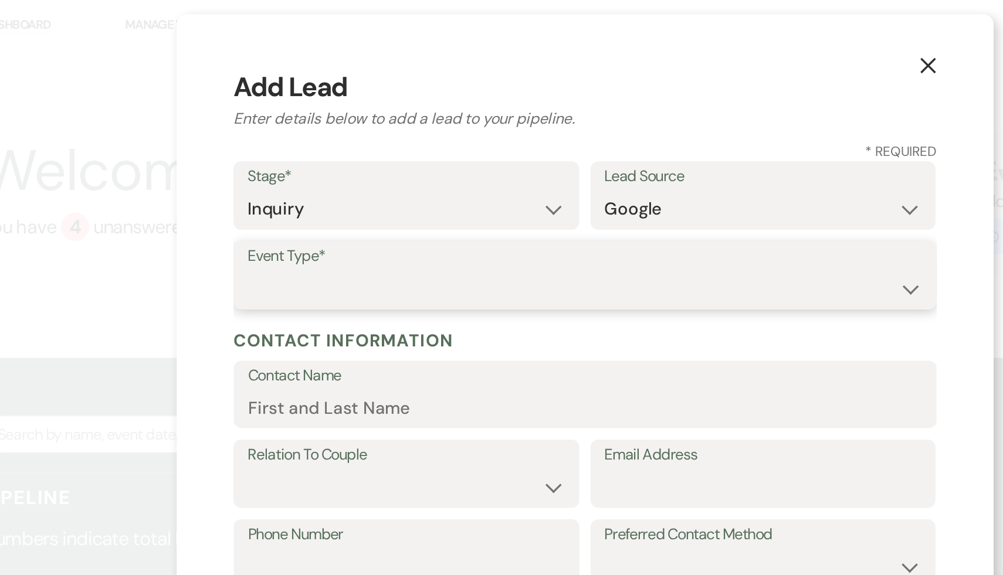
click at [700, 179] on select "Wedding Anniversary Party Baby Shower Bachelorette / Bachelor Party Birthday Pa…" at bounding box center [501, 178] width 416 height 23
select select "1"
click at [293, 167] on select "Wedding Anniversary Party Baby Shower Bachelorette / Bachelor Party Birthday Pa…" at bounding box center [501, 178] width 416 height 23
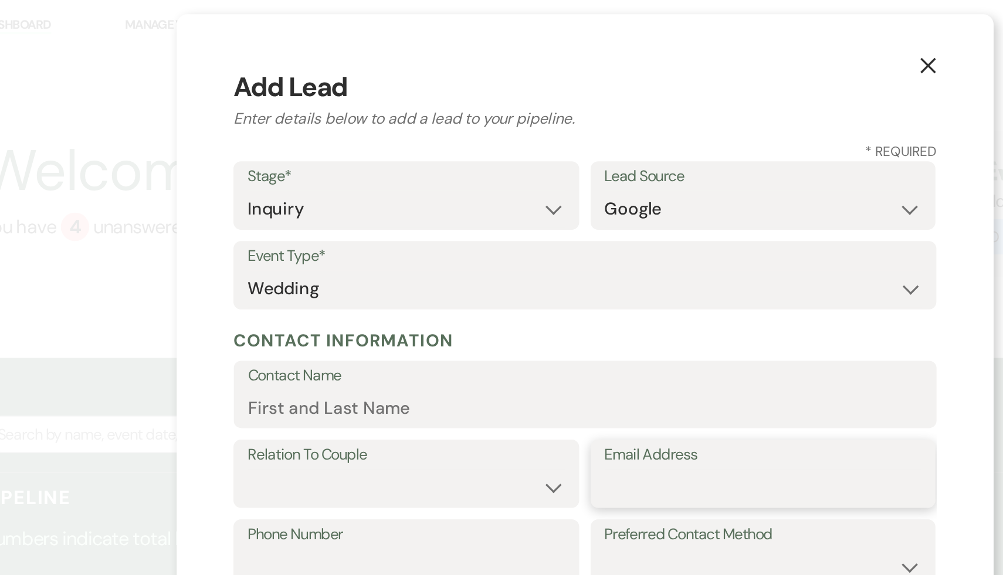
click at [534, 305] on input "Email Address" at bounding box center [612, 301] width 196 height 23
paste input "sahibam908@gmail.com"
type input "sahibam908@gmail.com"
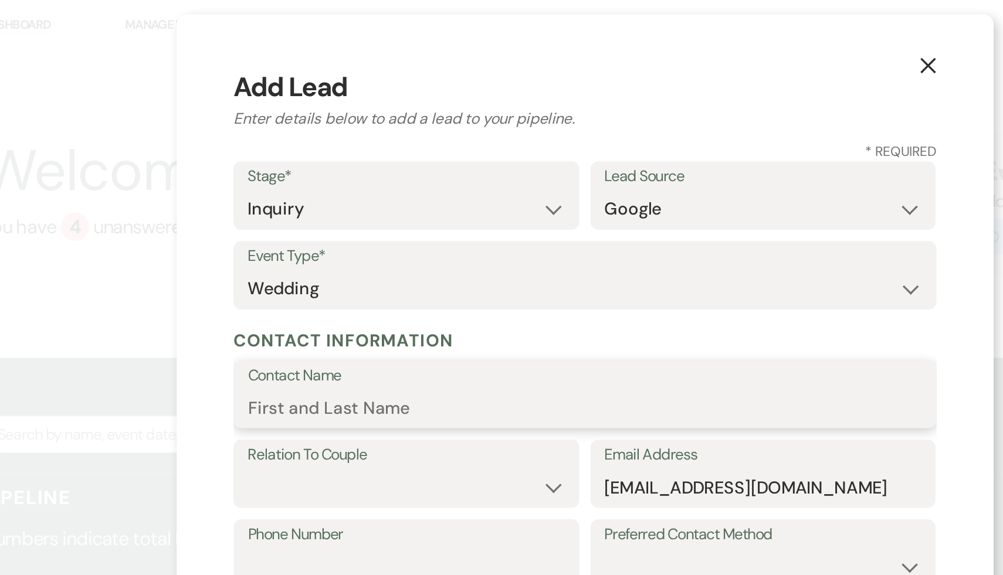
click at [357, 252] on input "Contact Name" at bounding box center [501, 251] width 416 height 23
paste input "Sahiba Madan"
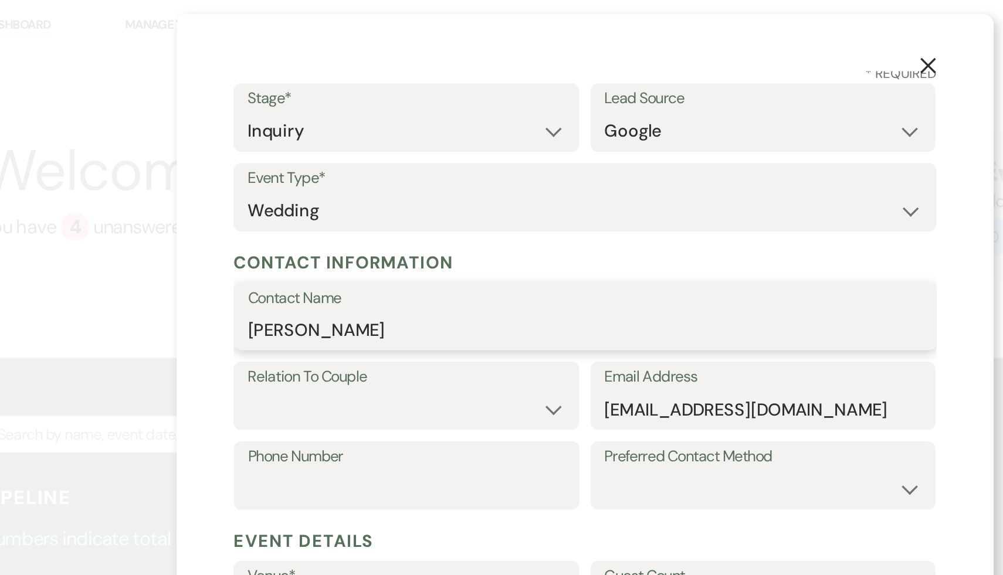
type input "Sahiba Madan"
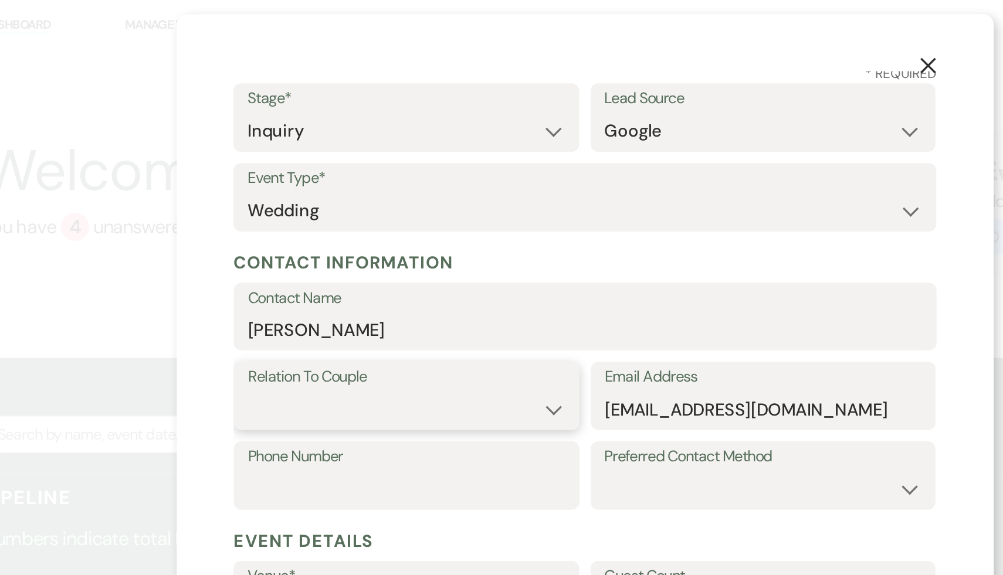
click at [483, 255] on select "Couple Planner Parent of Couple Family Member Friend Other" at bounding box center [391, 253] width 196 height 23
select select "1"
click at [293, 242] on select "Couple Planner Parent of Couple Family Member Friend Other" at bounding box center [391, 253] width 196 height 23
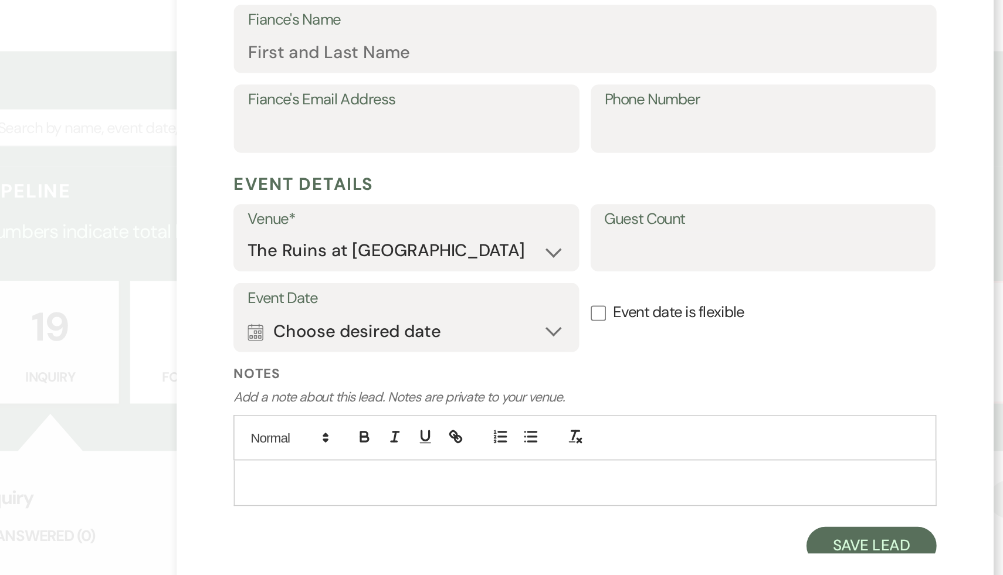
scroll to position [209, 0]
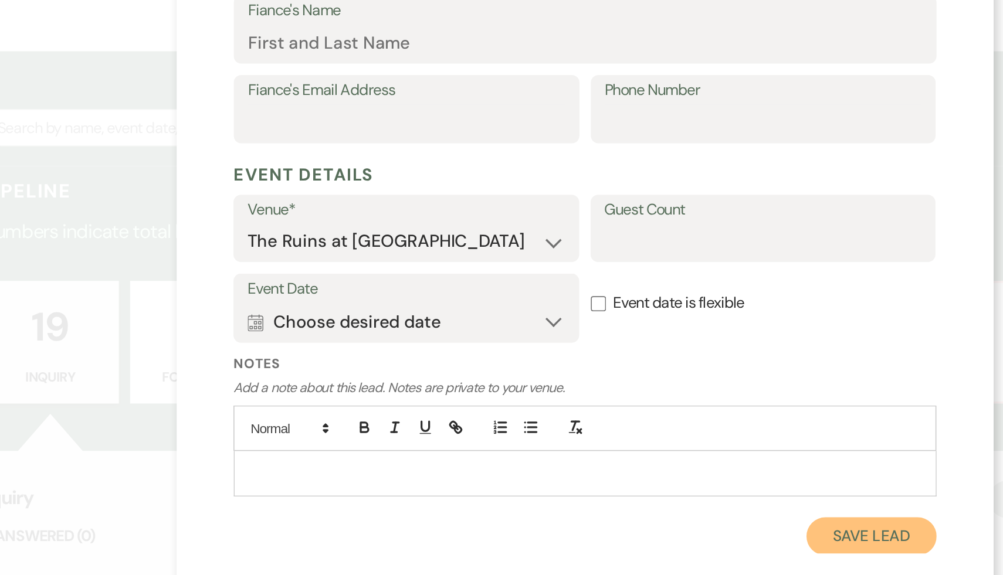
click at [681, 521] on button "Save Lead" at bounding box center [678, 520] width 80 height 23
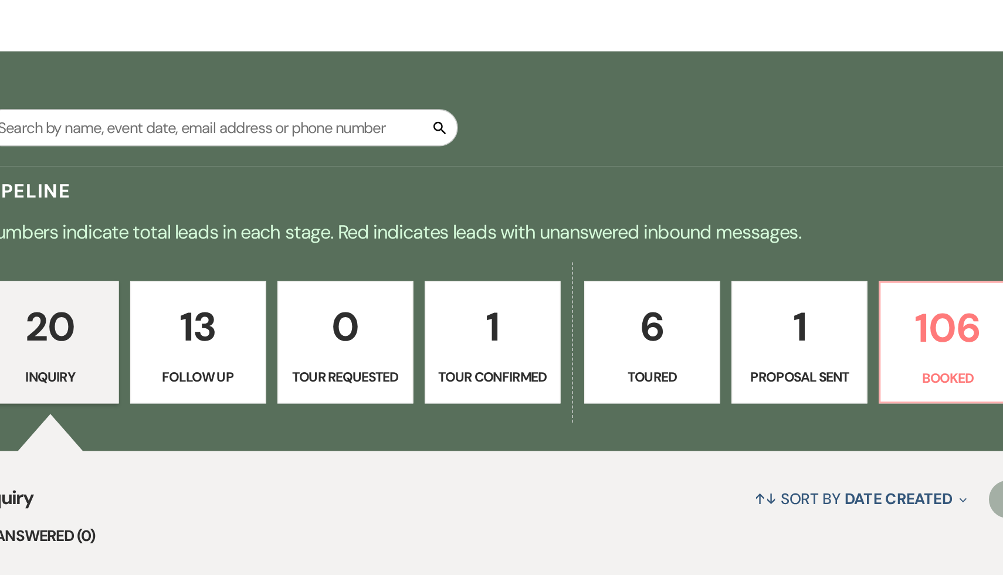
click at [149, 401] on p "20" at bounding box center [171, 391] width 69 height 39
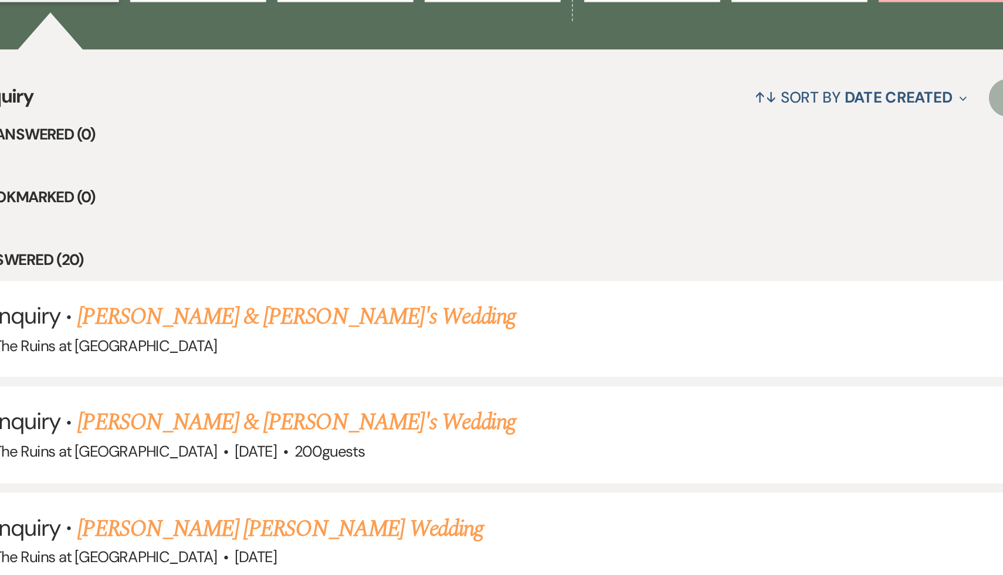
scroll to position [219, 0]
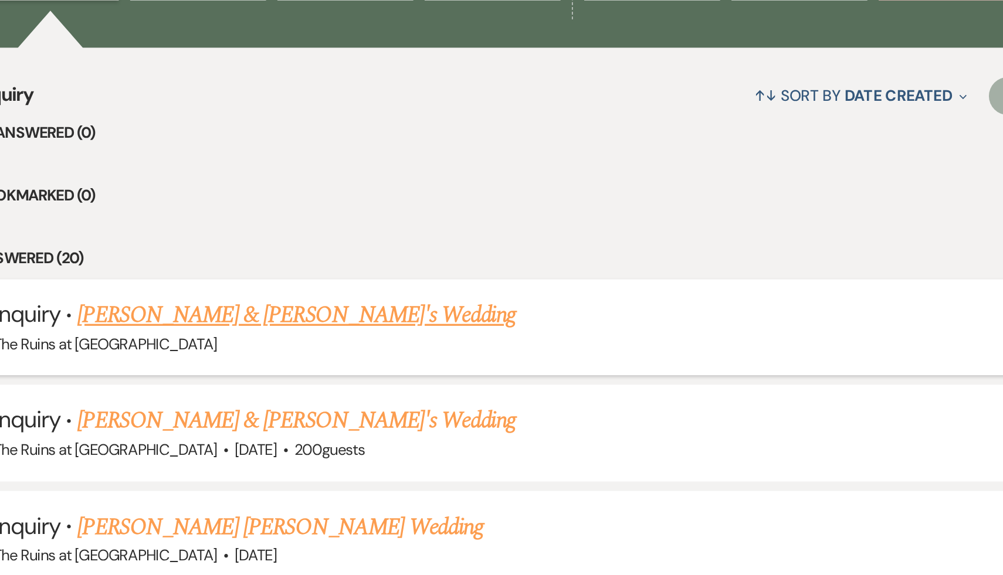
click at [253, 417] on link "Sahiba Madan & Fiance's Wedding" at bounding box center [323, 413] width 271 height 21
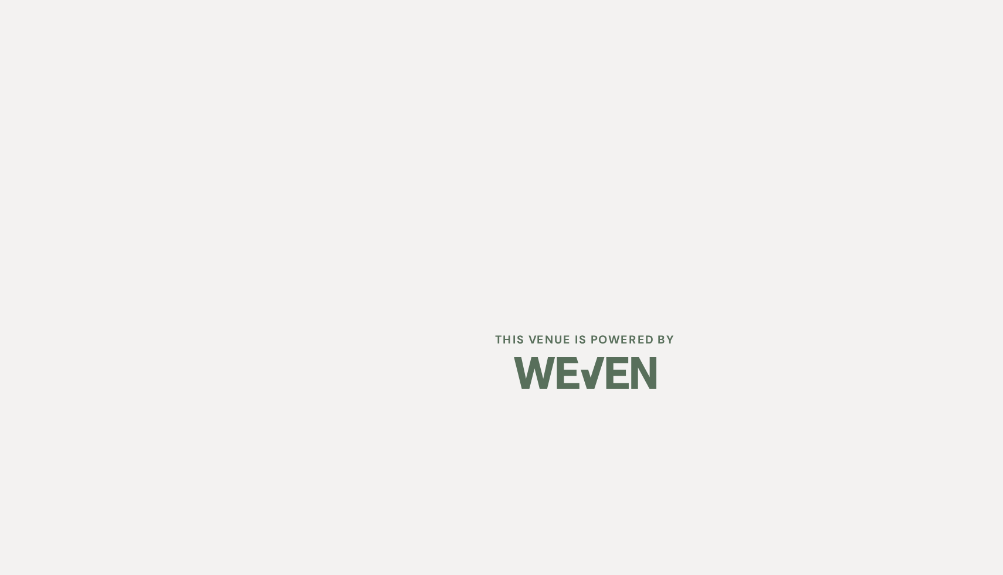
scroll to position [28, 0]
select select "6"
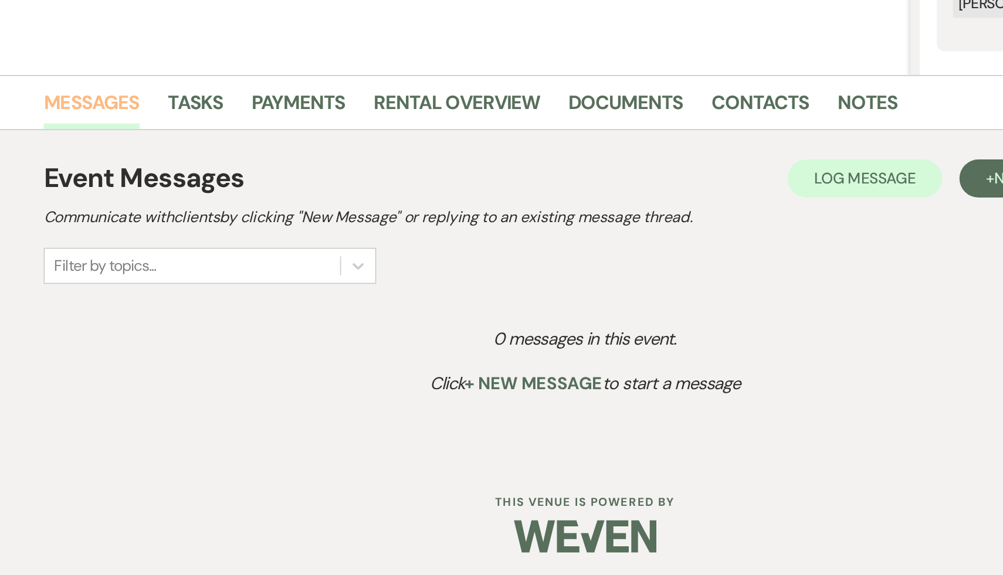
click at [199, 281] on link "Messages" at bounding box center [196, 287] width 59 height 26
click at [752, 331] on button "+ New Message" at bounding box center [783, 329] width 103 height 23
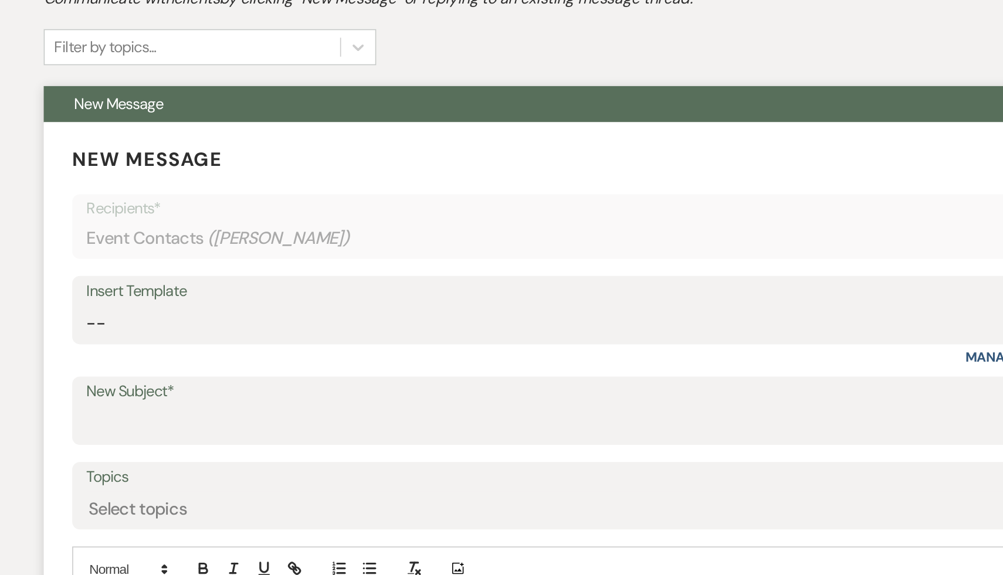
scroll to position [164, 0]
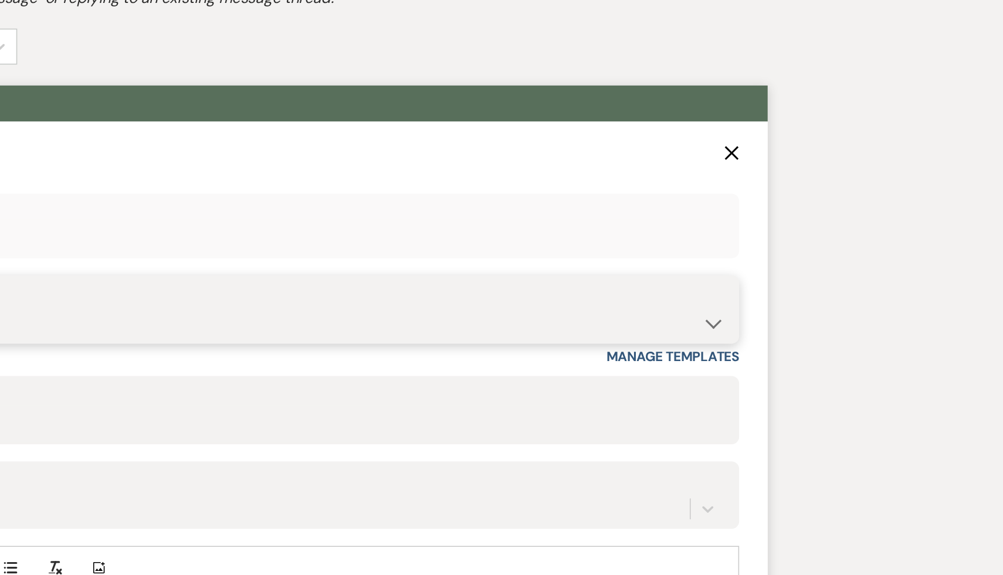
click at [804, 418] on select "-- Weven Planning Portal Introduction (Booked Events) Initial Inquiry Response …" at bounding box center [502, 419] width 616 height 23
select select "566"
click at [194, 408] on select "-- Weven Planning Portal Introduction (Booked Events) Initial Inquiry Response …" at bounding box center [502, 419] width 616 height 23
type input "Thank you for your interest in The Ruins at Sassafras!"
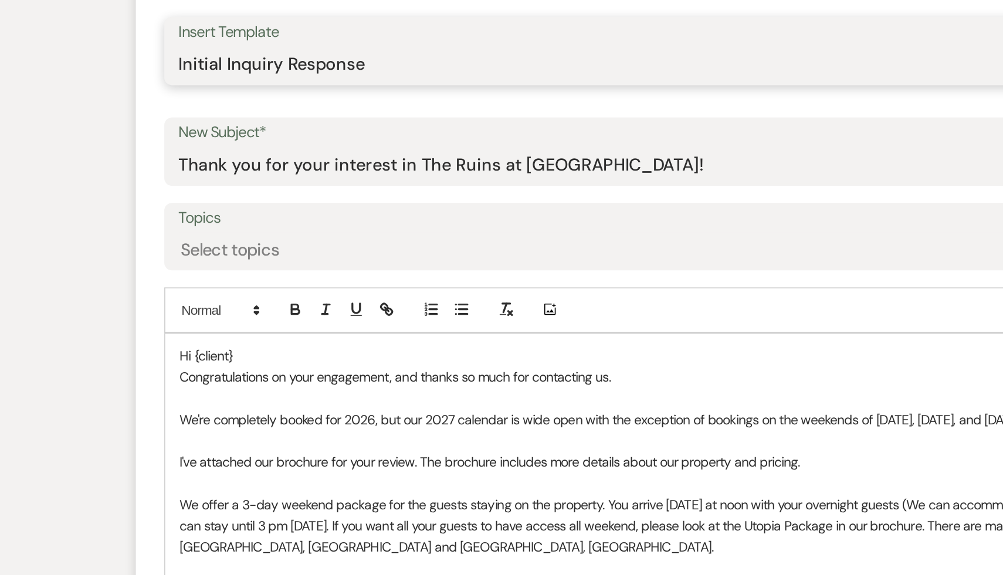
scroll to position [357, 0]
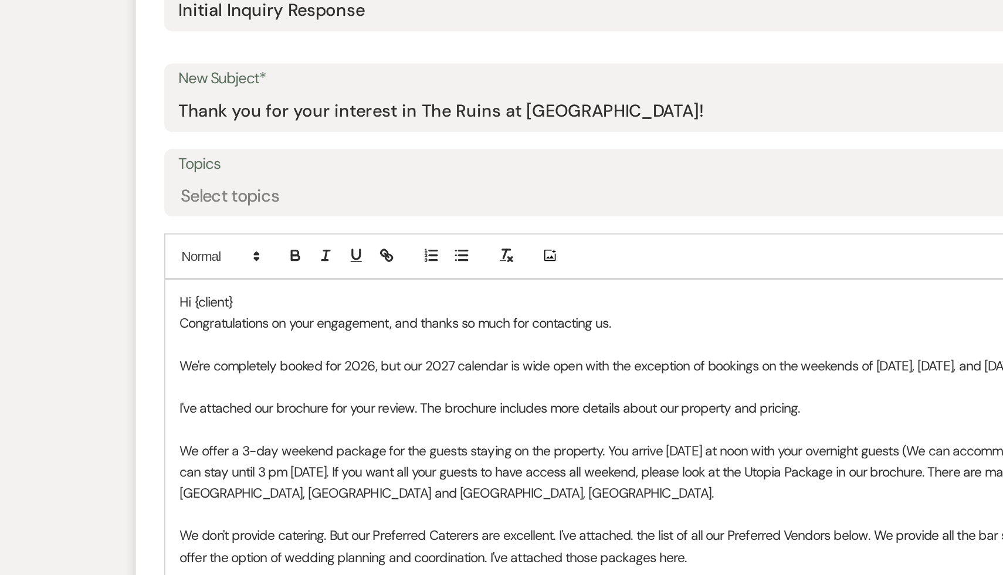
click at [236, 406] on p "Hi {client}" at bounding box center [501, 406] width 615 height 13
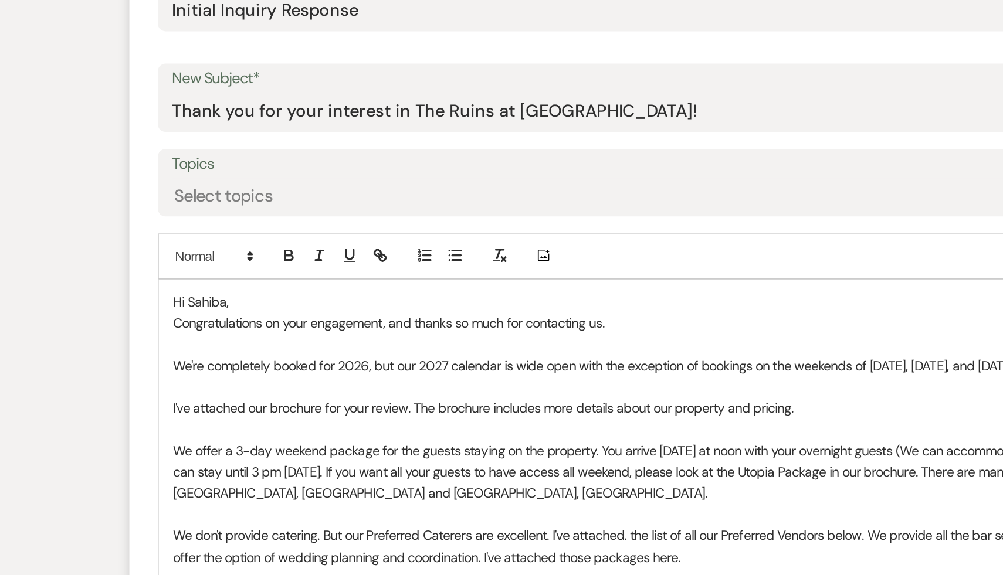
click at [335, 443] on p "We're completely booked for 2026, but our 2027 calendar is wide open with the e…" at bounding box center [501, 445] width 615 height 13
drag, startPoint x: 335, startPoint y: 443, endPoint x: 183, endPoint y: 447, distance: 152.5
click at [183, 447] on form "New Message X Draft saved! Recipients* Event Contacts ( Sahiba Madan ) Insert T…" at bounding box center [501, 493] width 669 height 782
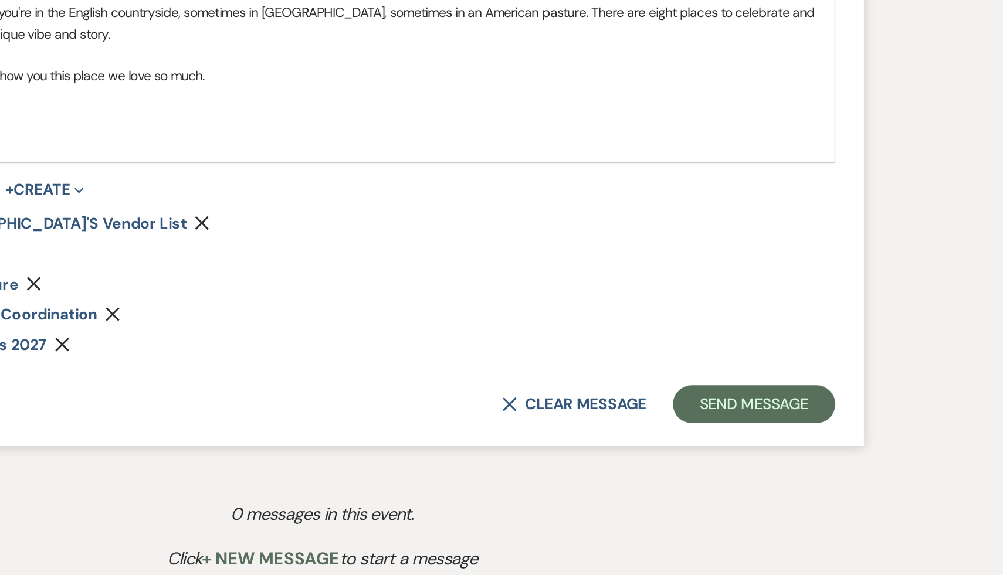
scroll to position [745, 0]
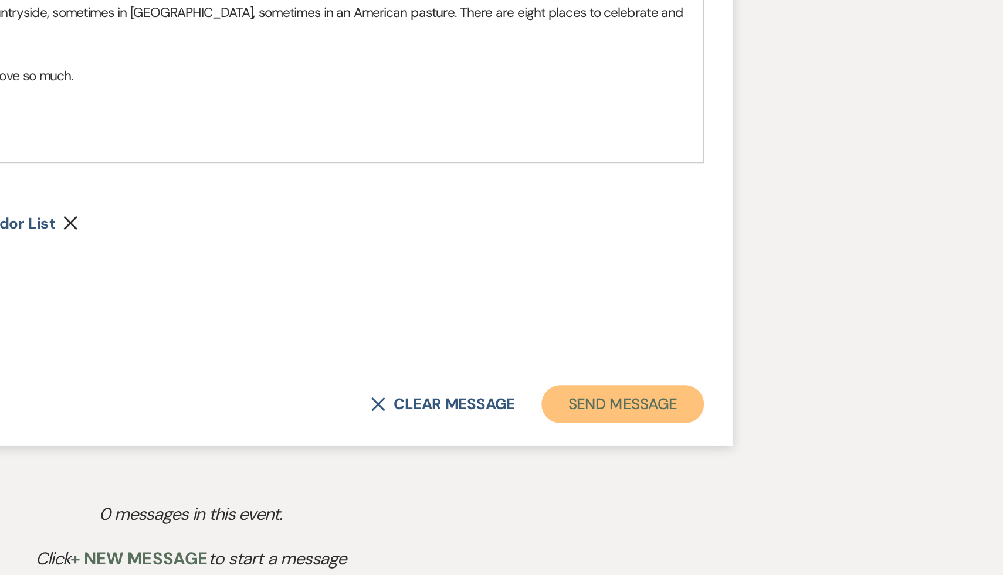
click at [765, 466] on button "Send Message" at bounding box center [768, 469] width 100 height 23
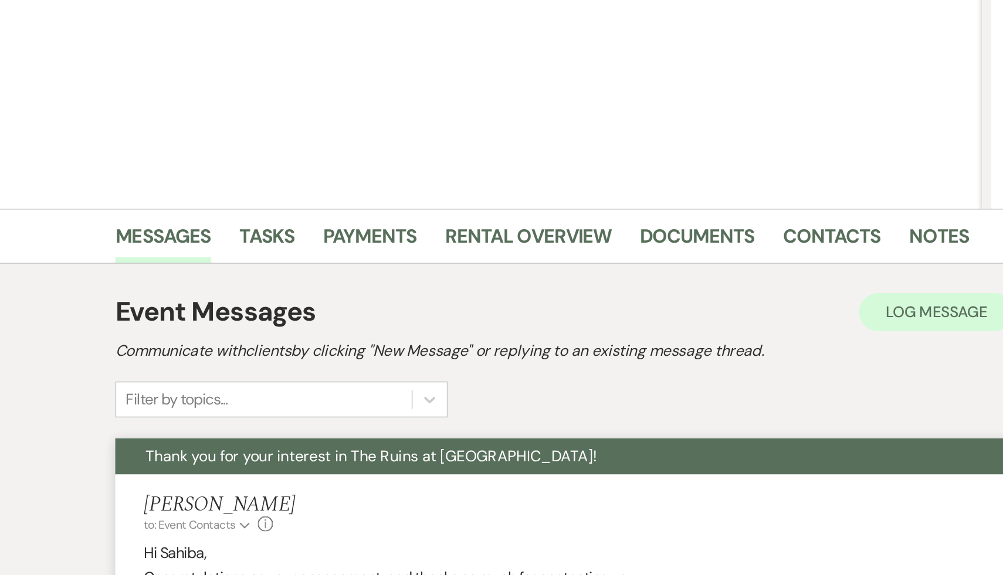
scroll to position [0, 0]
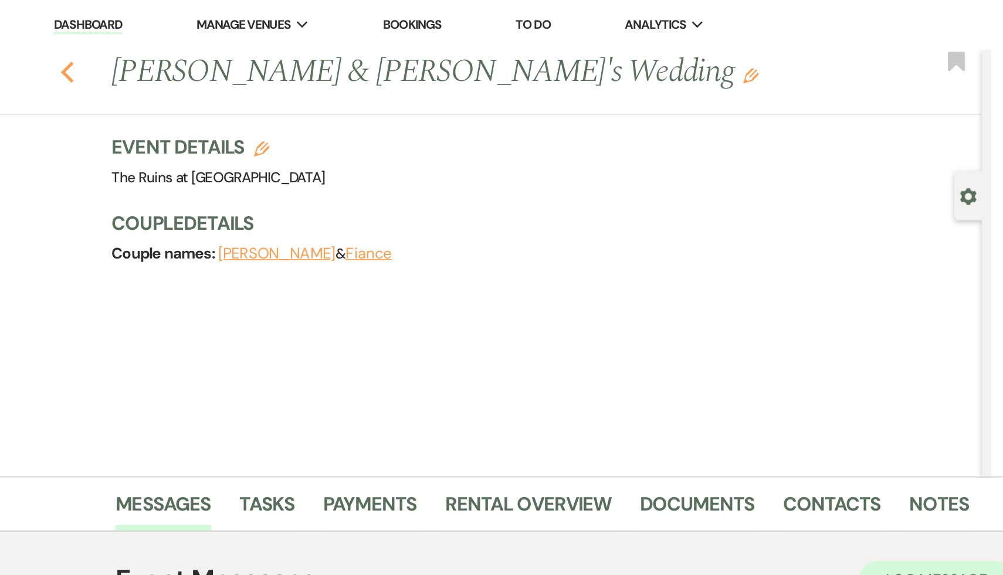
click at [140, 39] on use "button" at bounding box center [138, 44] width 8 height 13
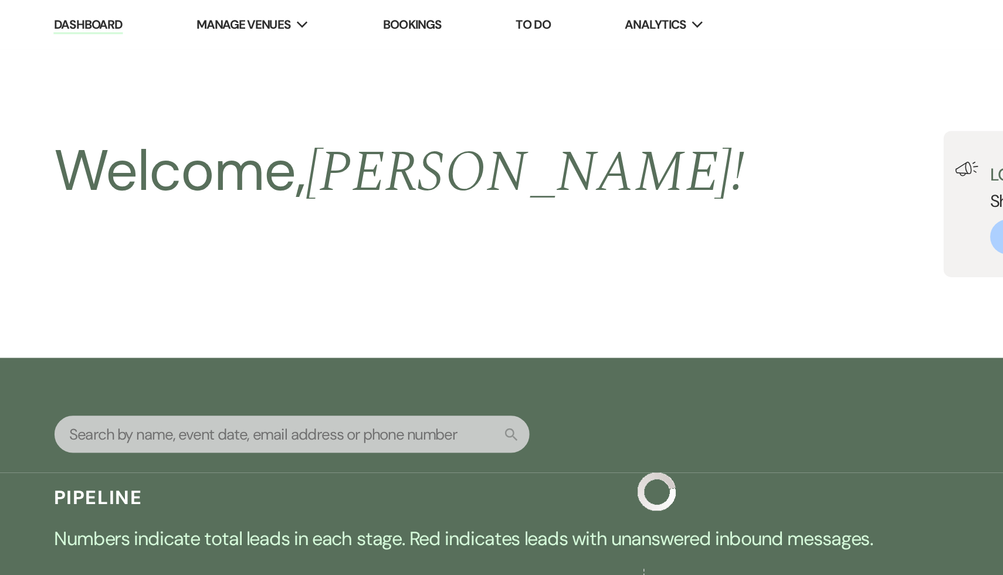
scroll to position [219, 0]
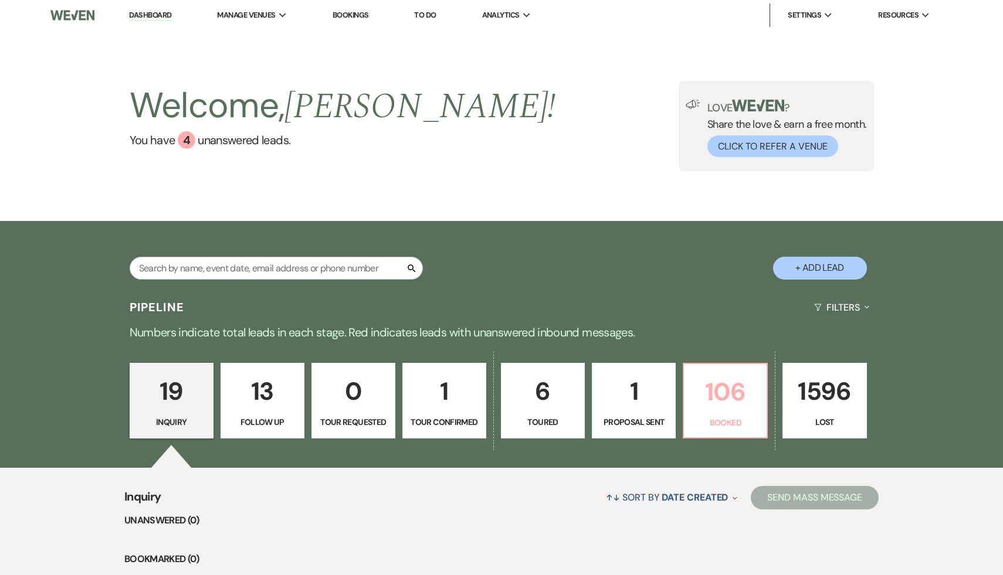
click at [723, 395] on p "106" at bounding box center [725, 391] width 69 height 39
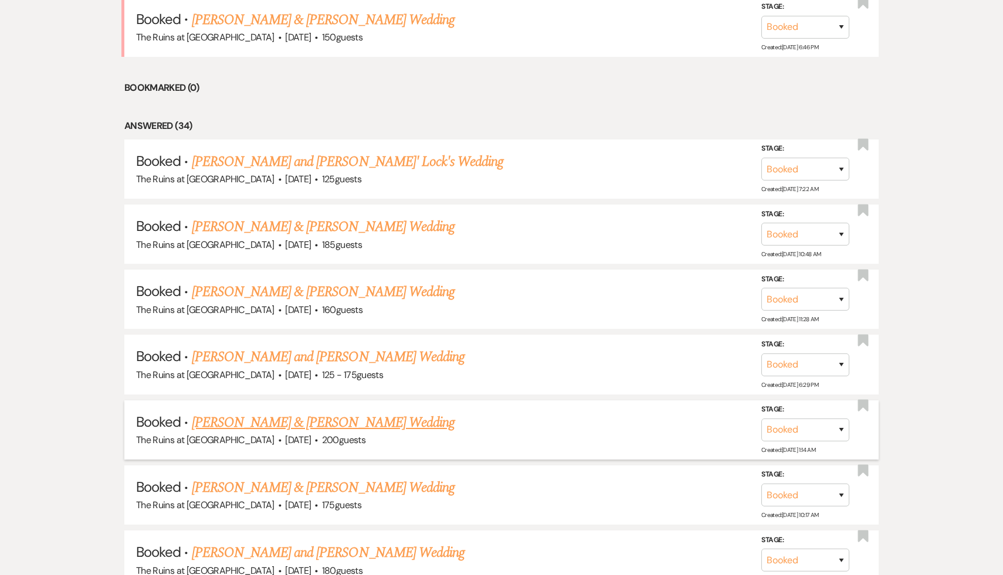
scroll to position [734, 0]
click at [323, 415] on link "[PERSON_NAME] & [PERSON_NAME] Wedding" at bounding box center [323, 421] width 263 height 21
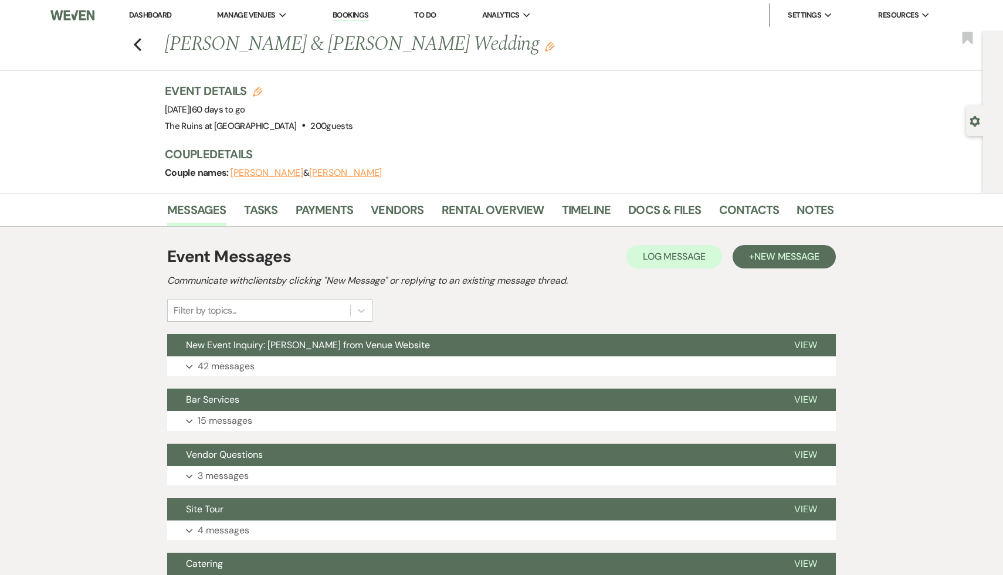
click at [616, 301] on div "Event Messages Log Log Message + New Message Communicate with clients by clicki…" at bounding box center [501, 283] width 669 height 77
click at [631, 286] on h2 "Communicate with clients by clicking "New Message" or replying to an existing m…" at bounding box center [501, 281] width 669 height 14
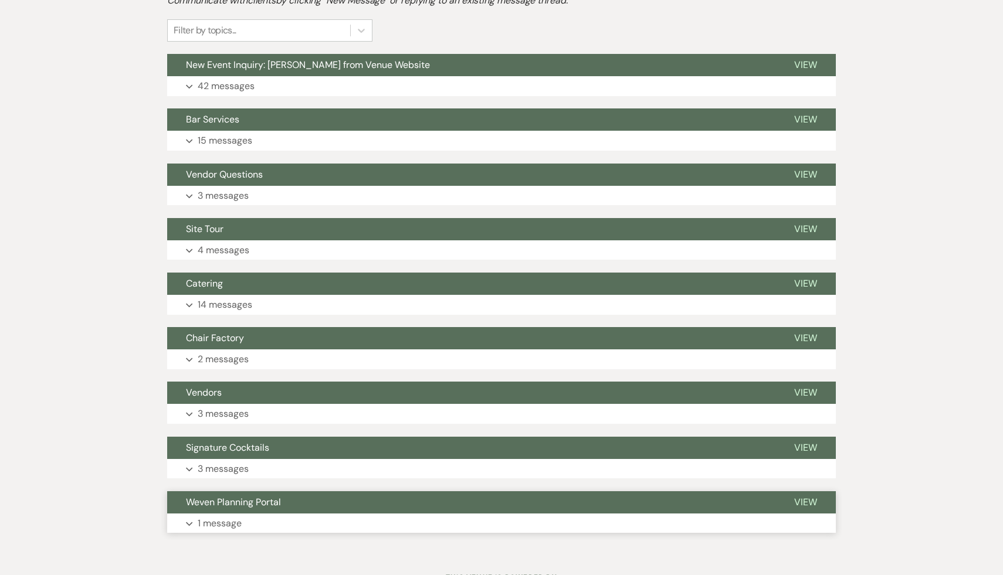
scroll to position [264, 0]
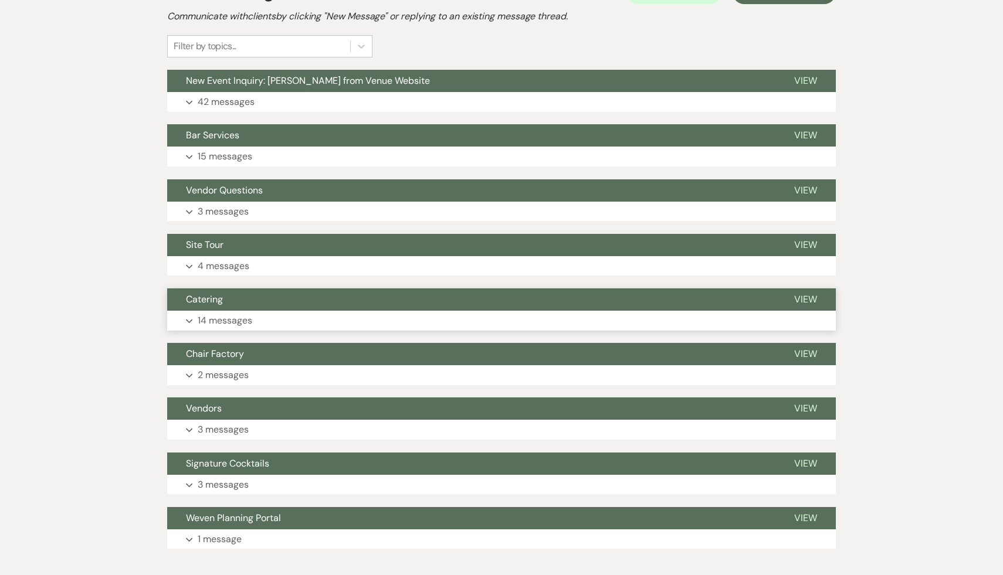
click at [211, 299] on span "Catering" at bounding box center [204, 299] width 37 height 12
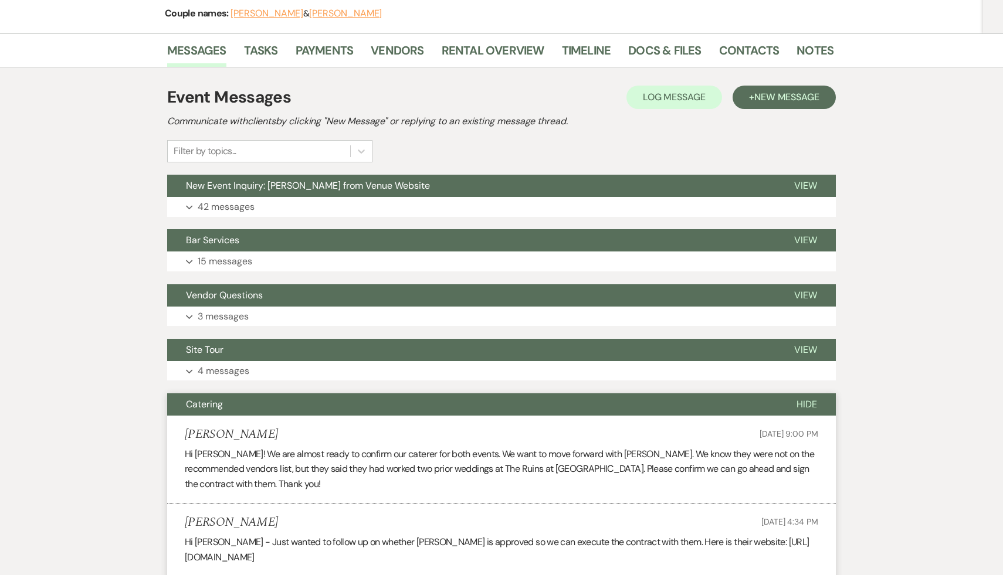
scroll to position [151, 0]
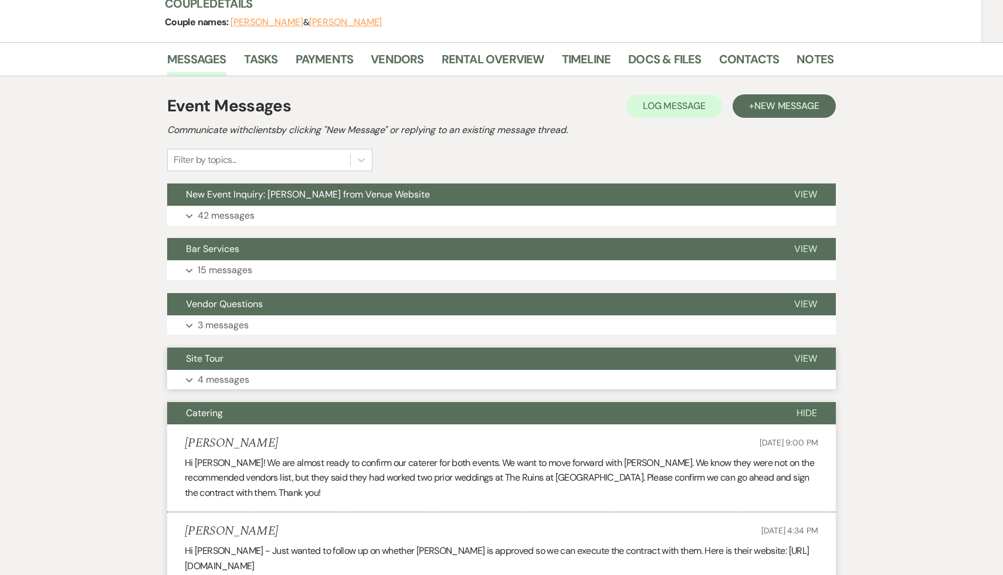
click at [201, 357] on span "Site Tour" at bounding box center [205, 358] width 38 height 12
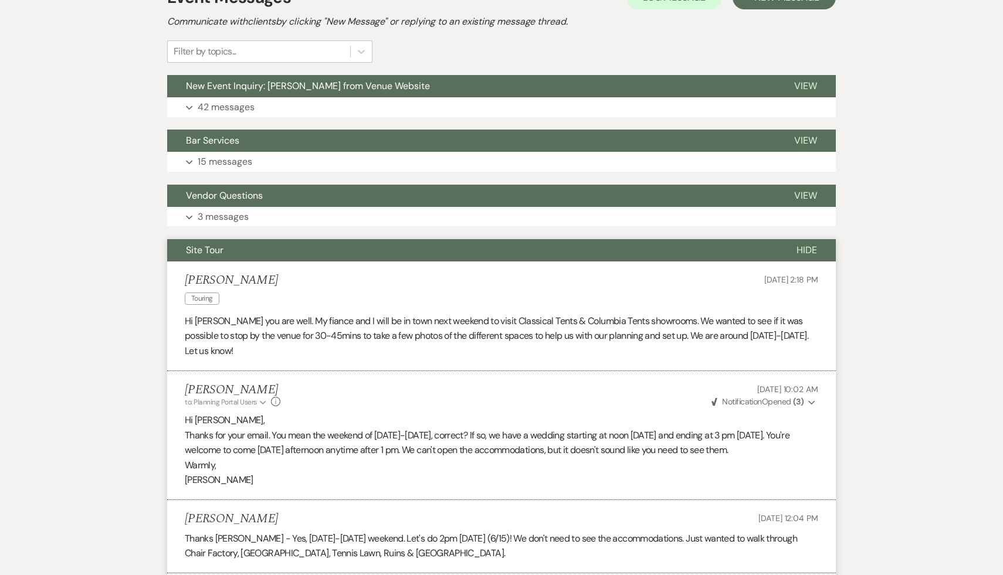
scroll to position [81, 0]
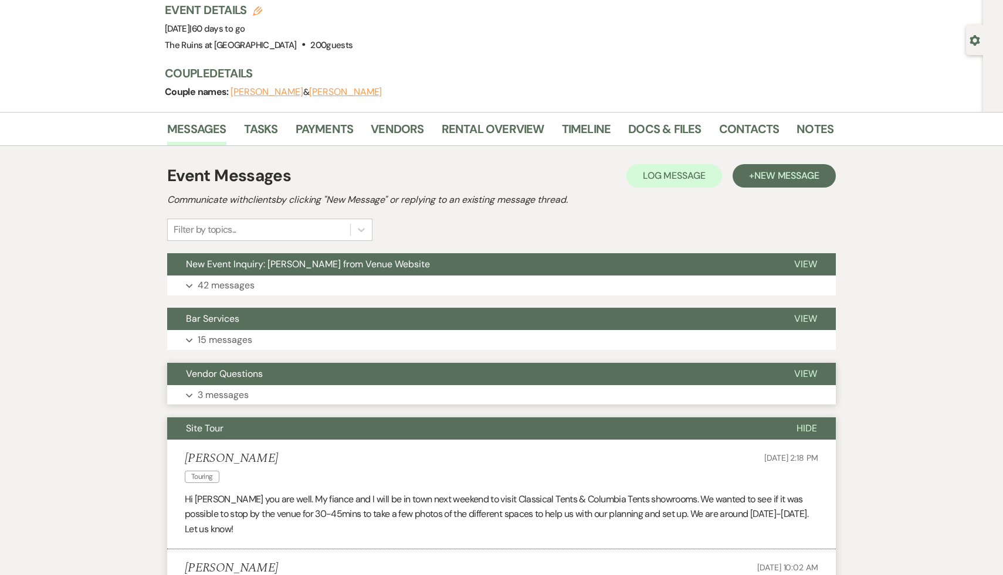
click at [246, 374] on span "Vendor Questions" at bounding box center [224, 374] width 77 height 12
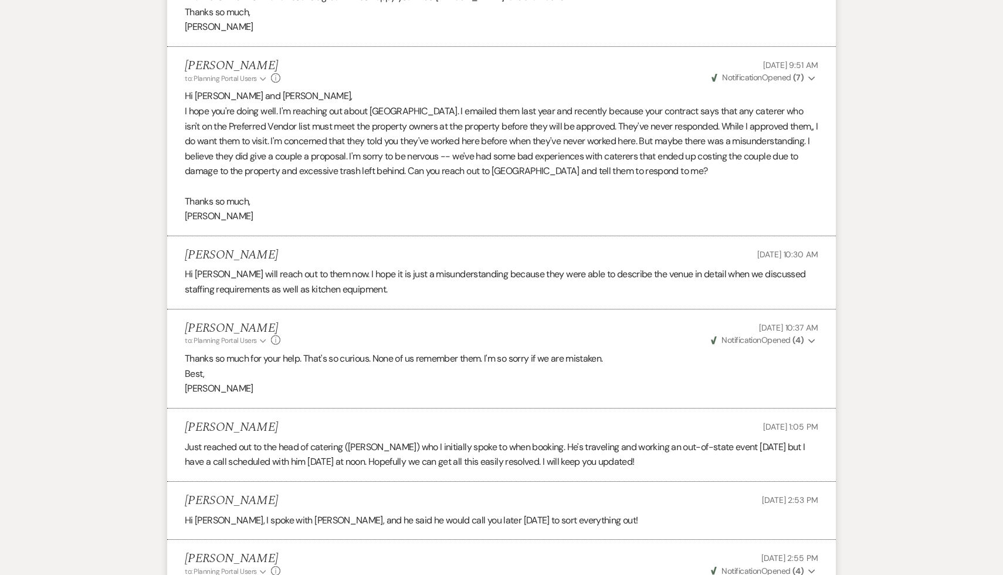
scroll to position [2028, 0]
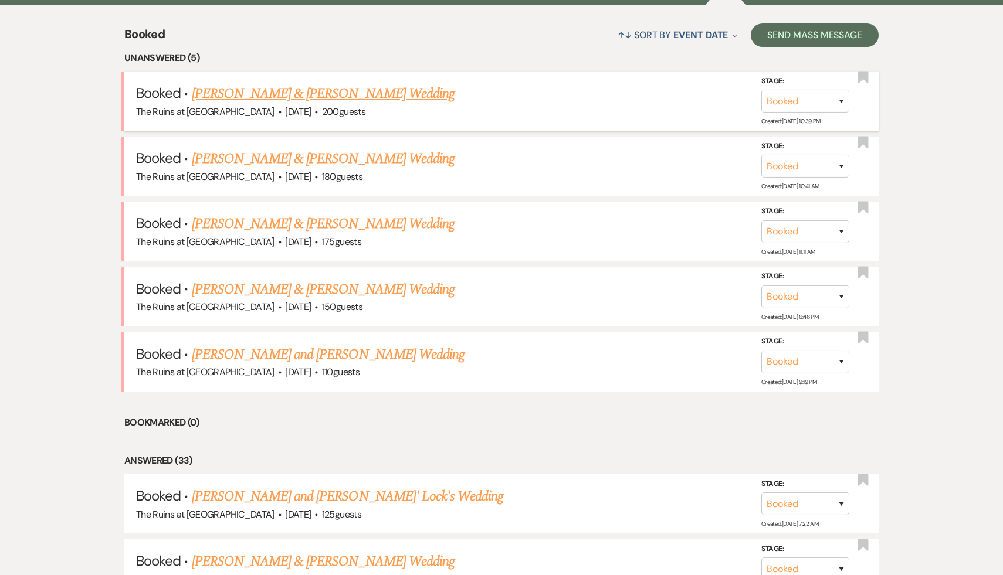
scroll to position [443, 0]
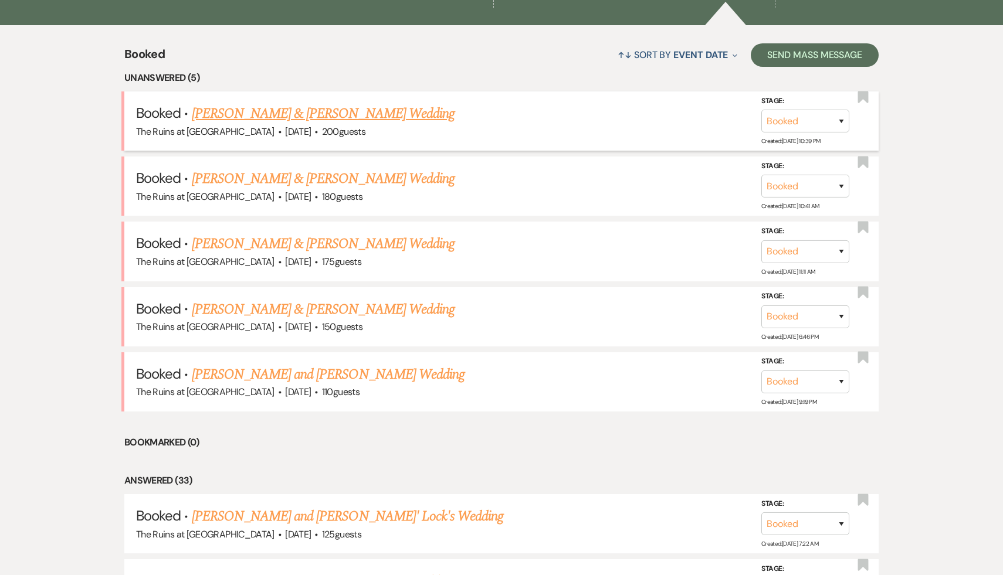
click at [318, 112] on link "[PERSON_NAME] & [PERSON_NAME] Wedding" at bounding box center [323, 113] width 263 height 21
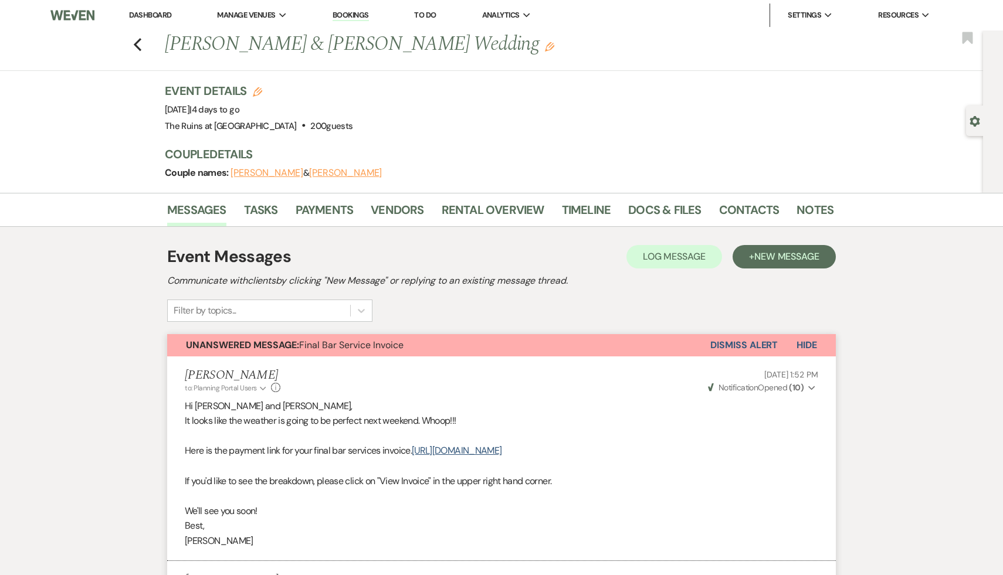
click at [735, 344] on button "Dismiss Alert" at bounding box center [743, 345] width 67 height 22
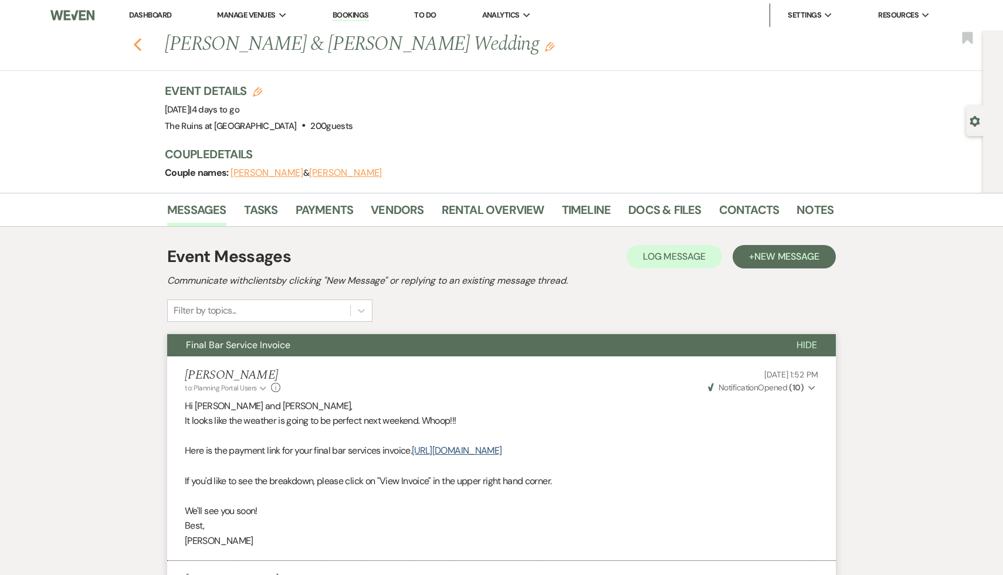
click at [134, 38] on icon "Previous" at bounding box center [137, 45] width 9 height 14
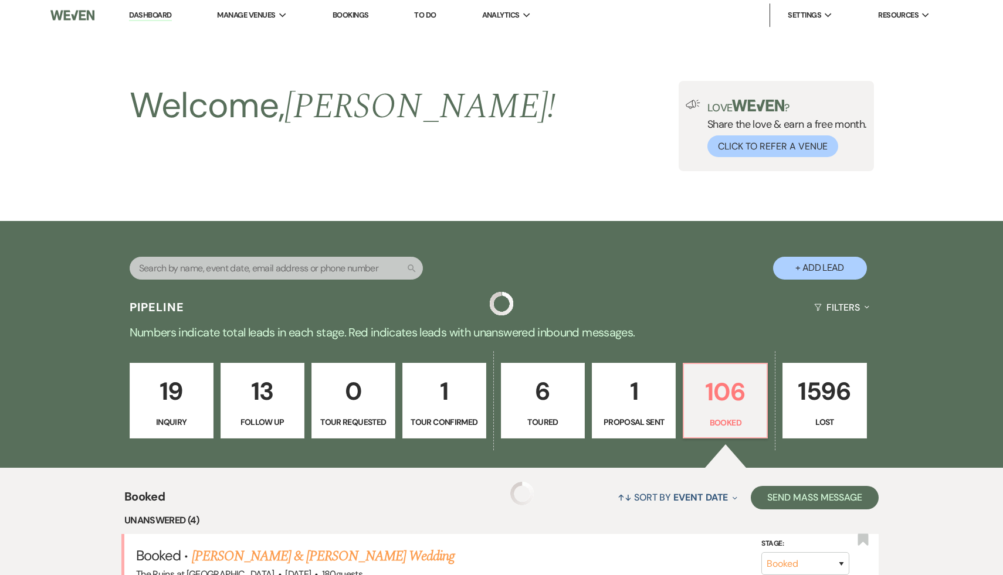
scroll to position [443, 0]
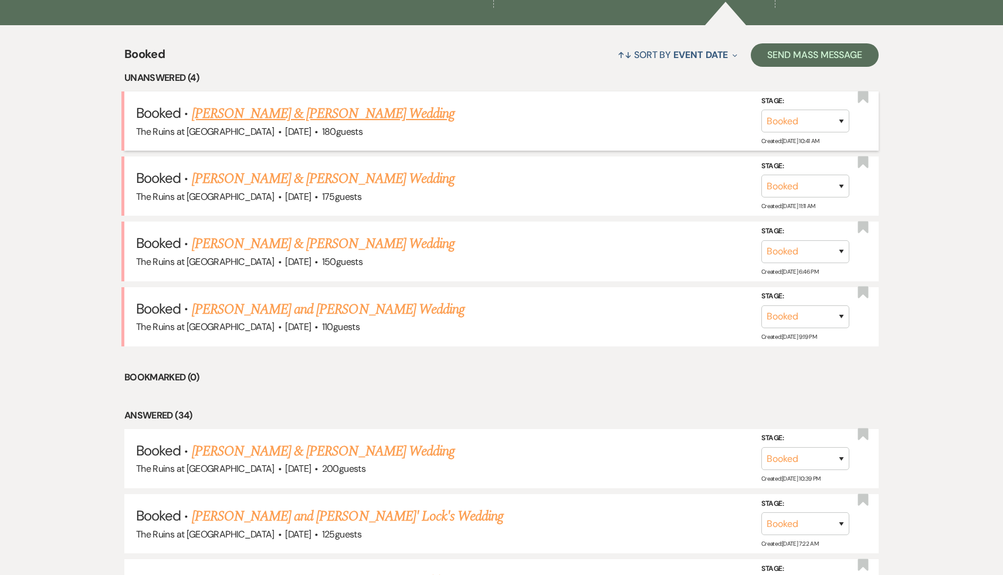
click at [367, 111] on link "[PERSON_NAME] & [PERSON_NAME] Wedding" at bounding box center [323, 113] width 263 height 21
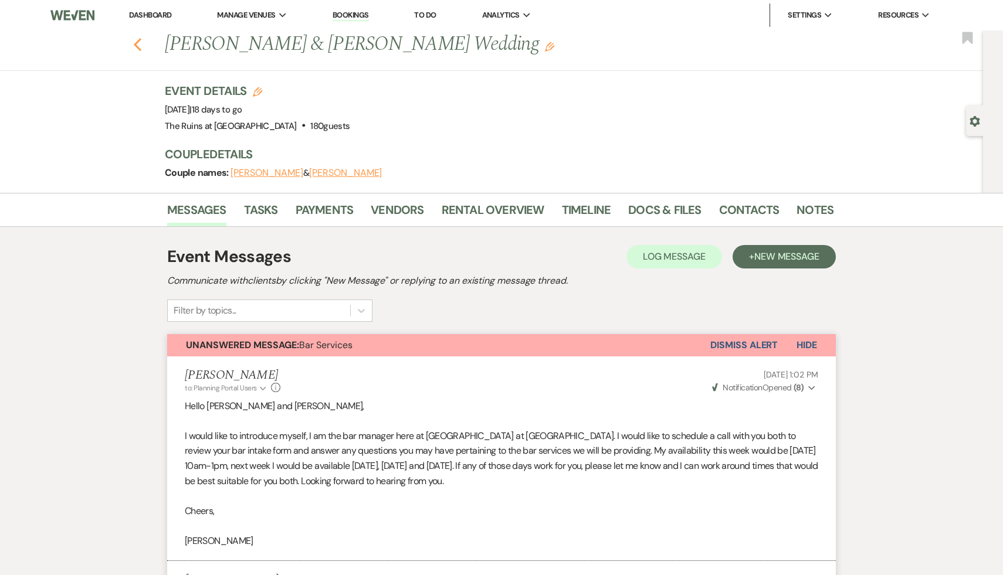
click at [136, 45] on use "button" at bounding box center [138, 44] width 8 height 13
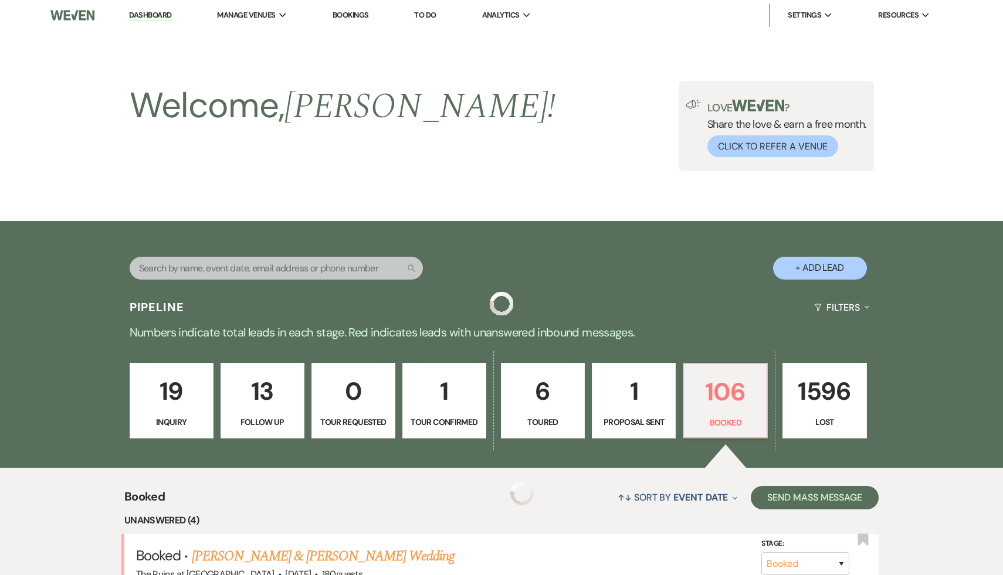
scroll to position [443, 0]
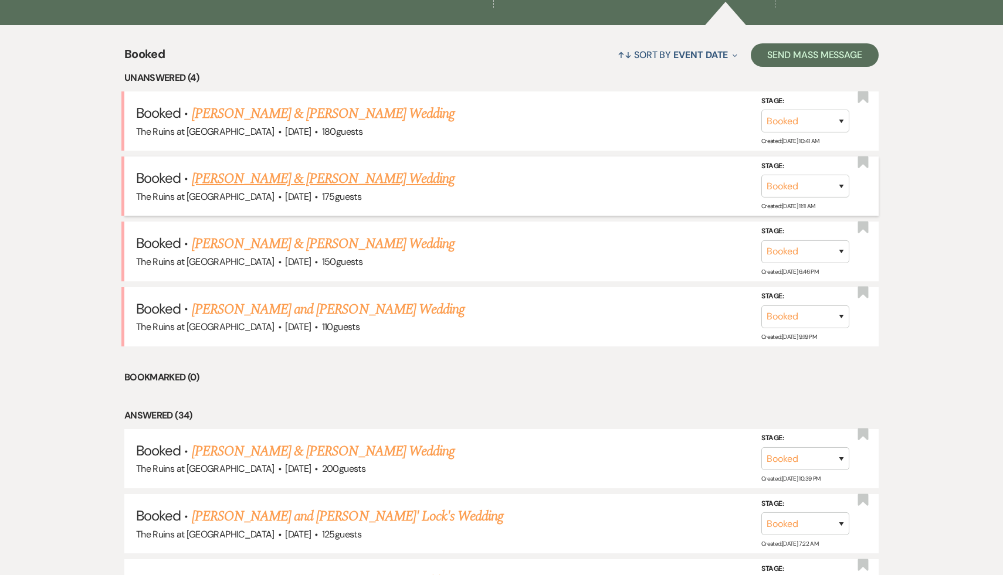
click at [314, 182] on link "[PERSON_NAME] & [PERSON_NAME] Wedding" at bounding box center [323, 178] width 263 height 21
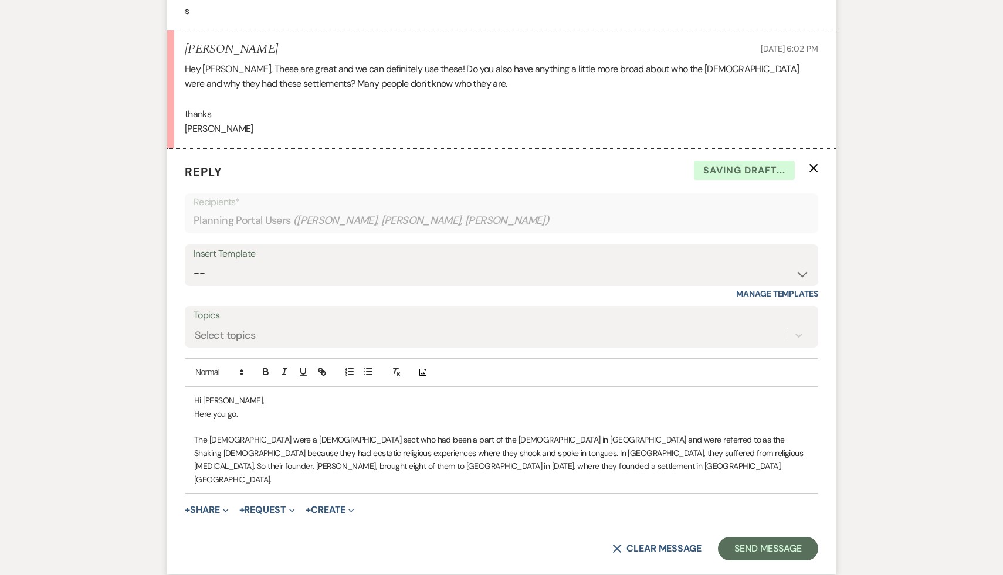
scroll to position [1377, 0]
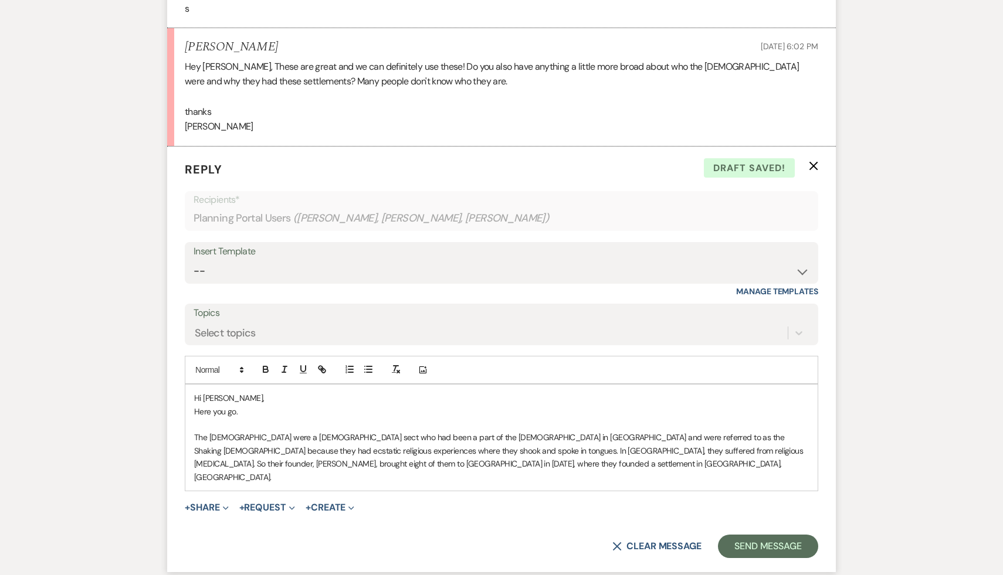
click at [303, 431] on p "The [DEMOGRAPHIC_DATA] were a [DEMOGRAPHIC_DATA] sect who had been a part of th…" at bounding box center [501, 457] width 615 height 53
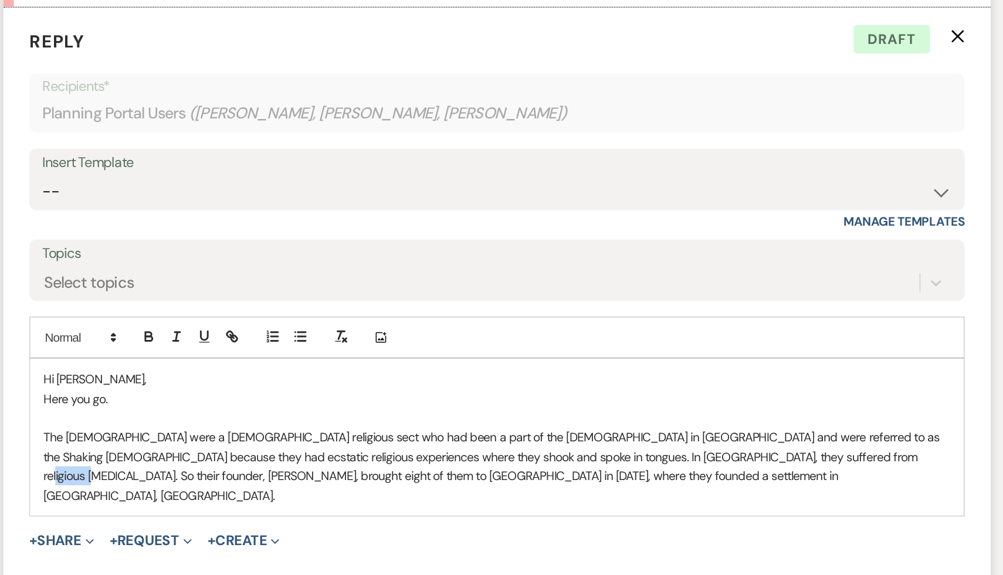
drag, startPoint x: 729, startPoint y: 435, endPoint x: 701, endPoint y: 436, distance: 27.6
click at [701, 436] on p "The [DEMOGRAPHIC_DATA] were a [DEMOGRAPHIC_DATA] religious sect who had been a …" at bounding box center [501, 457] width 615 height 53
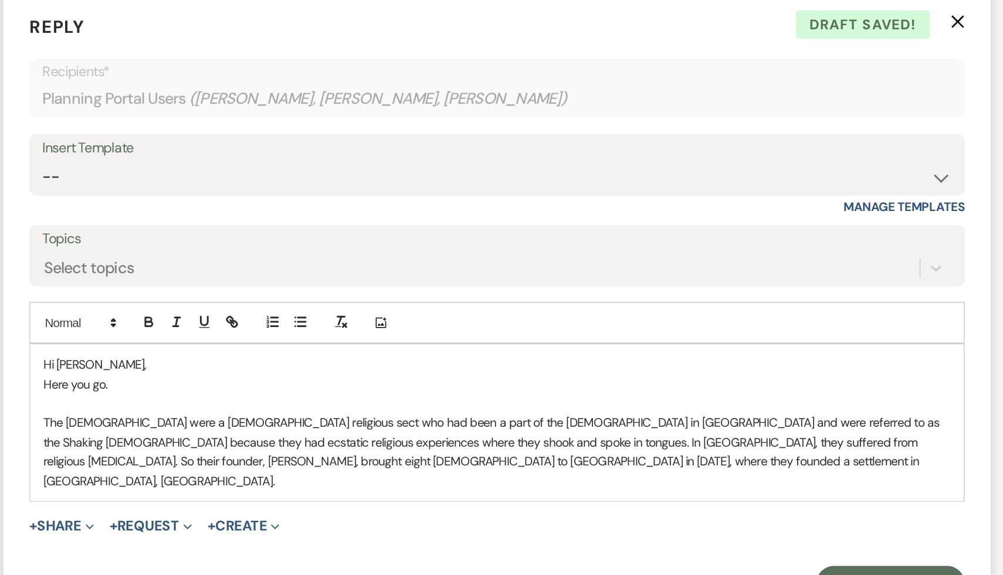
click at [347, 448] on p "The [DEMOGRAPHIC_DATA] were a [DEMOGRAPHIC_DATA] religious sect who had been a …" at bounding box center [501, 457] width 615 height 53
click at [386, 449] on p "The [DEMOGRAPHIC_DATA] were a [DEMOGRAPHIC_DATA] religious sect who had been a …" at bounding box center [501, 457] width 615 height 53
click at [348, 447] on p "The [DEMOGRAPHIC_DATA] were a [DEMOGRAPHIC_DATA] religious sect who had been a …" at bounding box center [501, 457] width 615 height 53
click at [401, 442] on p "The [DEMOGRAPHIC_DATA] were a [DEMOGRAPHIC_DATA] religious sect who had been a …" at bounding box center [501, 457] width 615 height 53
click at [386, 449] on p "The [DEMOGRAPHIC_DATA] were a [DEMOGRAPHIC_DATA] religious sect who had been a …" at bounding box center [501, 457] width 615 height 53
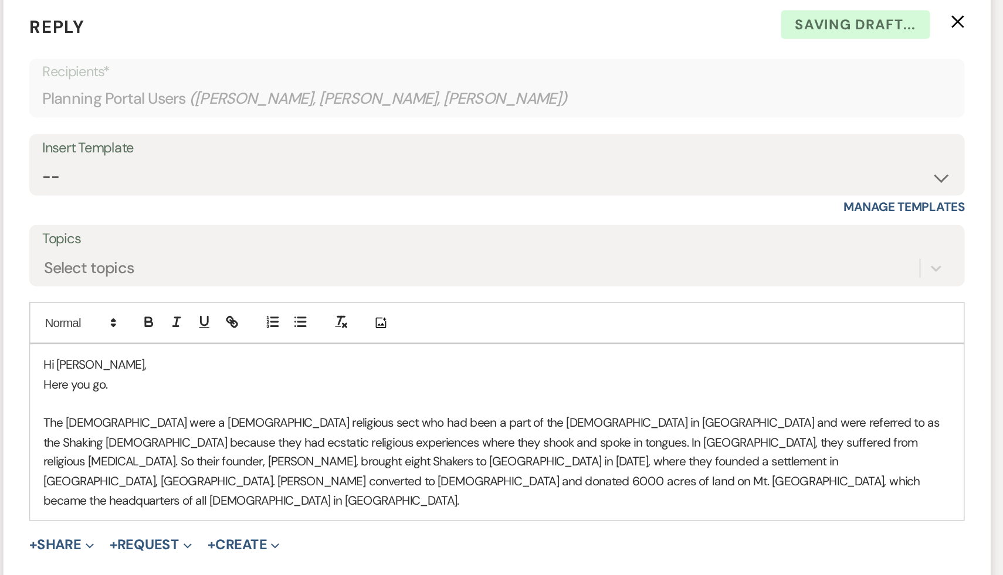
click at [808, 446] on p "The [DEMOGRAPHIC_DATA] were a [DEMOGRAPHIC_DATA] religious sect who had been a …" at bounding box center [501, 464] width 615 height 66
click at [242, 462] on p "The [DEMOGRAPHIC_DATA] were a [DEMOGRAPHIC_DATA] religious sect who had been a …" at bounding box center [501, 464] width 615 height 66
click at [348, 466] on p "The [DEMOGRAPHIC_DATA] were a [DEMOGRAPHIC_DATA] religious sect who had been a …" at bounding box center [501, 464] width 615 height 66
click at [277, 463] on p "The [DEMOGRAPHIC_DATA] were a [DEMOGRAPHIC_DATA] religious sect who had been a …" at bounding box center [501, 464] width 615 height 66
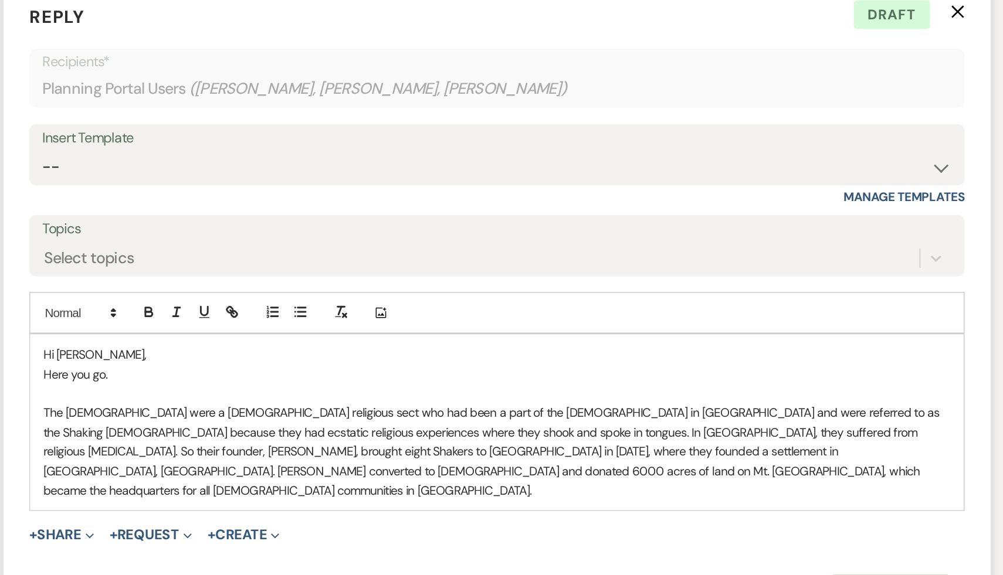
click at [351, 431] on p "The [DEMOGRAPHIC_DATA] were a [DEMOGRAPHIC_DATA] religious sect who had been a …" at bounding box center [501, 464] width 615 height 66
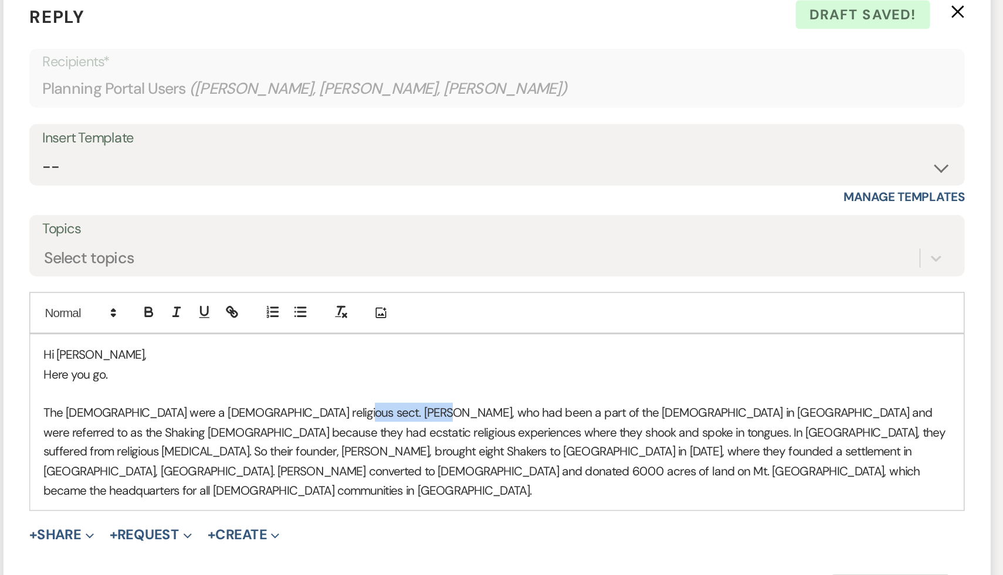
drag, startPoint x: 439, startPoint y: 424, endPoint x: 381, endPoint y: 420, distance: 58.2
click at [381, 431] on p "The [DEMOGRAPHIC_DATA] were a [DEMOGRAPHIC_DATA] religious sect. [PERSON_NAME],…" at bounding box center [501, 464] width 615 height 66
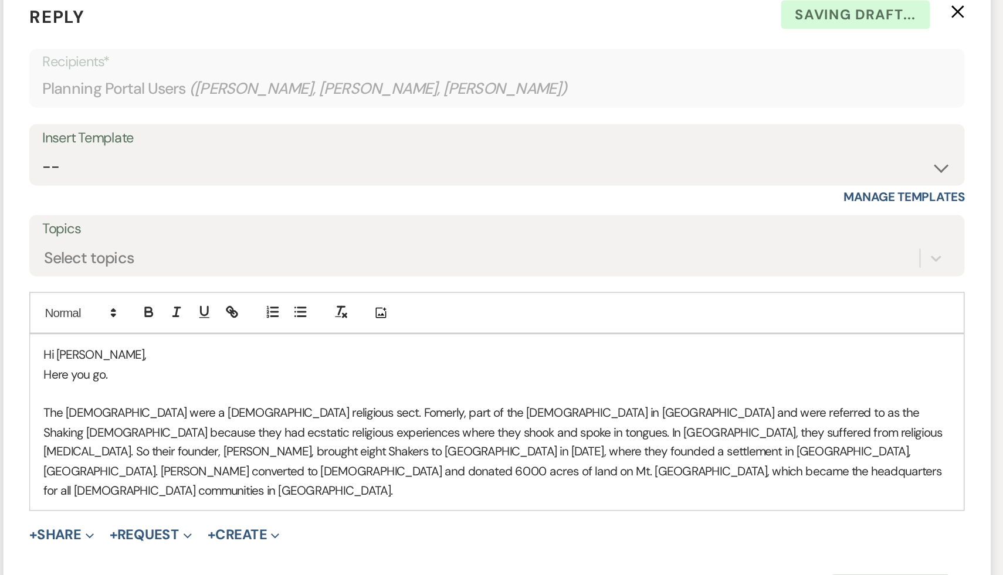
click at [374, 431] on p "The [DEMOGRAPHIC_DATA] were a [DEMOGRAPHIC_DATA] religious sect. Fomerly, part …" at bounding box center [501, 464] width 615 height 66
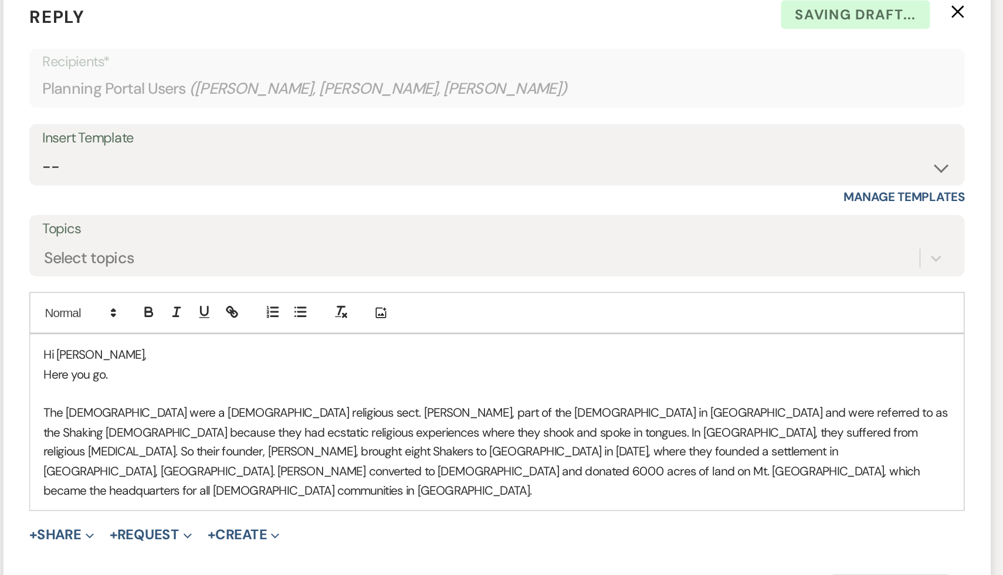
click at [386, 480] on form "Reply X Saving draft... Recipients* Planning Portal Users ( [PERSON_NAME], [PER…" at bounding box center [501, 366] width 669 height 439
click at [376, 431] on p "The [DEMOGRAPHIC_DATA] were a [DEMOGRAPHIC_DATA] religious sect. [PERSON_NAME],…" at bounding box center [501, 464] width 615 height 66
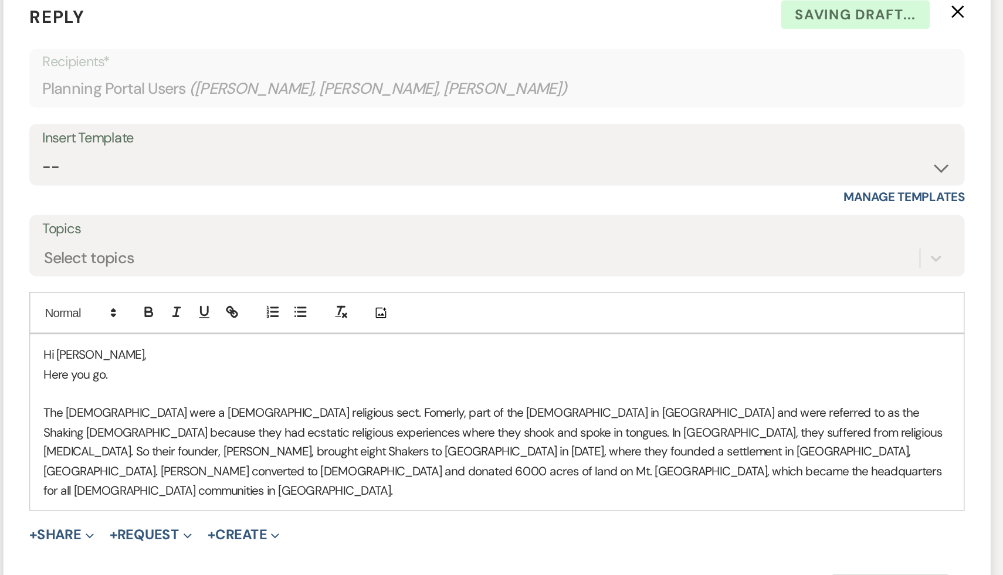
click at [416, 519] on form "Reply X Saving draft... Recipients* Planning Portal Users ( [PERSON_NAME], [PER…" at bounding box center [501, 366] width 669 height 439
click at [381, 431] on p "The [DEMOGRAPHIC_DATA] were a [DEMOGRAPHIC_DATA] religious sect. Fomerly, part …" at bounding box center [501, 464] width 615 height 66
click at [400, 518] on form "Reply X Saving draft... Recipients* Planning Portal Users ( [PERSON_NAME], [PER…" at bounding box center [501, 366] width 669 height 439
click at [369, 431] on p "The [DEMOGRAPHIC_DATA] were a [DEMOGRAPHIC_DATA] religious sect. Fomerly part o…" at bounding box center [501, 464] width 615 height 66
click at [396, 514] on div "+ Share Expand Doc Upload Documents Add Photo Images Pref Vendors Preferred ven…" at bounding box center [501, 521] width 633 height 14
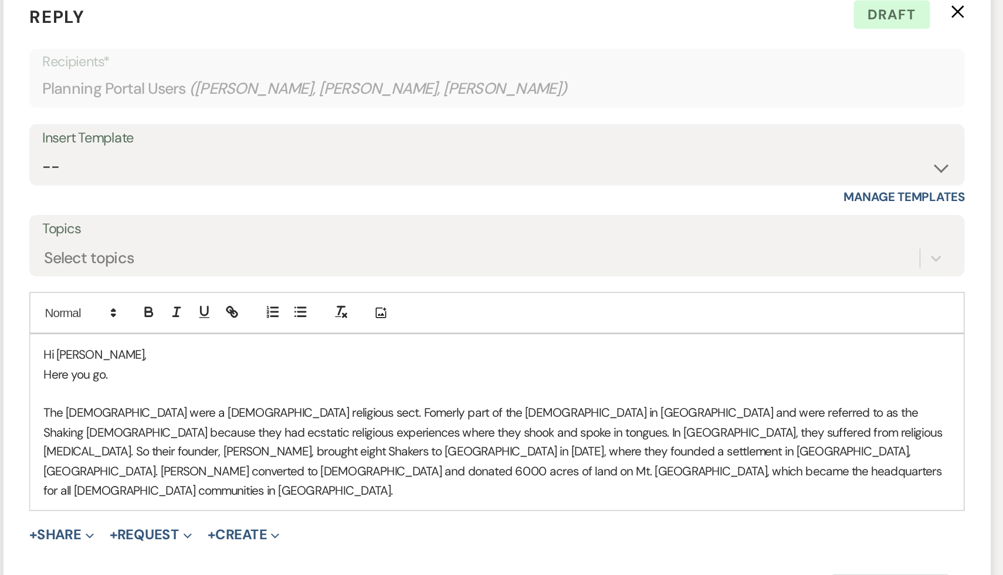
click at [359, 431] on p "The [DEMOGRAPHIC_DATA] were a [DEMOGRAPHIC_DATA] religious sect. Fomerly part o…" at bounding box center [501, 464] width 615 height 66
click at [387, 548] on div "X Clear message Send Message" at bounding box center [501, 559] width 633 height 23
click at [505, 431] on p "The [DEMOGRAPHIC_DATA] were a [DEMOGRAPHIC_DATA] religious sect. Formerly part …" at bounding box center [501, 464] width 615 height 66
click at [505, 484] on form "Reply X Saving draft... Recipients* Planning Portal Users ( [PERSON_NAME], [PER…" at bounding box center [501, 366] width 669 height 439
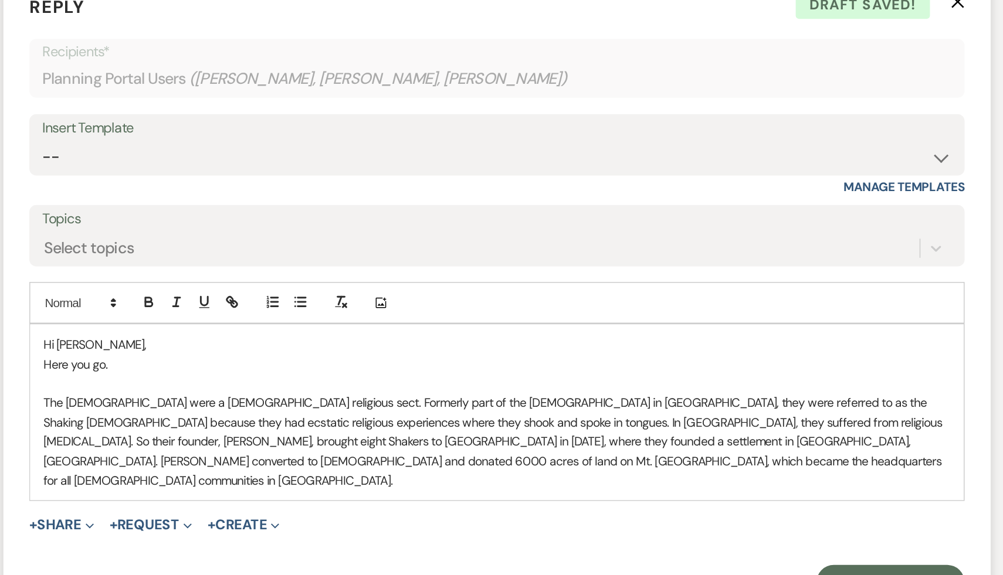
click at [556, 517] on form "Reply X Draft saved! Recipients* Planning Portal Users ( [PERSON_NAME], [PERSON…" at bounding box center [501, 366] width 669 height 439
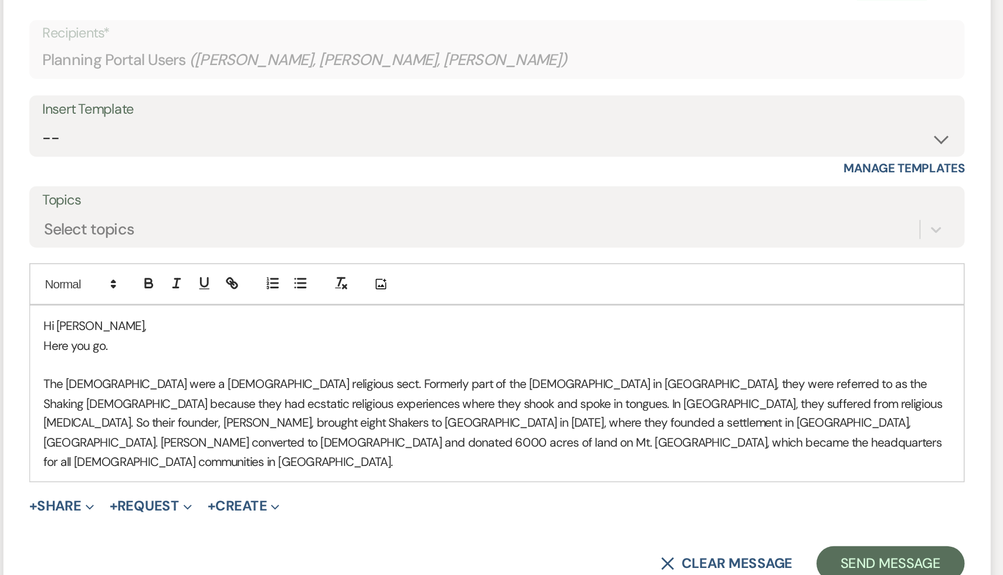
click at [540, 507] on form "Reply X Draft Recipients* Planning Portal Users ( [PERSON_NAME], [PERSON_NAME],…" at bounding box center [501, 366] width 669 height 439
click at [474, 465] on p "The [DEMOGRAPHIC_DATA] were a [DEMOGRAPHIC_DATA] religious sect. Formerly part …" at bounding box center [501, 464] width 615 height 66
click at [572, 436] on p "The [DEMOGRAPHIC_DATA] were a [DEMOGRAPHIC_DATA] religious sect. Formerly part …" at bounding box center [501, 464] width 615 height 66
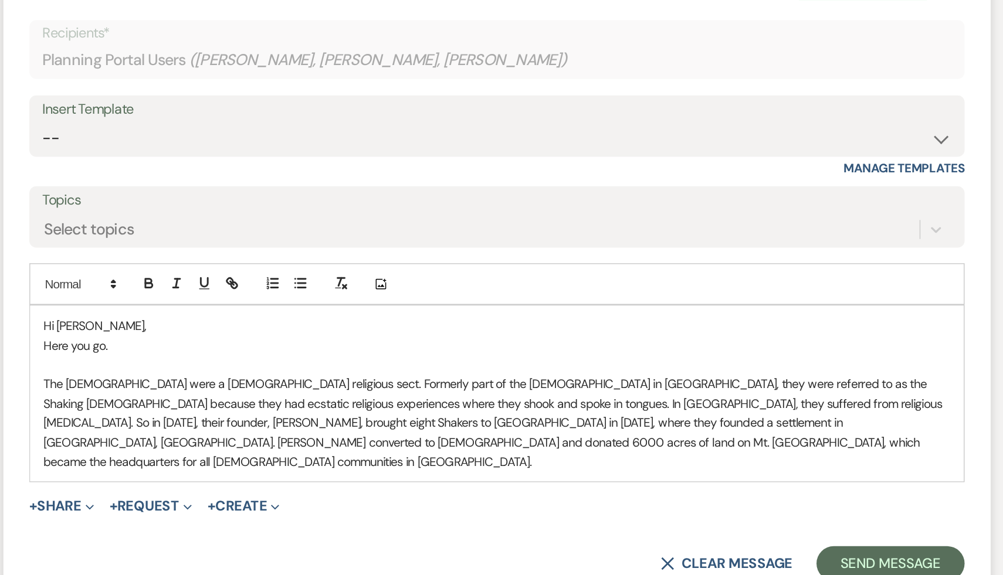
click at [208, 446] on p "The [DEMOGRAPHIC_DATA] were a [DEMOGRAPHIC_DATA] religious sect. Formerly part …" at bounding box center [501, 464] width 615 height 66
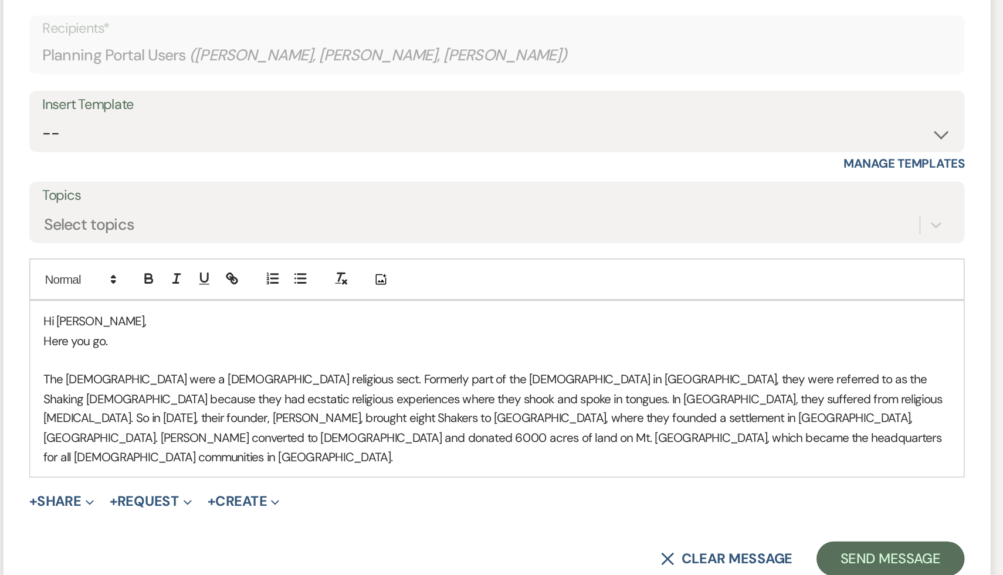
click at [479, 515] on form "Reply X Draft Recipients* Planning Portal Users ( [PERSON_NAME], [PERSON_NAME],…" at bounding box center [501, 366] width 669 height 439
click at [516, 460] on p "The [DEMOGRAPHIC_DATA] were a [DEMOGRAPHIC_DATA] religious sect. Formerly part …" at bounding box center [501, 464] width 615 height 66
click at [511, 449] on p "The [DEMOGRAPHIC_DATA] were a [DEMOGRAPHIC_DATA] religious sect. Formerly part …" at bounding box center [501, 464] width 615 height 66
click at [410, 464] on p "The [DEMOGRAPHIC_DATA] were a [DEMOGRAPHIC_DATA] religious sect. Formerly part …" at bounding box center [501, 464] width 615 height 66
click at [373, 448] on p "The [DEMOGRAPHIC_DATA] were a [DEMOGRAPHIC_DATA] religious sect. Formerly part …" at bounding box center [501, 464] width 615 height 66
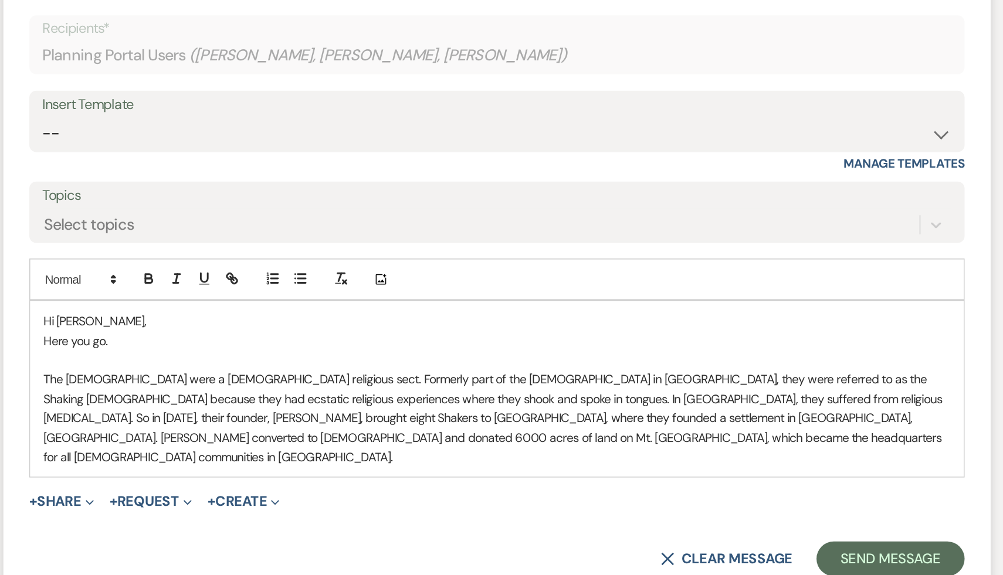
click at [423, 447] on p "The [DEMOGRAPHIC_DATA] were a [DEMOGRAPHIC_DATA] religious sect. Formerly part …" at bounding box center [501, 464] width 615 height 66
click at [435, 483] on form "Reply X Saving draft... Recipients* Planning Portal Users ( [PERSON_NAME], [PER…" at bounding box center [501, 366] width 669 height 439
click at [403, 460] on p "The [DEMOGRAPHIC_DATA] were a [DEMOGRAPHIC_DATA] religious sect. Formerly part …" at bounding box center [501, 464] width 615 height 66
click at [414, 464] on p "The [DEMOGRAPHIC_DATA] were a [DEMOGRAPHIC_DATA] religious sect. Formerly part …" at bounding box center [501, 464] width 615 height 66
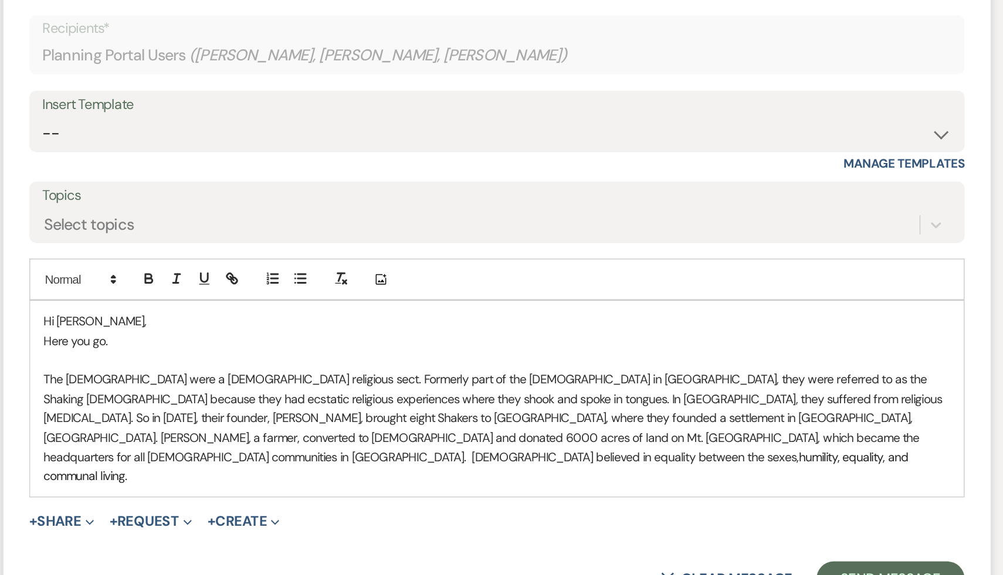
click at [606, 485] on span "humility, equality, and communal living." at bounding box center [488, 496] width 588 height 23
click at [548, 485] on span "humility, and communal living." at bounding box center [493, 496] width 598 height 23
click at [542, 462] on p "The [DEMOGRAPHIC_DATA] were a [DEMOGRAPHIC_DATA] religious sect. Formerly part …" at bounding box center [501, 470] width 615 height 79
click at [525, 512] on form "Reply X Saving draft... Recipients* Planning Portal Users ( [PERSON_NAME], [PER…" at bounding box center [501, 373] width 669 height 452
click at [704, 461] on p "The [DEMOGRAPHIC_DATA] were a [DEMOGRAPHIC_DATA] religious sect. Formerly part …" at bounding box center [501, 470] width 615 height 79
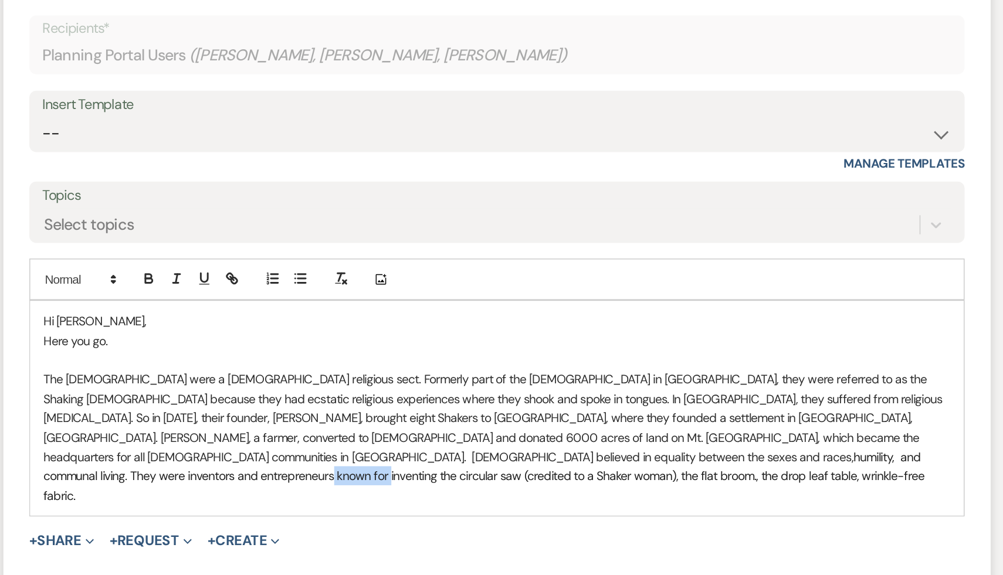
drag, startPoint x: 281, startPoint y: 475, endPoint x: 244, endPoint y: 475, distance: 36.9
click at [244, 485] on span "humility, and communal living. They were inventors and entrepreneurs known for …" at bounding box center [493, 503] width 599 height 37
drag, startPoint x: 402, startPoint y: 474, endPoint x: 370, endPoint y: 476, distance: 31.7
click at [370, 485] on span "humility, and communal living. They were inventors and entrepreneurs. Among the…" at bounding box center [497, 503] width 606 height 37
click at [656, 485] on span "humility, and communal living. They were inventors and entrepreneurs. Among the…" at bounding box center [499, 503] width 610 height 37
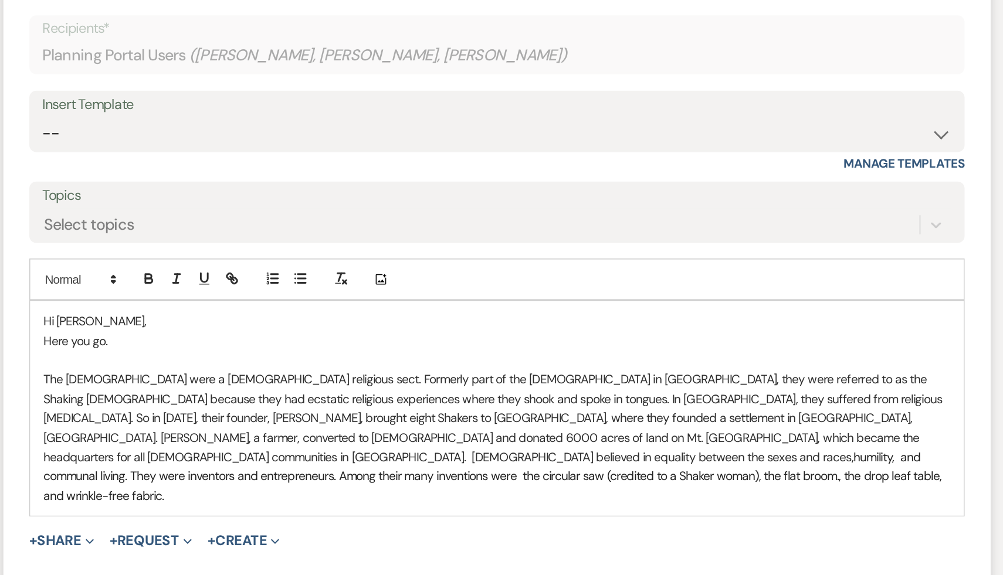
click at [347, 431] on p "The [DEMOGRAPHIC_DATA] were a [DEMOGRAPHIC_DATA] religious sect. Formerly part …" at bounding box center [501, 477] width 615 height 92
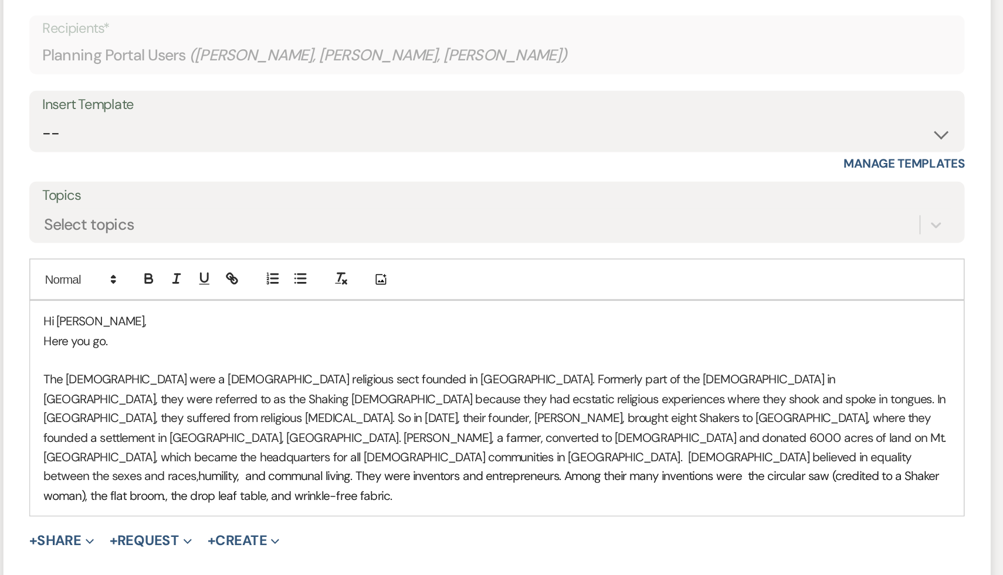
click at [557, 431] on p "The [DEMOGRAPHIC_DATA] were a [DEMOGRAPHIC_DATA] religious sect founded in [GEO…" at bounding box center [501, 477] width 615 height 92
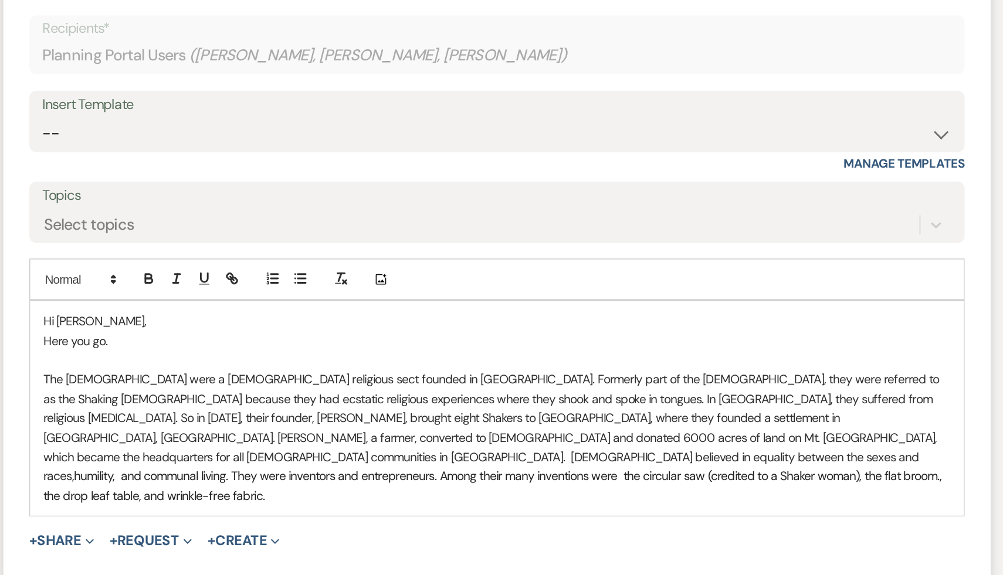
click at [579, 447] on p "The [DEMOGRAPHIC_DATA] were a [DEMOGRAPHIC_DATA] religious sect founded in [GEO…" at bounding box center [501, 477] width 615 height 92
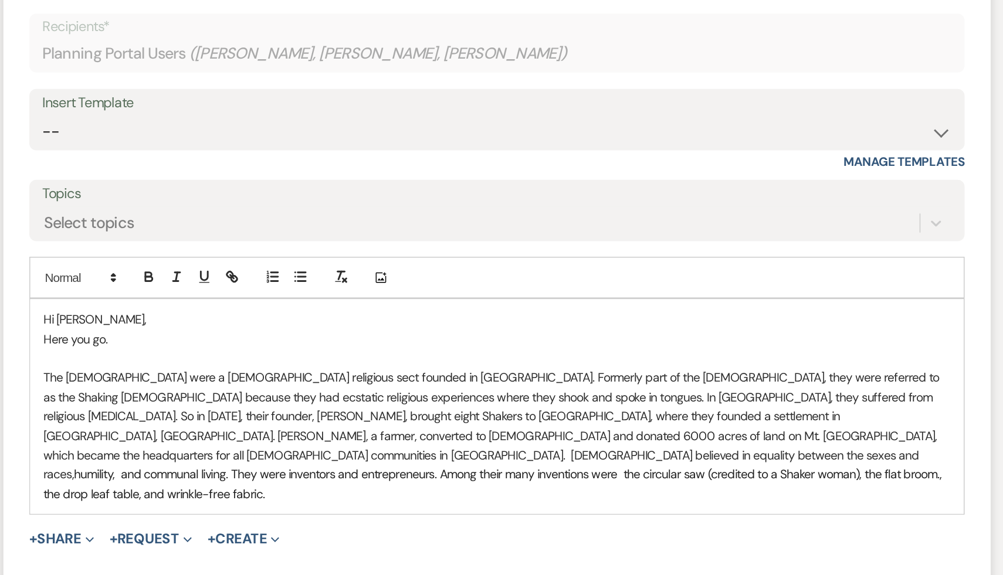
click at [599, 436] on p "The [DEMOGRAPHIC_DATA] were a [DEMOGRAPHIC_DATA] religious sect founded in [GEO…" at bounding box center [501, 477] width 615 height 92
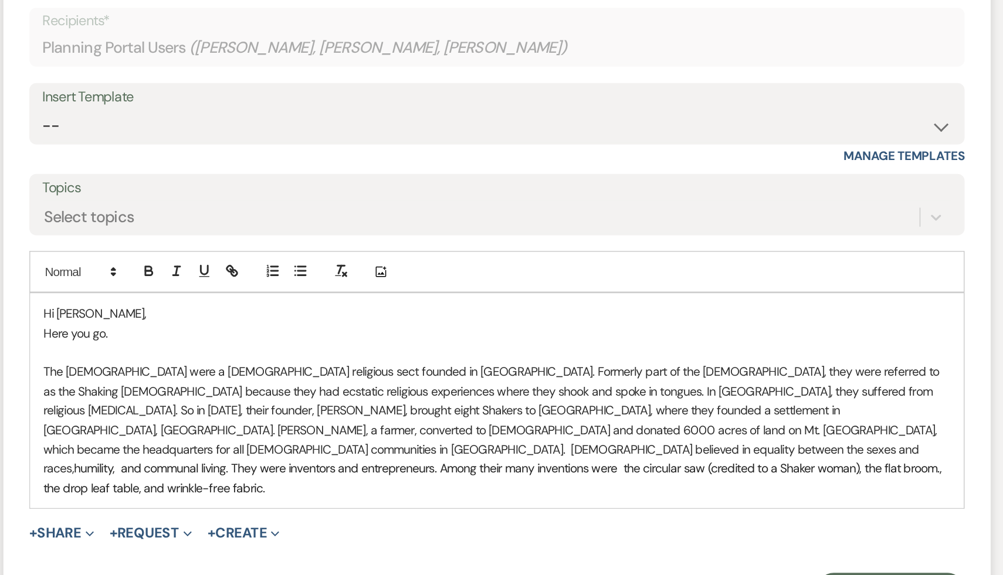
click at [435, 461] on p "The [DEMOGRAPHIC_DATA] were a [DEMOGRAPHIC_DATA] religious sect founded in [GEO…" at bounding box center [501, 476] width 615 height 92
click at [264, 446] on p "The [DEMOGRAPHIC_DATA] were a [DEMOGRAPHIC_DATA] religious sect founded in [GEO…" at bounding box center [501, 476] width 615 height 92
click at [324, 461] on p "The [DEMOGRAPHIC_DATA] were a [DEMOGRAPHIC_DATA] religious sect founded in [GEO…" at bounding box center [501, 476] width 615 height 92
click at [430, 447] on p "The [DEMOGRAPHIC_DATA] were a [DEMOGRAPHIC_DATA] religious sect founded in [GEO…" at bounding box center [501, 476] width 615 height 92
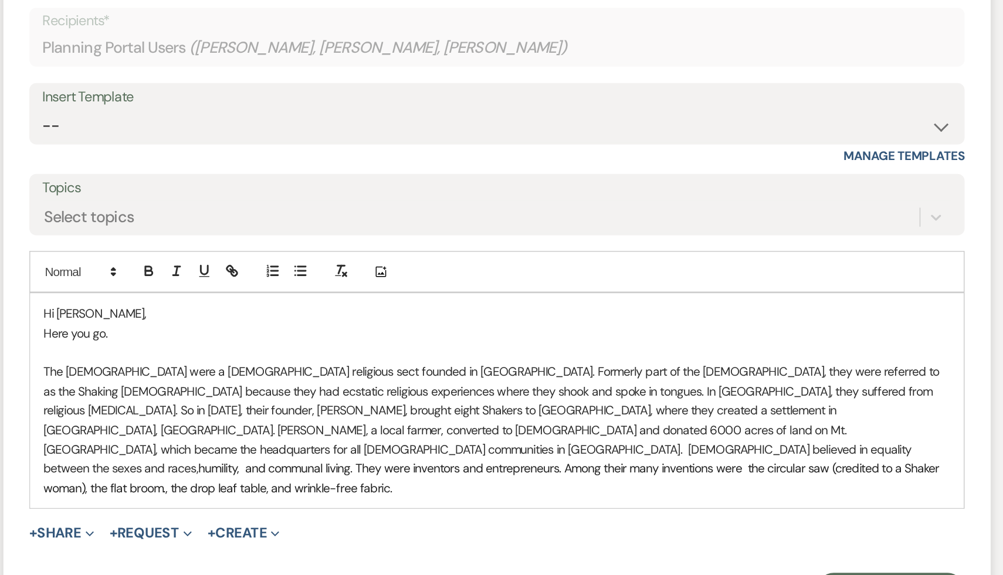
click at [516, 462] on p "The [DEMOGRAPHIC_DATA] were a [DEMOGRAPHIC_DATA] religious sect founded in [GEO…" at bounding box center [501, 476] width 615 height 92
click at [369, 447] on p "The [DEMOGRAPHIC_DATA] were a [DEMOGRAPHIC_DATA] religious sect founded in [GEO…" at bounding box center [501, 476] width 615 height 92
click at [597, 447] on p "The [DEMOGRAPHIC_DATA] were a [DEMOGRAPHIC_DATA] religious sect founded in [GEO…" at bounding box center [501, 476] width 615 height 92
click at [633, 497] on span "humility, and communal living. They were inventors and entrepreneurs. Among the…" at bounding box center [498, 508] width 609 height 23
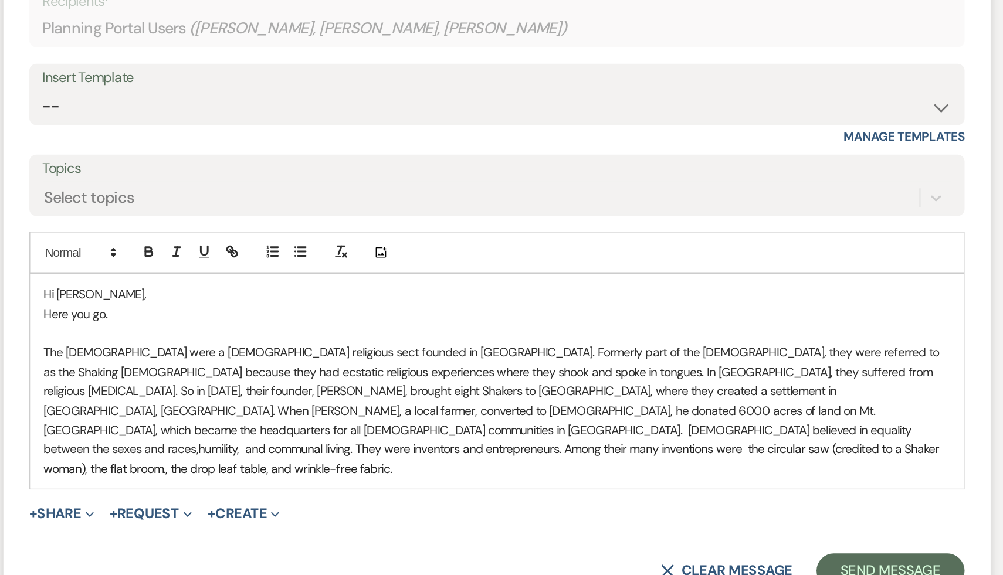
scroll to position [1392, 0]
click at [494, 484] on span "humility, and communal living. They were inventors and entrepreneurs. Among the…" at bounding box center [498, 495] width 609 height 23
click at [371, 484] on span "humility, and communal living. They were inventors and entrepreneurs. Among the…" at bounding box center [498, 495] width 609 height 23
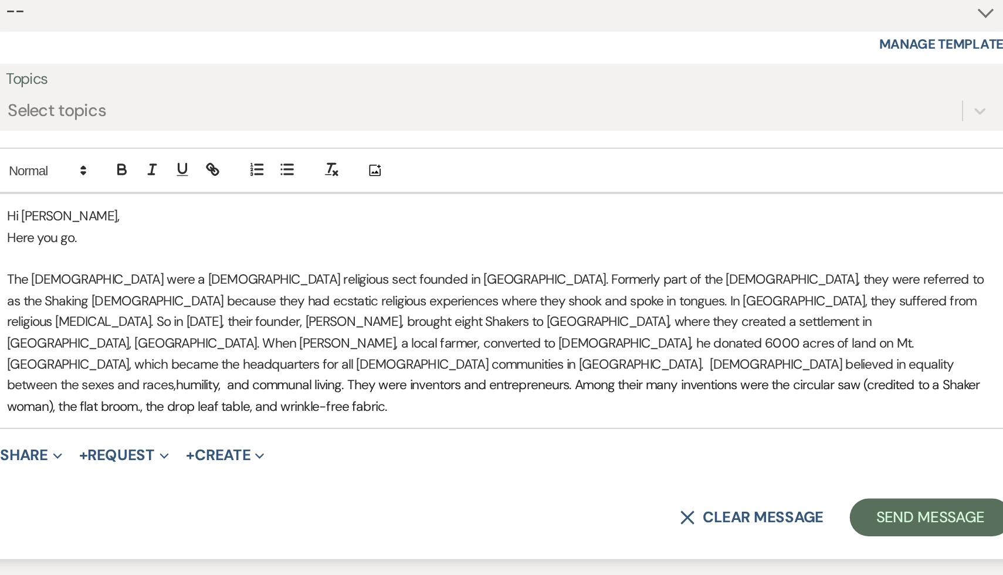
scroll to position [1428, 0]
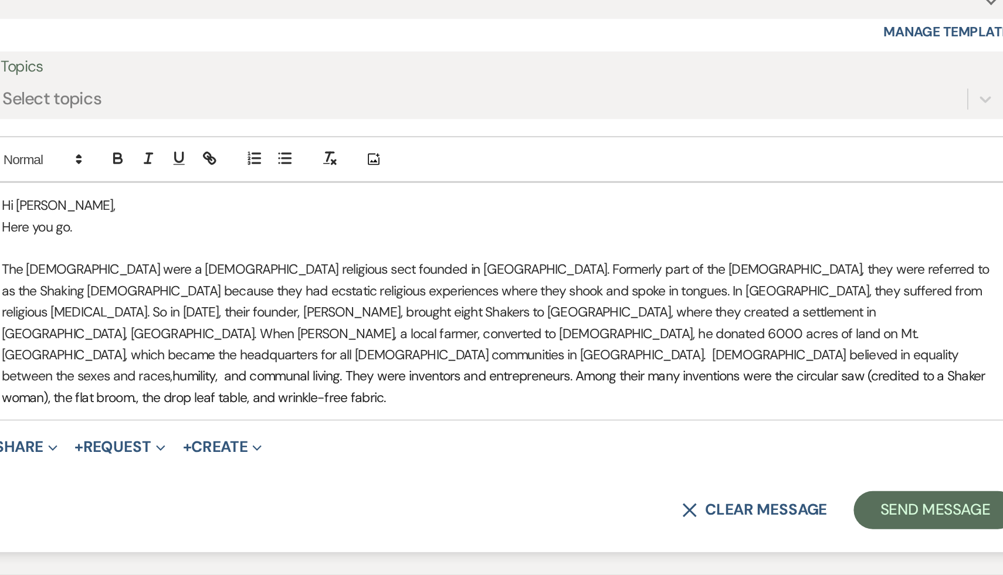
click at [755, 423] on p "The [DEMOGRAPHIC_DATA] were a [DEMOGRAPHIC_DATA] religious sect founded in [GEO…" at bounding box center [501, 427] width 615 height 92
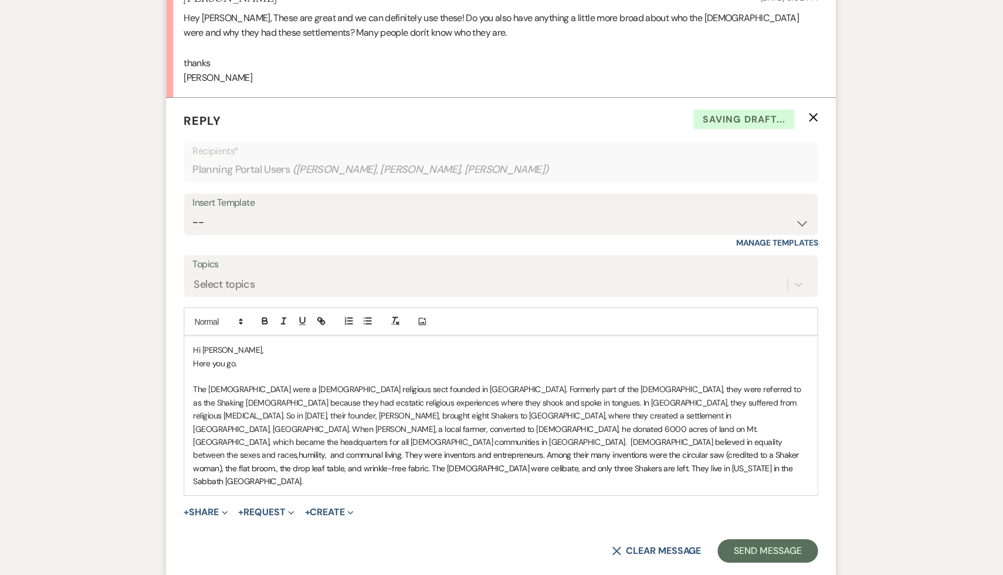
scroll to position [1426, 0]
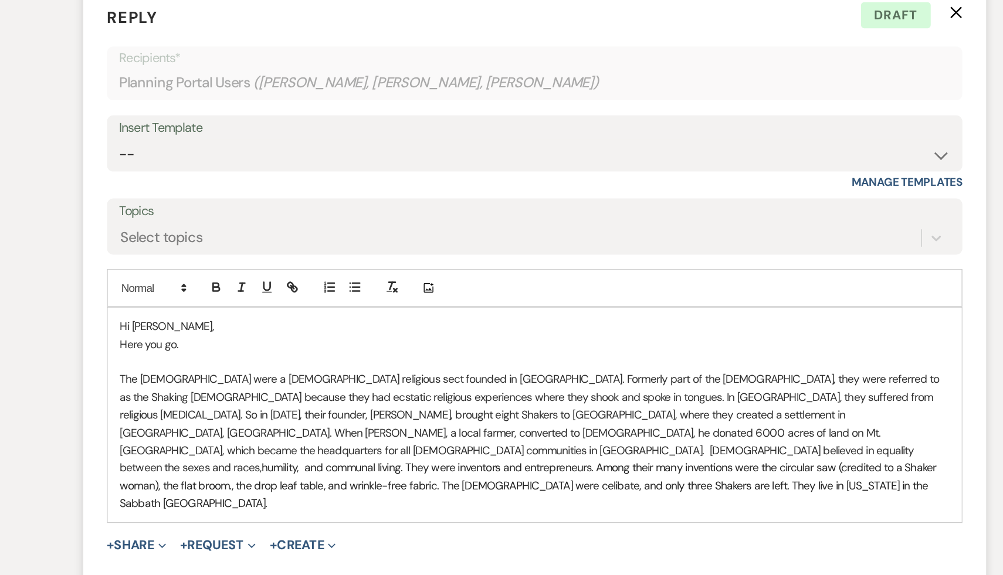
click at [752, 398] on p "The [DEMOGRAPHIC_DATA] were a [DEMOGRAPHIC_DATA] religious sect founded in [GEO…" at bounding box center [501, 434] width 615 height 105
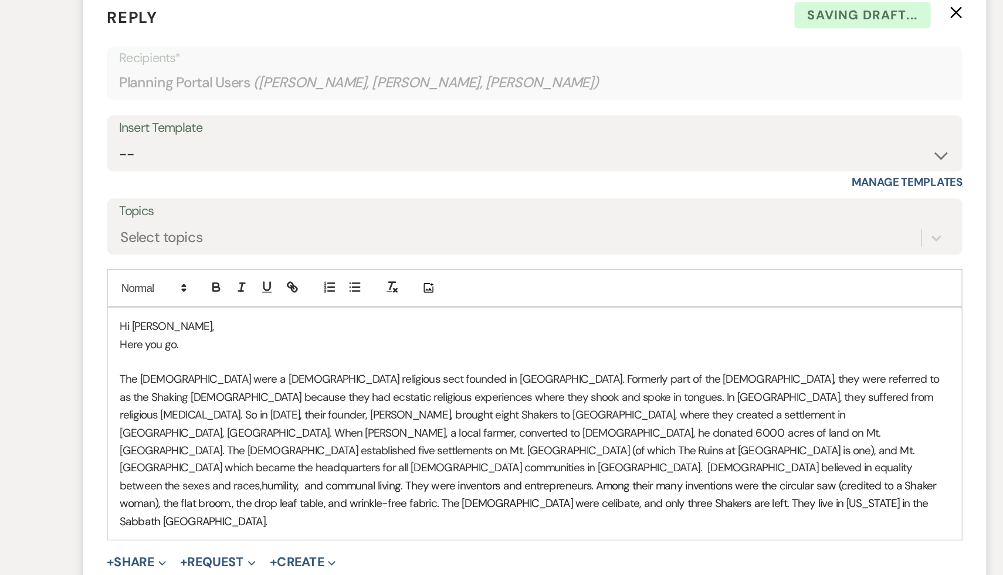
click at [572, 412] on p "The [DEMOGRAPHIC_DATA] were a [DEMOGRAPHIC_DATA] religious sect founded in [GEO…" at bounding box center [501, 441] width 615 height 118
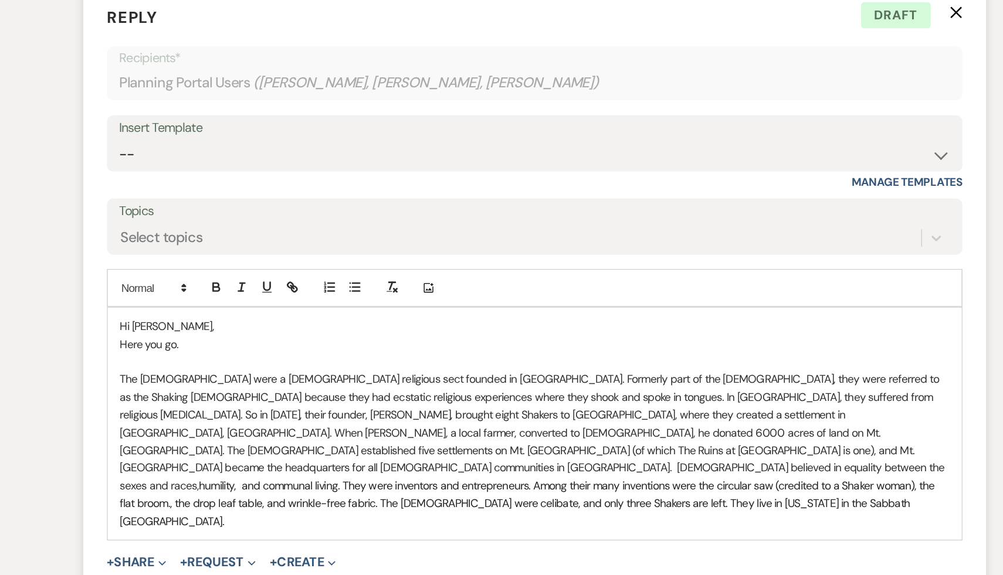
click at [505, 463] on span "humility, and communal living. They were inventors and entrepreneurs. Among the…" at bounding box center [496, 481] width 605 height 37
click at [503, 463] on span "humility, and communal living. They were inventors and entrepreneurs. Among the…" at bounding box center [496, 481] width 605 height 37
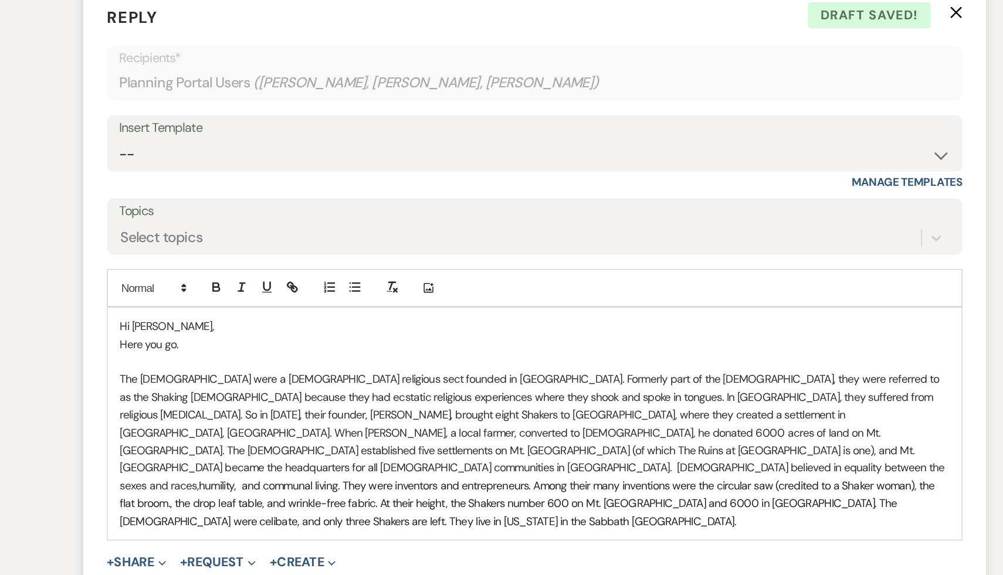
click at [488, 463] on span "humility, and communal living. They were inventors and entrepreneurs. Among the…" at bounding box center [496, 481] width 605 height 37
click at [564, 398] on p "The [DEMOGRAPHIC_DATA] were a [DEMOGRAPHIC_DATA] religious sect founded in [GEO…" at bounding box center [501, 441] width 615 height 118
click at [579, 399] on p "The [DEMOGRAPHIC_DATA] were a [DEMOGRAPHIC_DATA] religious sect founded in [GEO…" at bounding box center [501, 441] width 615 height 118
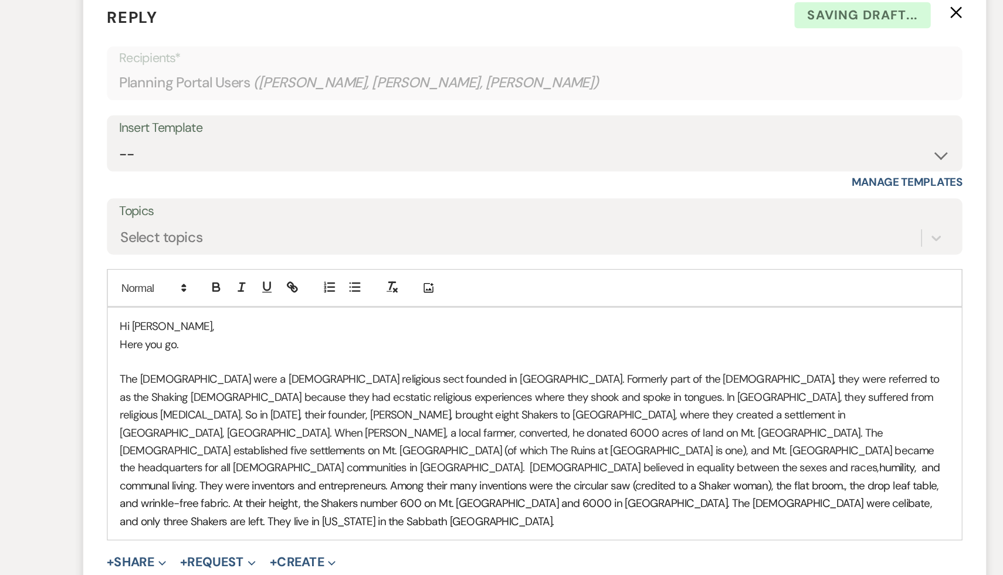
click at [588, 419] on p "The [DEMOGRAPHIC_DATA] were a [DEMOGRAPHIC_DATA] religious sect founded in [GEO…" at bounding box center [501, 441] width 615 height 118
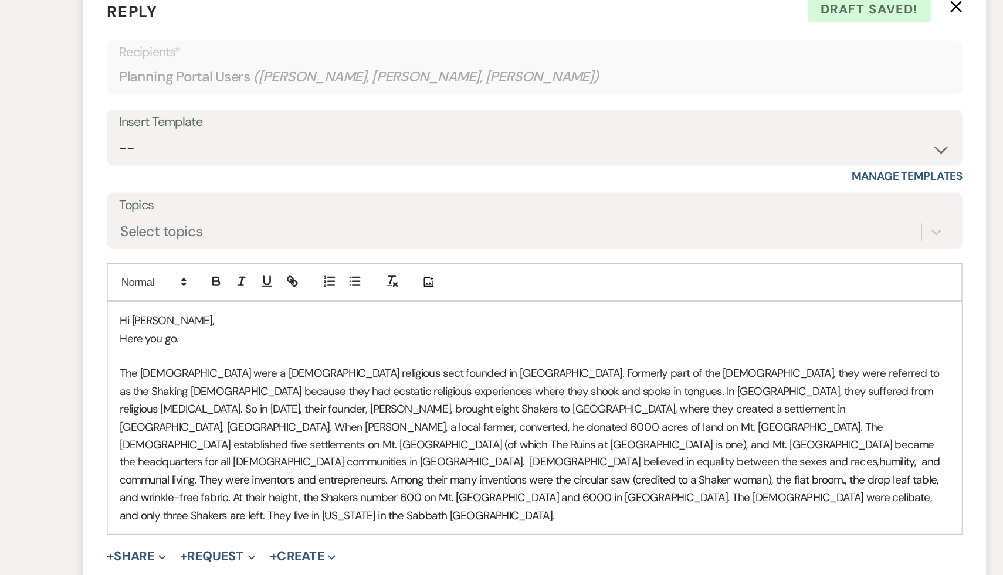
click at [501, 449] on span "humility, and communal living. They were inventors and entrepreneurs. Among the…" at bounding box center [498, 474] width 609 height 50
click at [329, 449] on span "humility, and communal living. They were inventors and entrepreneurs. Among the…" at bounding box center [498, 474] width 609 height 50
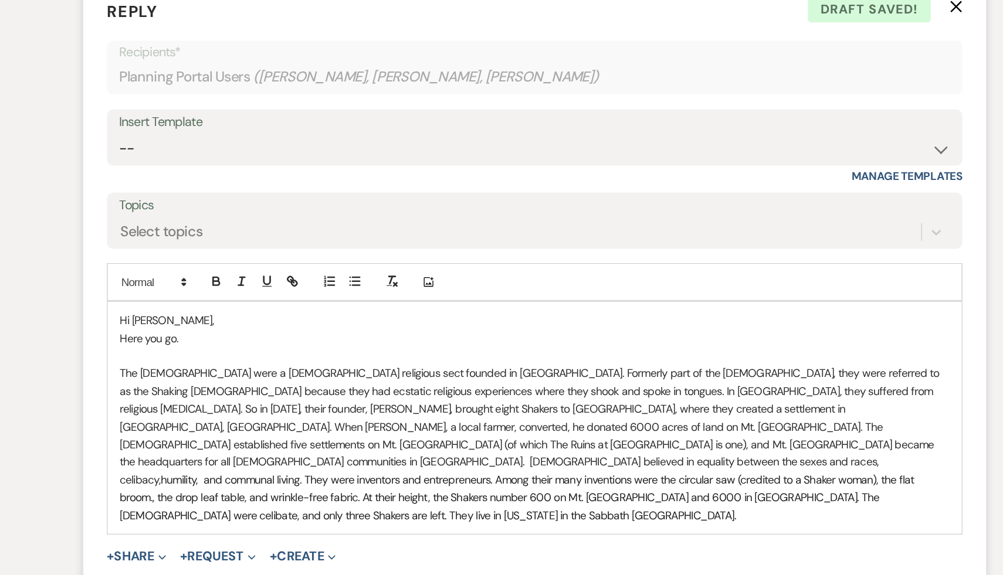
click at [503, 445] on p "The [DEMOGRAPHIC_DATA] were a [DEMOGRAPHIC_DATA] religious sect founded in [GEO…" at bounding box center [501, 441] width 615 height 118
click at [453, 445] on p "The [DEMOGRAPHIC_DATA] were a [DEMOGRAPHIC_DATA] religious sect founded in [GEO…" at bounding box center [501, 441] width 615 height 118
drag, startPoint x: 291, startPoint y: 452, endPoint x: 175, endPoint y: 447, distance: 116.2
click at [175, 447] on form "Reply X Draft Recipients* Planning Portal Users ( [PERSON_NAME], [PERSON_NAME],…" at bounding box center [501, 343] width 669 height 491
click at [779, 552] on button "Send Message" at bounding box center [768, 563] width 100 height 23
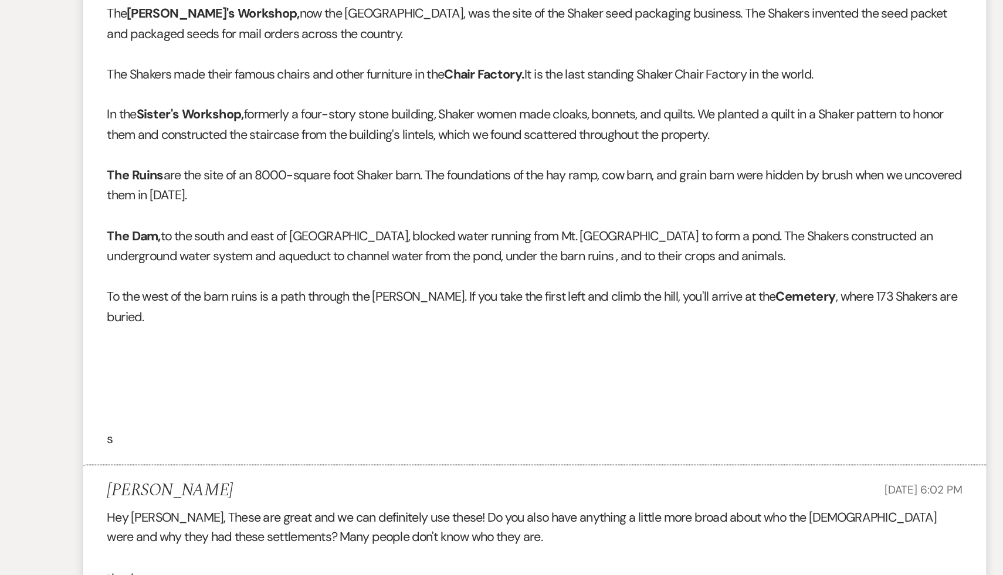
scroll to position [912, 0]
